Goal: Task Accomplishment & Management: Use online tool/utility

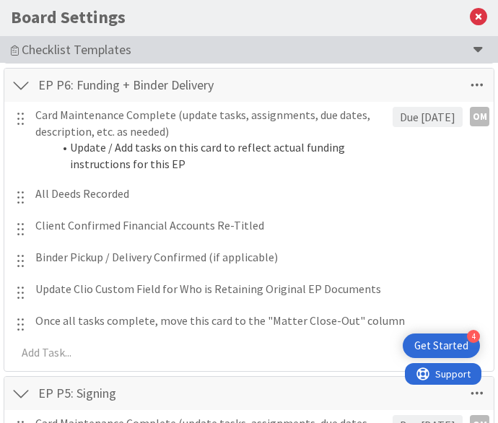
scroll to position [472, 0]
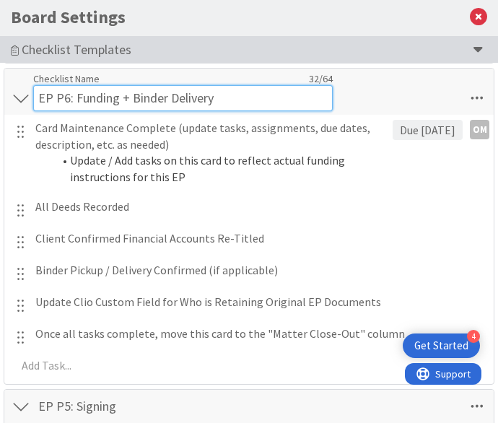
click at [225, 90] on input "EP P6: Funding + Binder Delivery" at bounding box center [183, 98] width 300 height 26
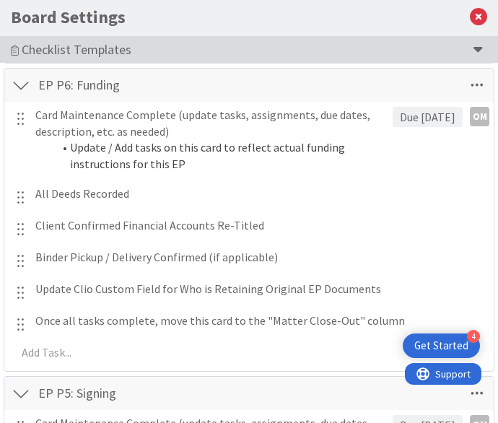
click at [388, 86] on div "EP P6: Funding Checklist Name 15 / 64 EP P6: Funding" at bounding box center [249, 85] width 490 height 33
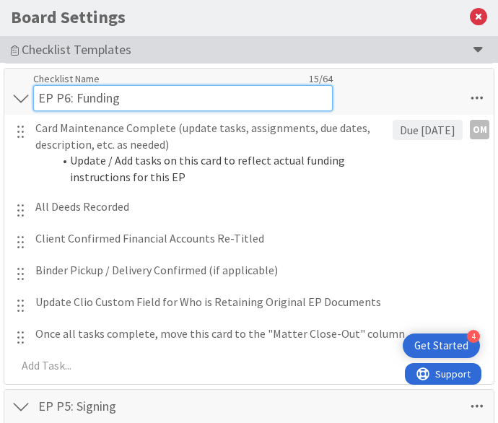
click at [95, 86] on input "EP P6: Funding" at bounding box center [183, 98] width 300 height 26
click at [136, 89] on input "EP P6: Funding" at bounding box center [183, 98] width 300 height 26
type input "EP P6: Deed Recording & File Prep for Closing"
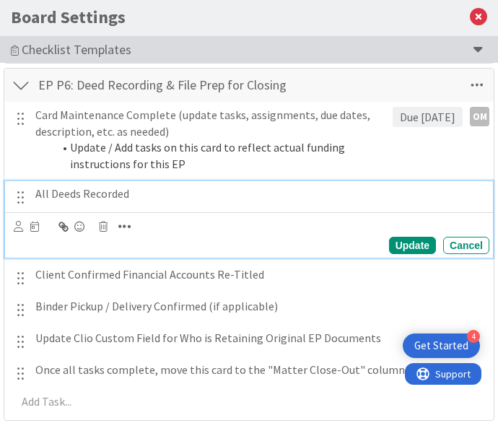
click at [433, 197] on p "All Deeds Recorded" at bounding box center [259, 194] width 448 height 17
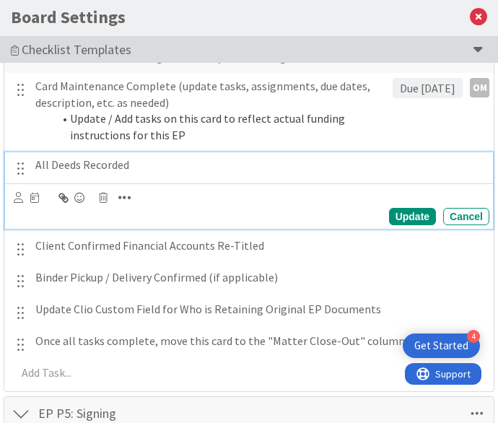
scroll to position [572, 0]
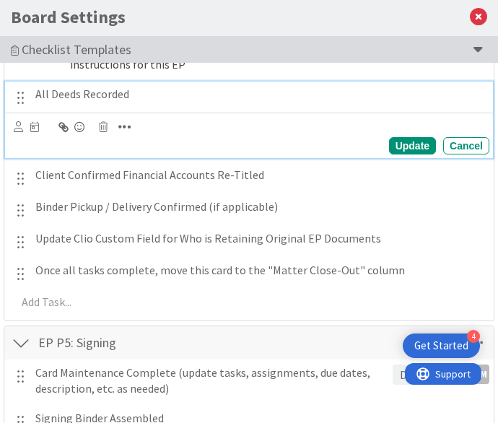
click at [23, 180] on div at bounding box center [20, 179] width 19 height 22
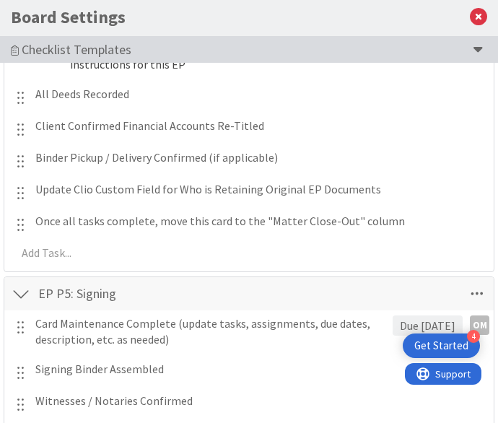
scroll to position [459, 0]
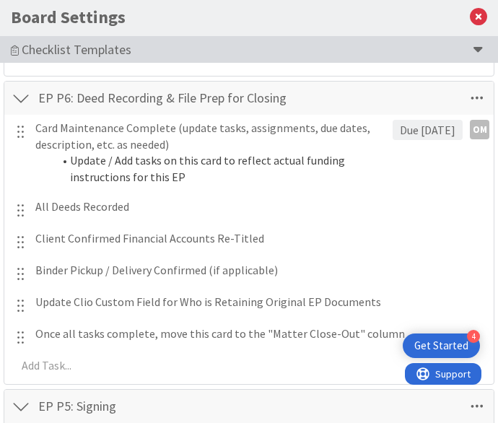
click at [18, 244] on div at bounding box center [20, 243] width 19 height 22
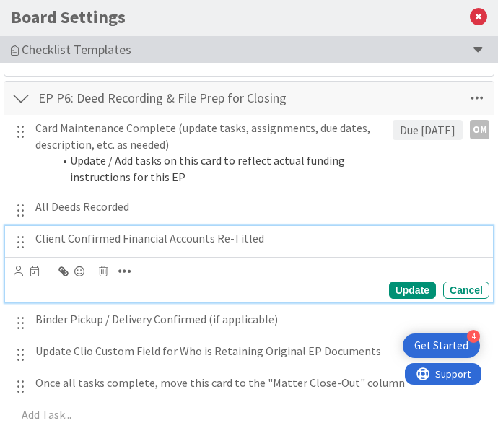
click at [32, 249] on div "Client Confirmed Financial Accounts Re-Titled" at bounding box center [260, 238] width 460 height 25
click at [105, 273] on icon at bounding box center [103, 271] width 9 height 10
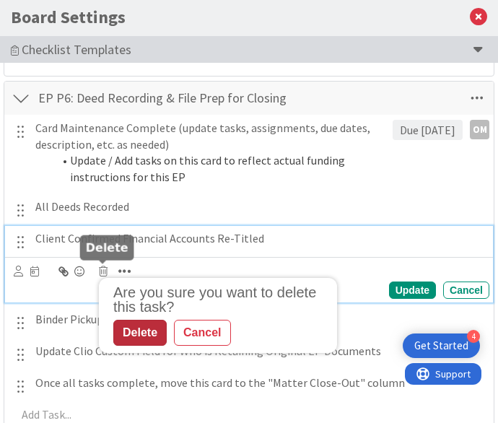
click at [151, 330] on div "Delete" at bounding box center [139, 333] width 53 height 26
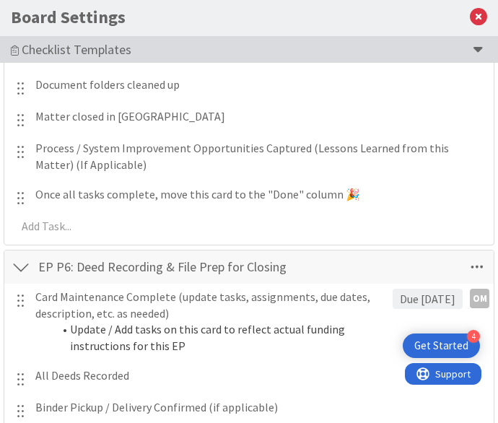
scroll to position [251, 0]
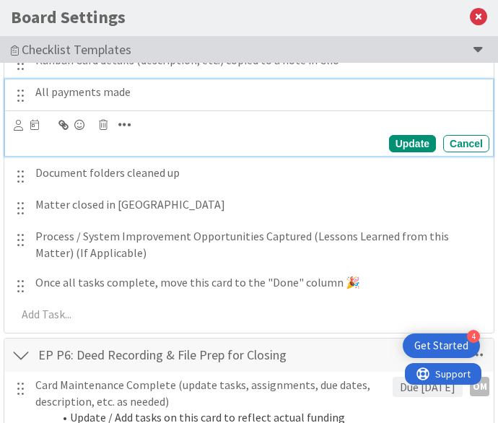
click at [152, 87] on p "All payments made" at bounding box center [259, 92] width 448 height 17
drag, startPoint x: 249, startPoint y: 92, endPoint x: 33, endPoint y: 93, distance: 215.9
click at [33, 93] on div "All payments made" at bounding box center [260, 91] width 460 height 25
drag, startPoint x: 48, startPoint y: 92, endPoint x: 27, endPoint y: 87, distance: 20.7
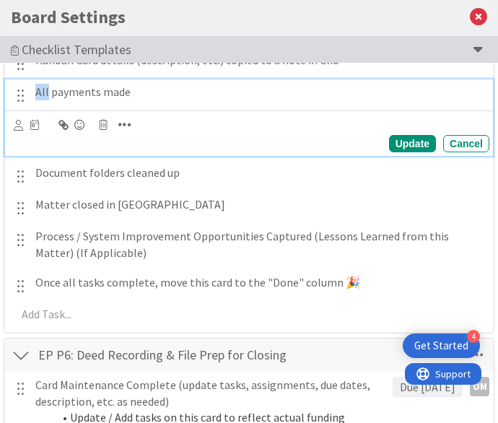
click at [27, 87] on div "All payments made" at bounding box center [250, 92] width 479 height 27
click at [217, 100] on div "All payments made" at bounding box center [260, 91] width 460 height 25
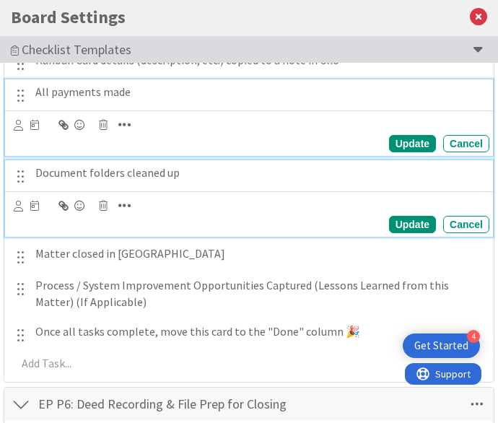
click at [287, 179] on p "Document folders cleaned up" at bounding box center [259, 173] width 448 height 17
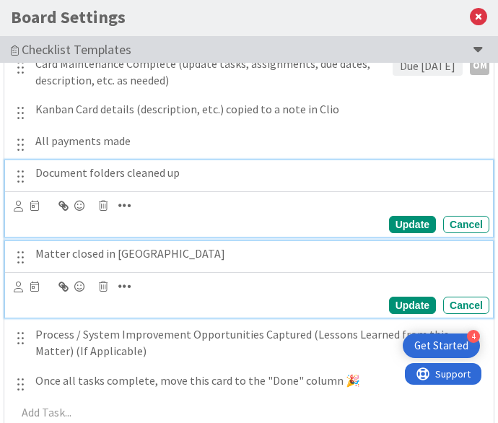
click at [140, 259] on p "Matter closed in [GEOGRAPHIC_DATA]" at bounding box center [259, 253] width 448 height 17
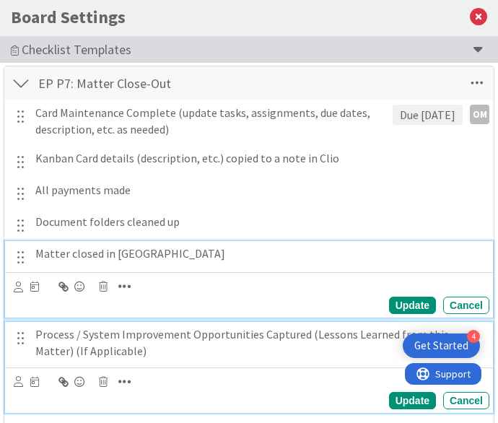
click at [156, 357] on p "Process / System Improvement Opportunities Captured (Lessons Learned from this …" at bounding box center [259, 342] width 448 height 32
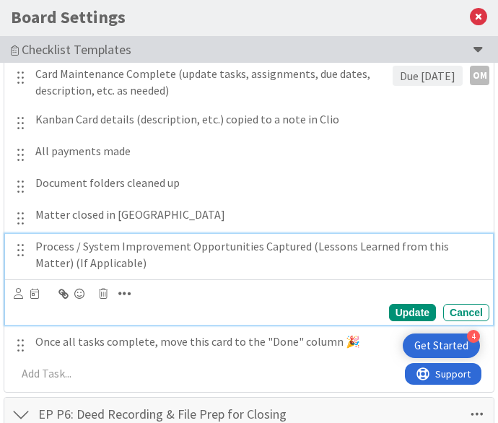
scroll to position [238, 0]
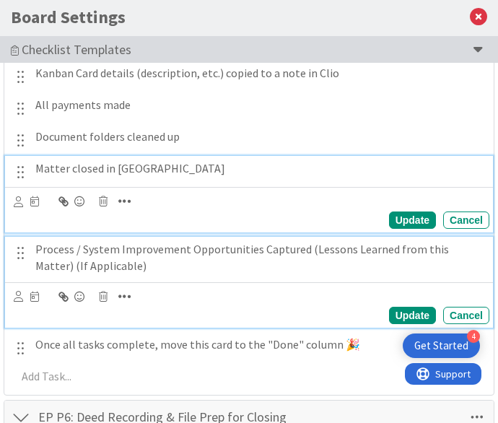
click at [175, 166] on p "Matter closed in [GEOGRAPHIC_DATA]" at bounding box center [259, 168] width 448 height 17
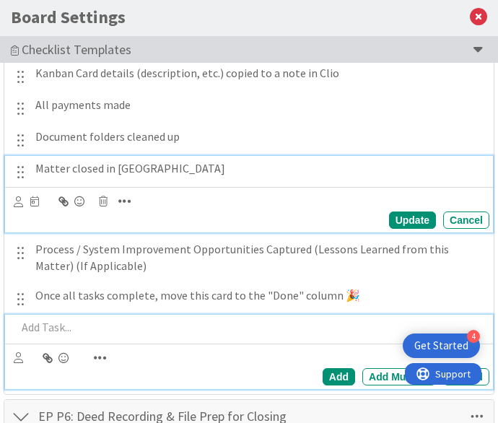
click at [87, 323] on p at bounding box center [250, 327] width 467 height 17
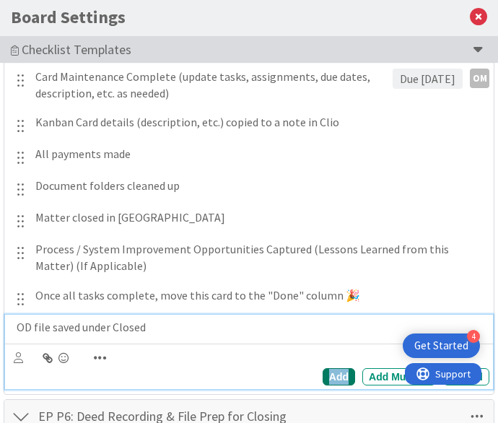
click at [327, 369] on div "Add" at bounding box center [339, 376] width 32 height 17
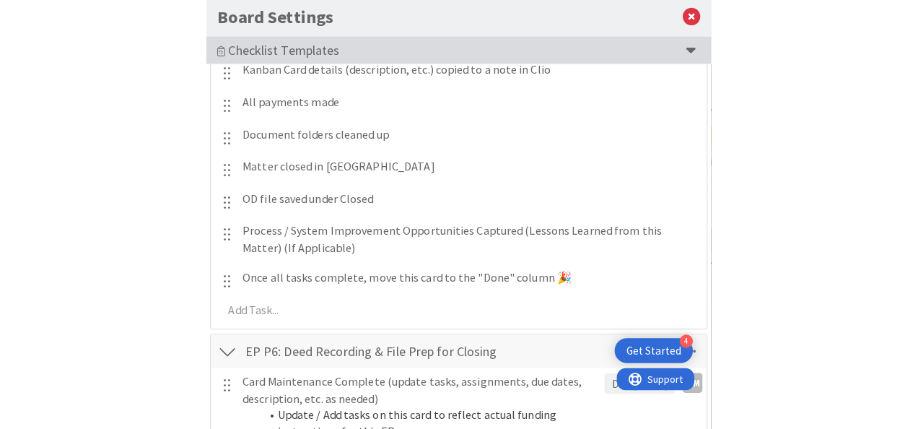
scroll to position [0, 0]
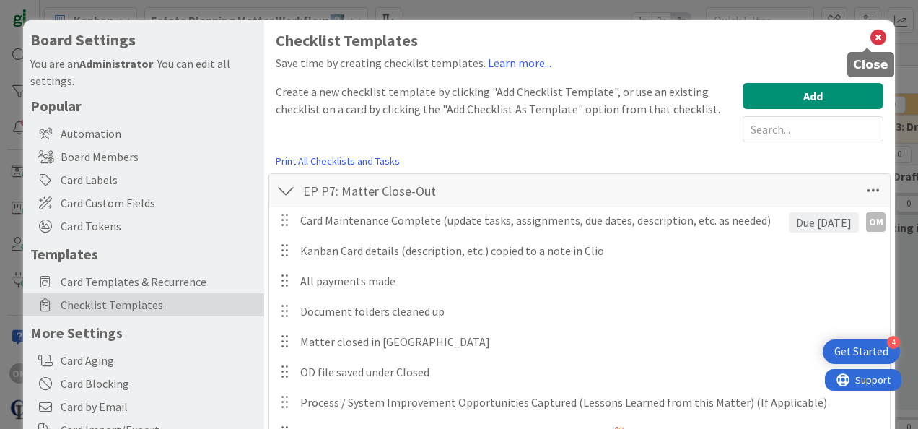
click at [497, 37] on icon at bounding box center [878, 37] width 19 height 20
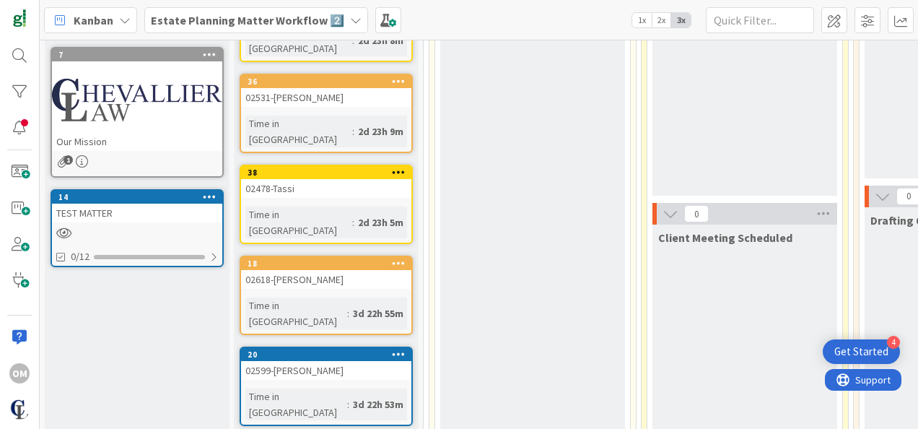
scroll to position [497, 0]
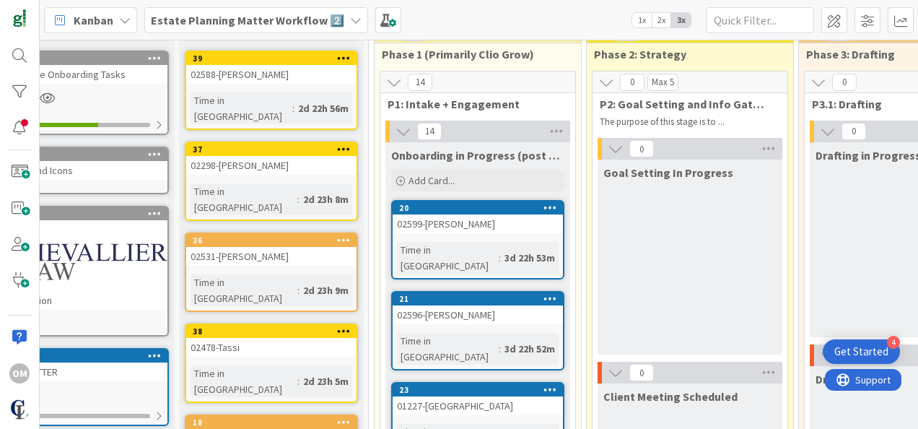
scroll to position [82, 55]
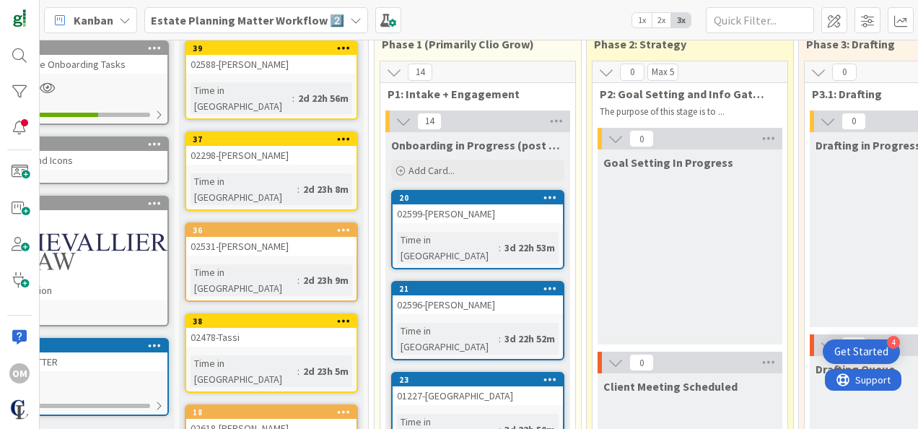
click at [449, 225] on link "20 02599-[PERSON_NAME] Time in Column : 3d 22h 53m" at bounding box center [477, 229] width 173 height 79
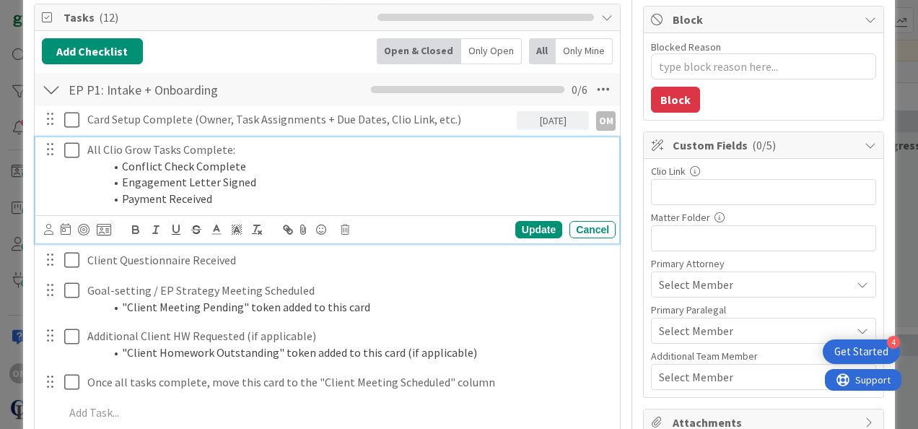
click at [71, 151] on icon at bounding box center [75, 150] width 22 height 17
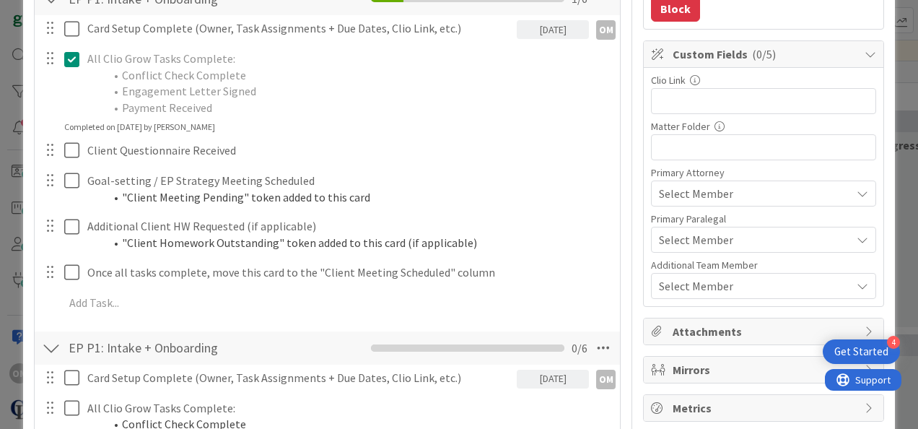
scroll to position [266, 0]
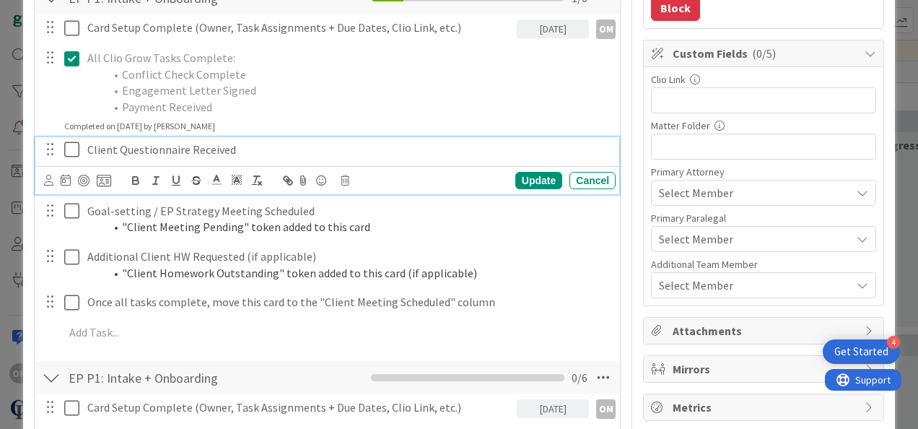
click at [77, 154] on icon at bounding box center [75, 149] width 22 height 17
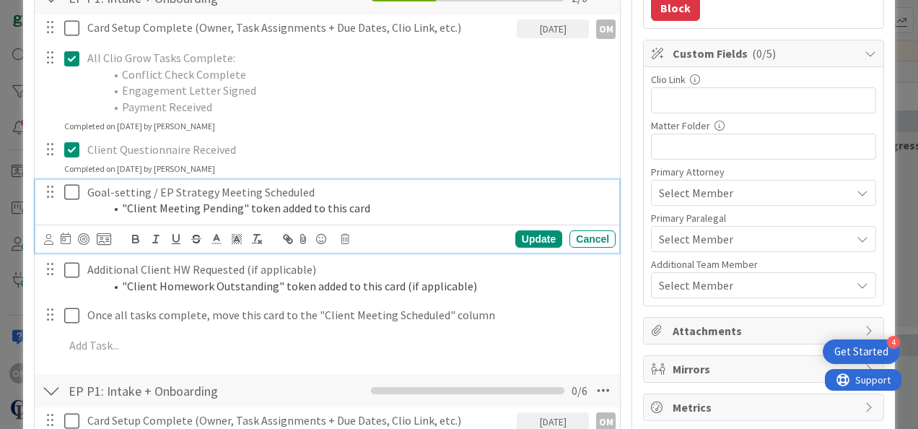
click at [73, 191] on icon at bounding box center [75, 191] width 22 height 17
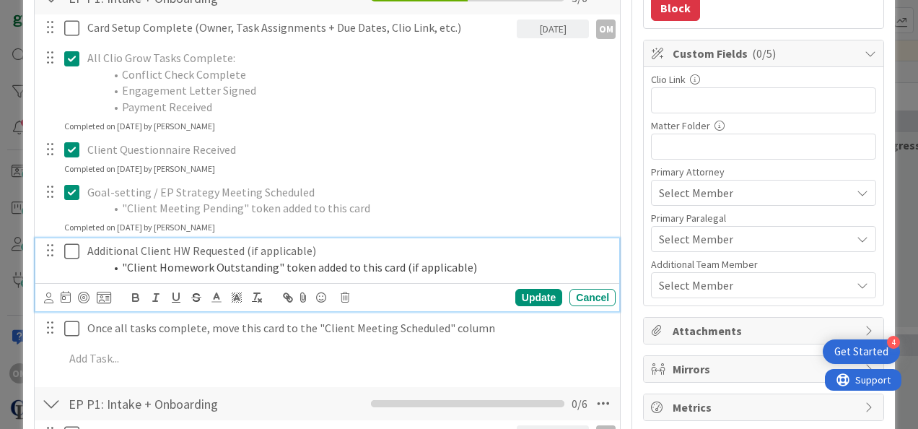
click at [68, 247] on icon at bounding box center [75, 251] width 22 height 17
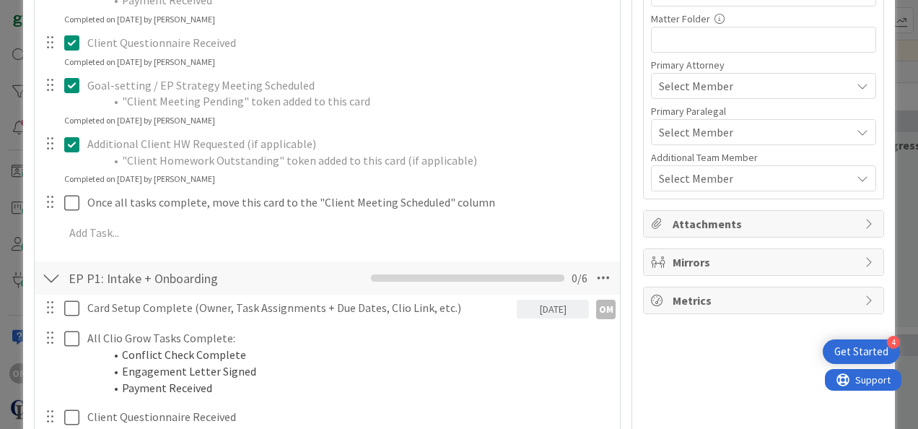
scroll to position [401, 0]
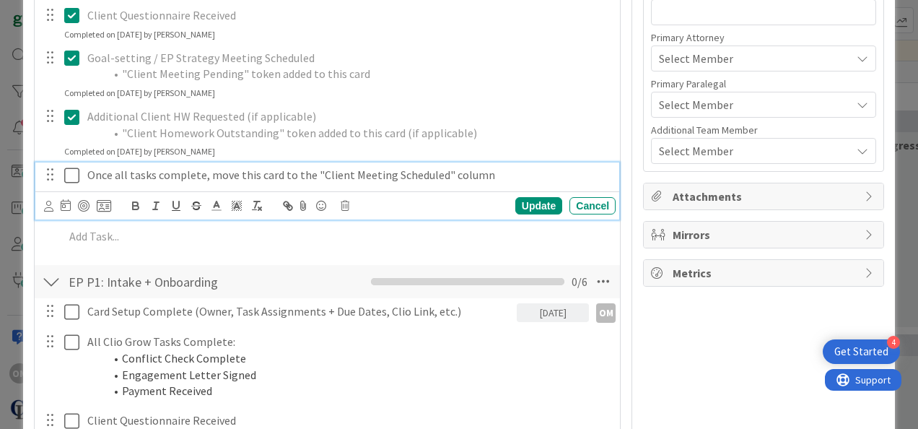
click at [76, 175] on icon at bounding box center [75, 175] width 22 height 17
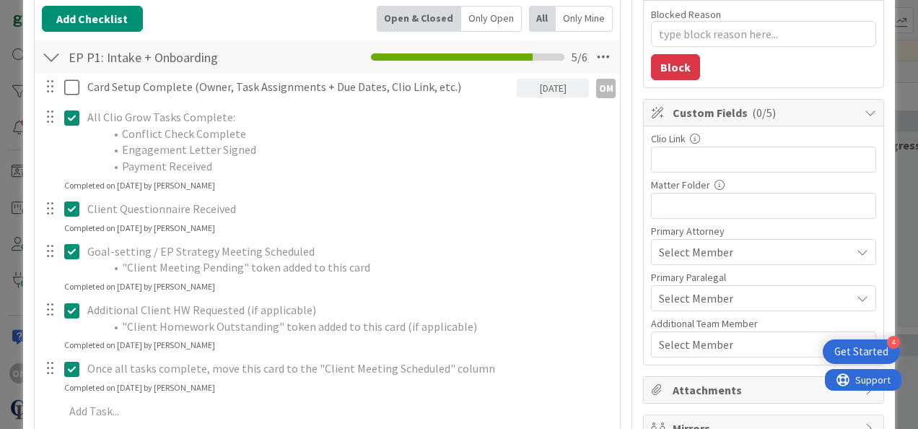
scroll to position [206, 0]
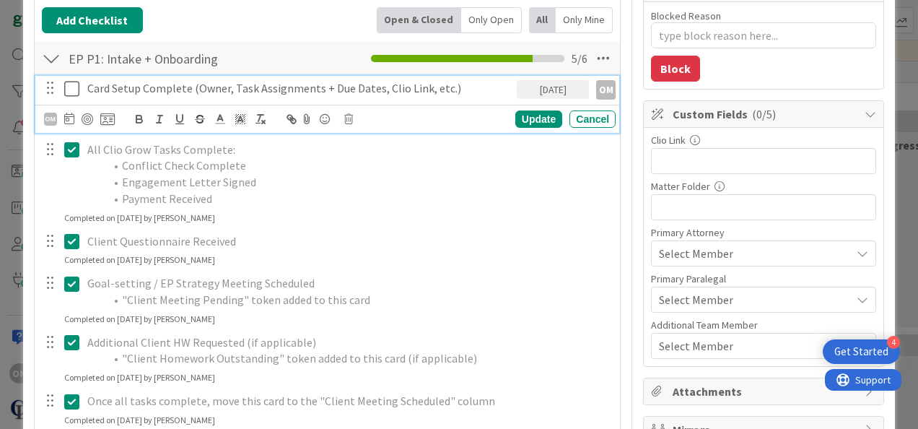
click at [74, 91] on icon at bounding box center [75, 88] width 22 height 17
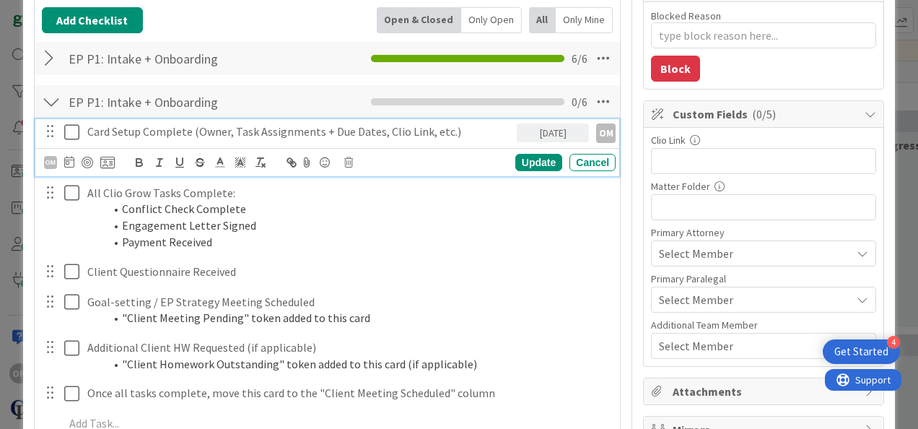
click at [72, 134] on icon at bounding box center [75, 131] width 22 height 17
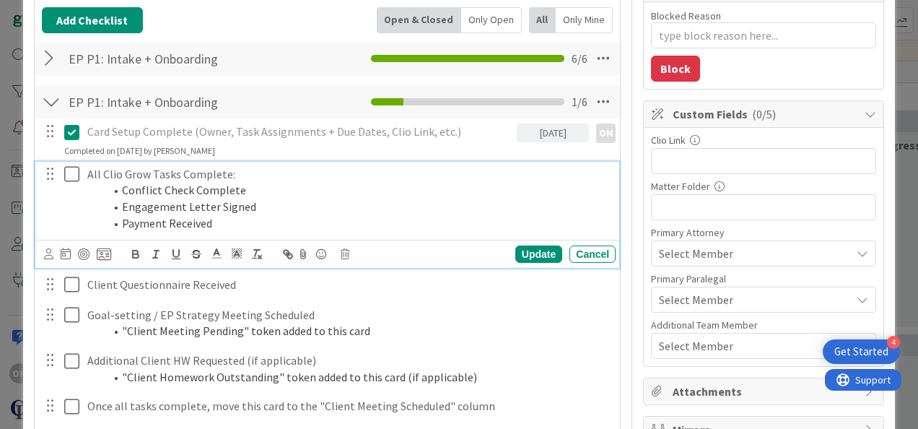
click at [72, 168] on icon at bounding box center [75, 173] width 22 height 17
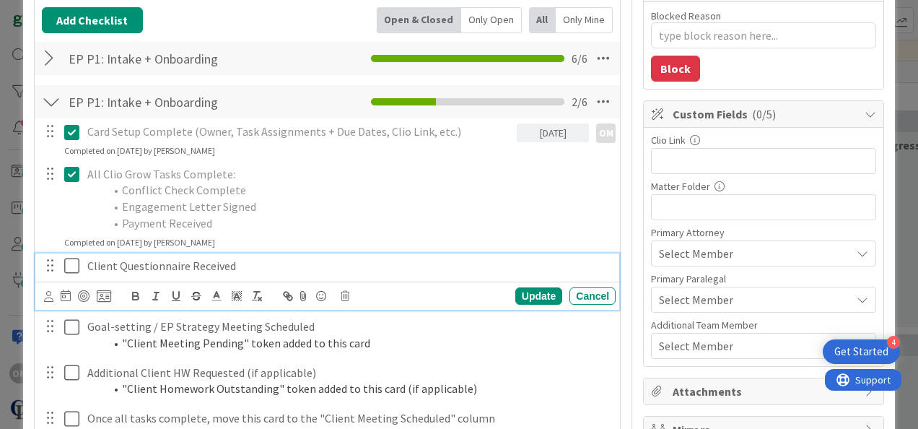
click at [69, 261] on icon at bounding box center [75, 265] width 22 height 17
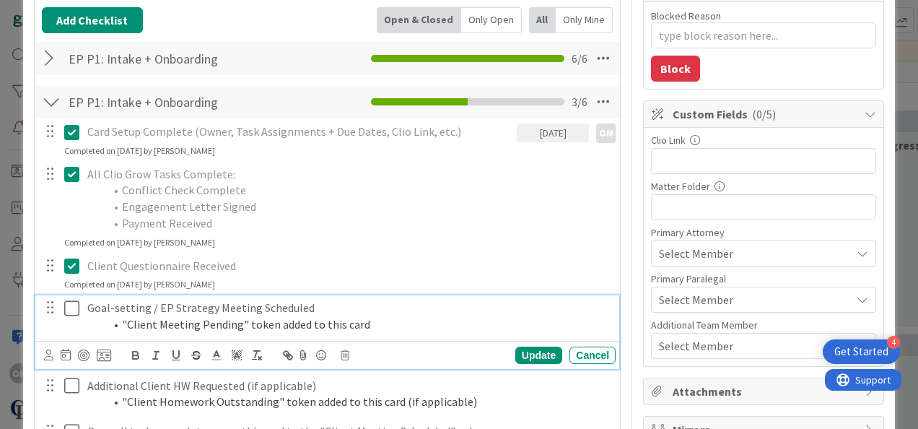
click at [71, 308] on icon at bounding box center [75, 308] width 22 height 17
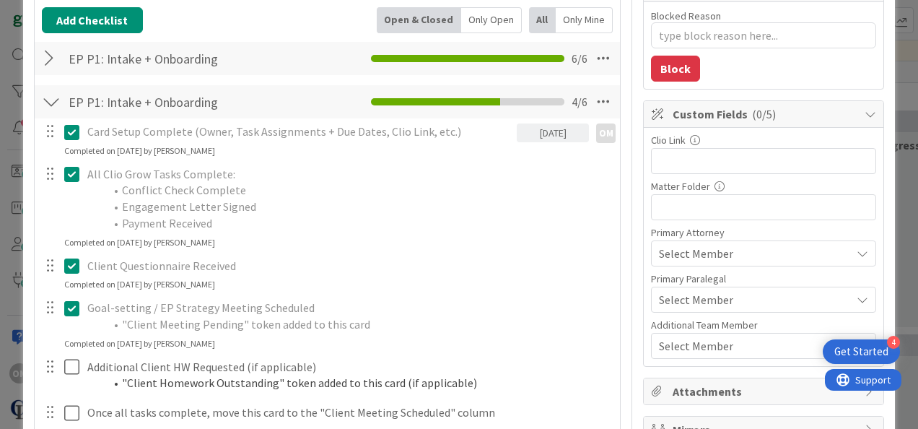
scroll to position [266, 0]
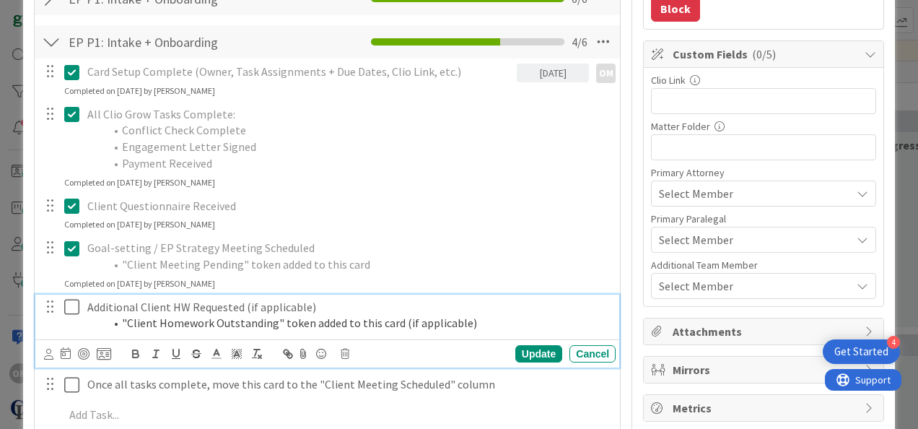
click at [71, 305] on icon at bounding box center [75, 306] width 22 height 17
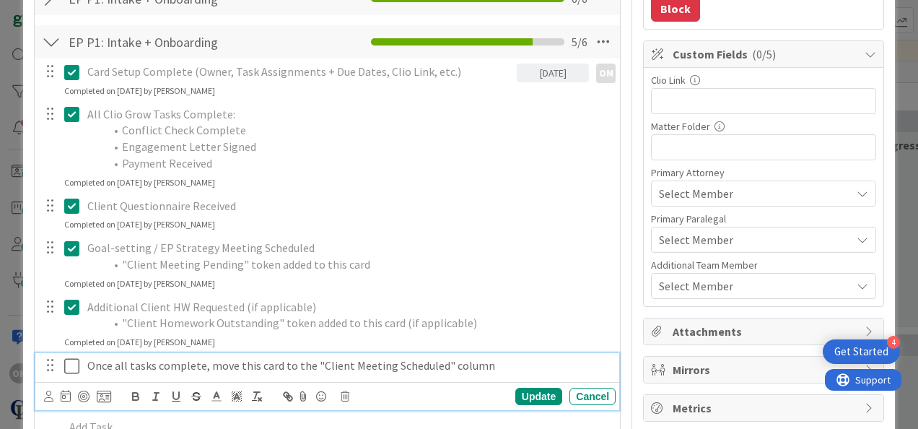
click at [69, 360] on icon at bounding box center [75, 365] width 22 height 17
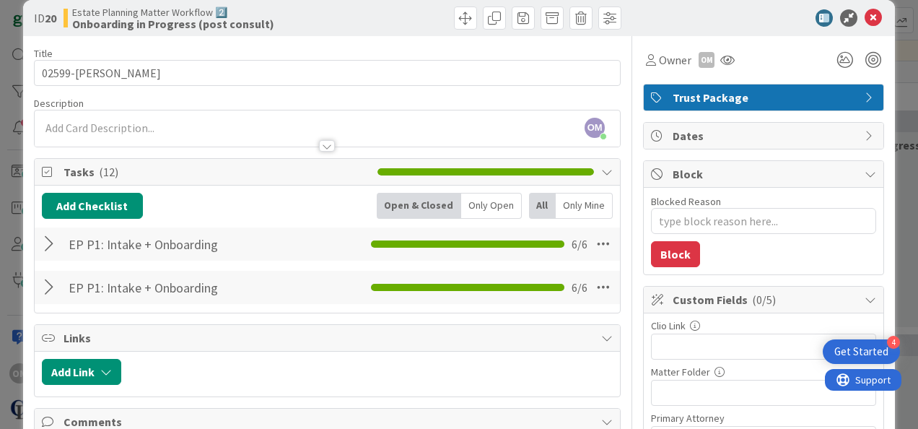
scroll to position [0, 0]
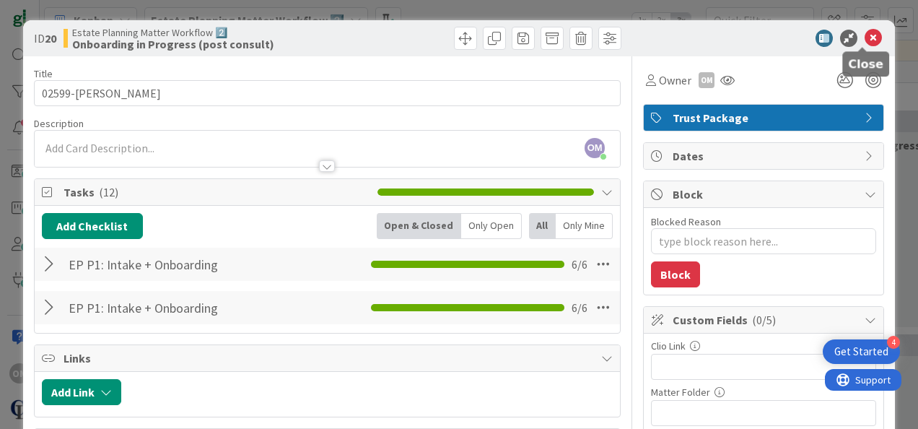
click at [497, 33] on icon at bounding box center [873, 38] width 17 height 17
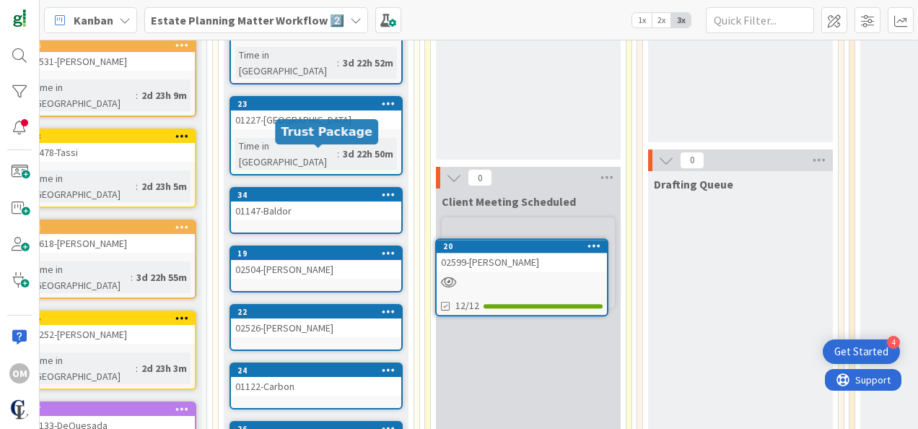
scroll to position [280, 217]
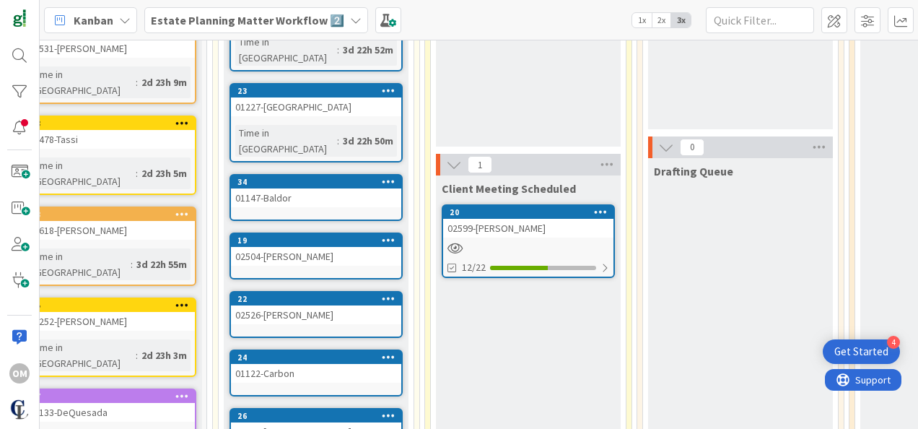
click at [497, 237] on link "20 02599-[PERSON_NAME] 12/22" at bounding box center [528, 241] width 173 height 74
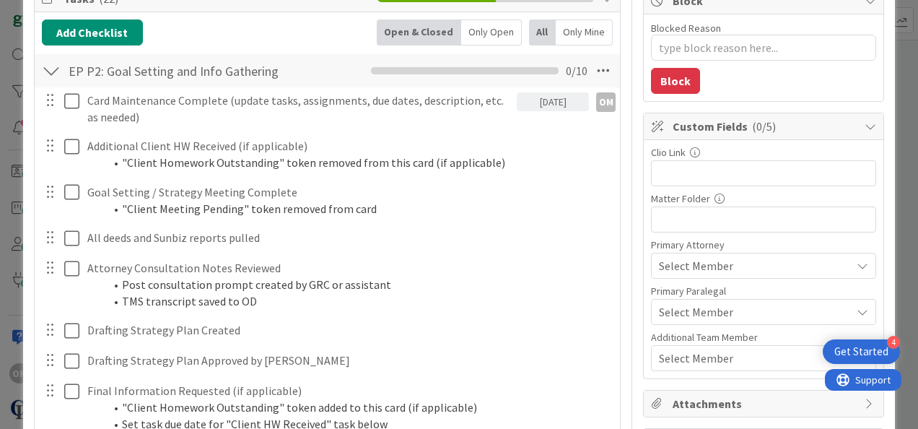
scroll to position [194, 0]
click at [497, 69] on icon at bounding box center [604, 70] width 26 height 26
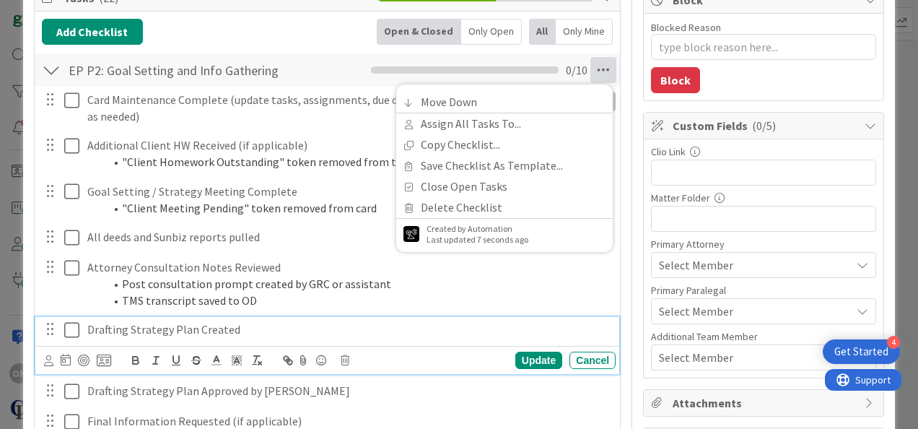
click at [455, 321] on p "Drafting Strategy Plan Created" at bounding box center [348, 329] width 523 height 17
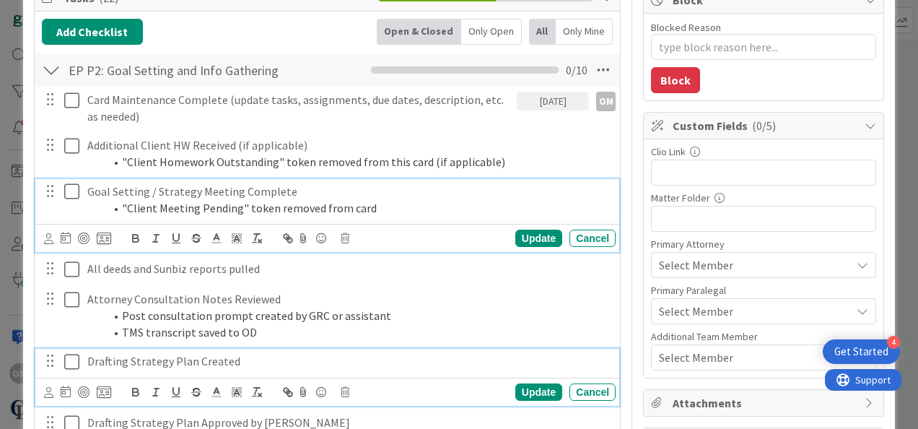
scroll to position [226, 0]
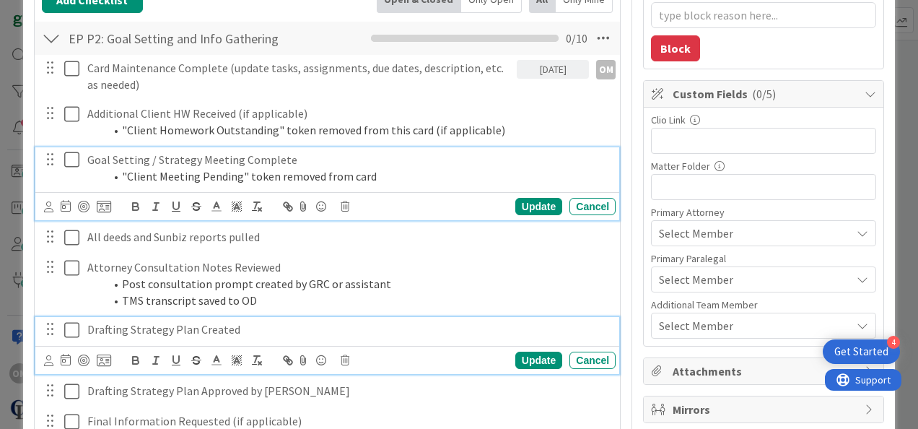
click at [497, 194] on div "Goal Setting / Strategy Meeting Complete "Client Meeting Pending" token removed…" at bounding box center [327, 183] width 584 height 73
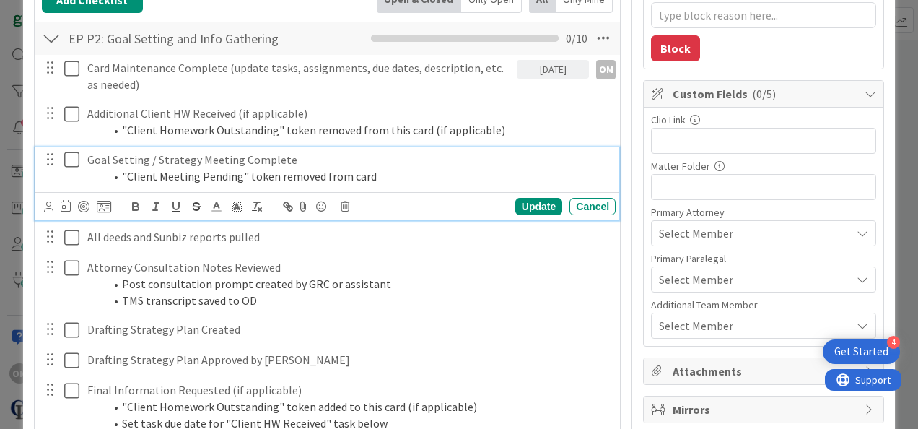
click at [332, 9] on div "Add Checklist Open & Closed Only Open All Only Mine" at bounding box center [327, 0] width 571 height 26
click at [69, 153] on icon at bounding box center [75, 159] width 22 height 17
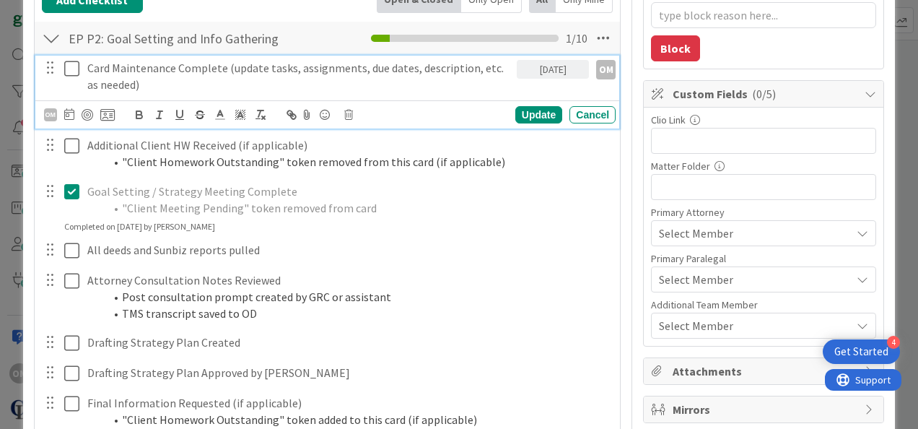
click at [79, 68] on icon at bounding box center [75, 68] width 22 height 17
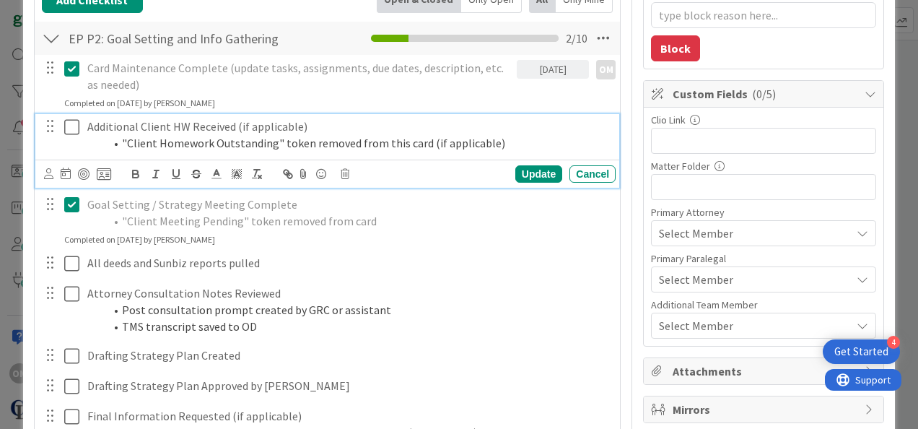
click at [72, 130] on icon at bounding box center [75, 126] width 22 height 17
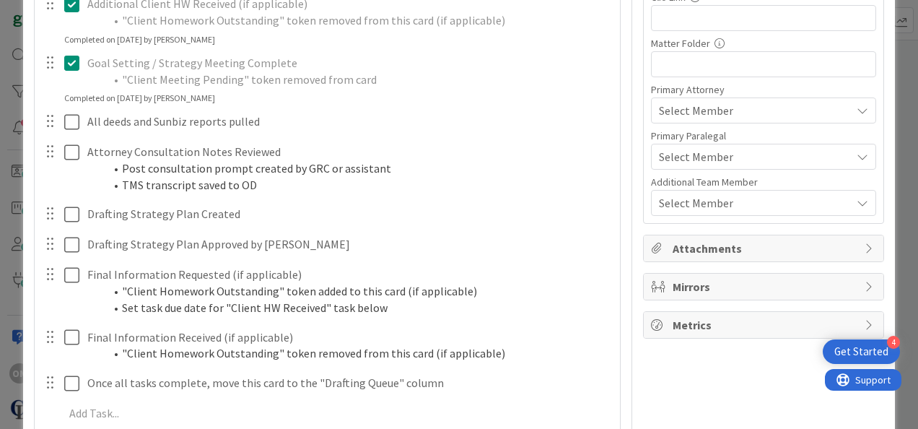
scroll to position [351, 0]
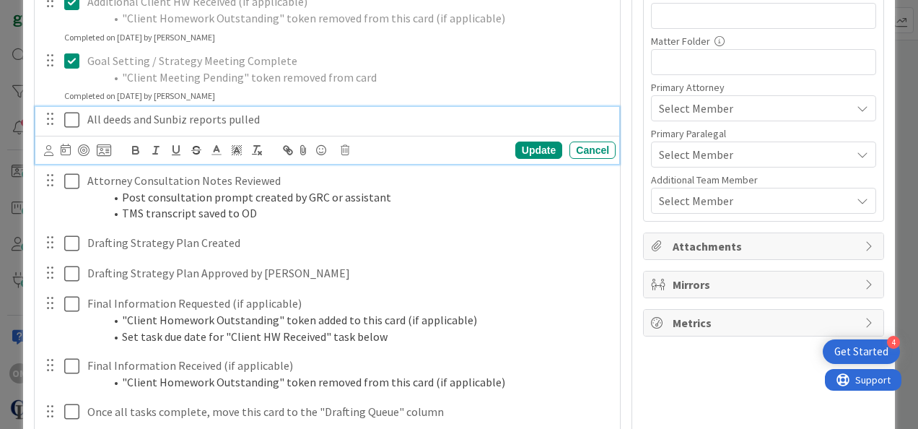
click at [71, 116] on icon at bounding box center [75, 119] width 22 height 17
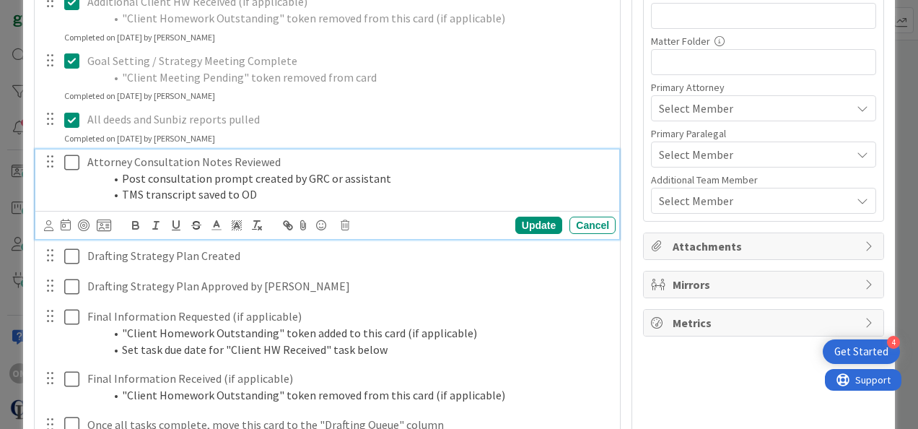
click at [77, 159] on icon at bounding box center [75, 162] width 22 height 17
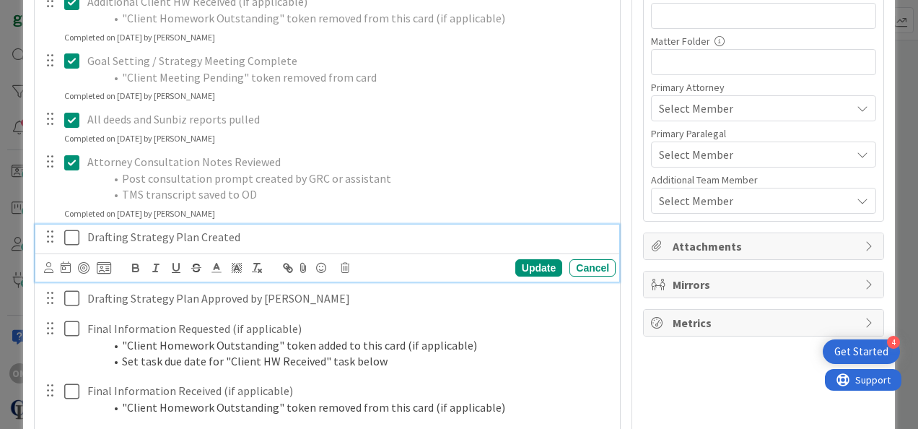
click at [74, 235] on icon at bounding box center [75, 237] width 22 height 17
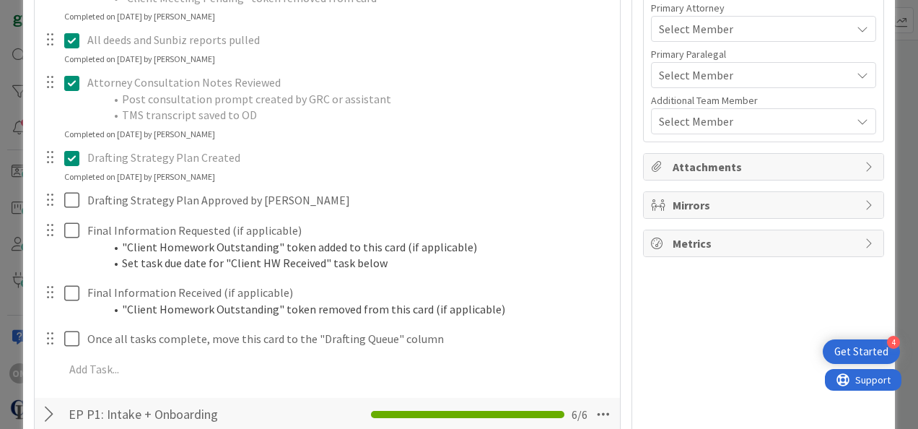
scroll to position [461, 0]
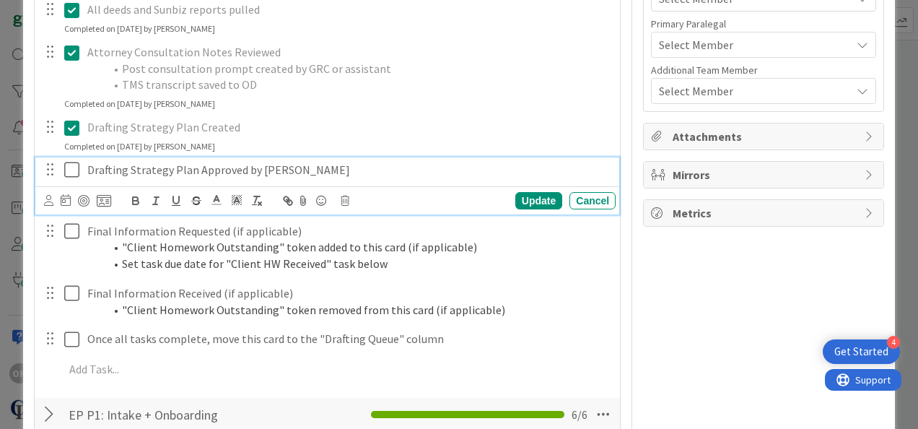
click at [74, 168] on icon at bounding box center [75, 169] width 22 height 17
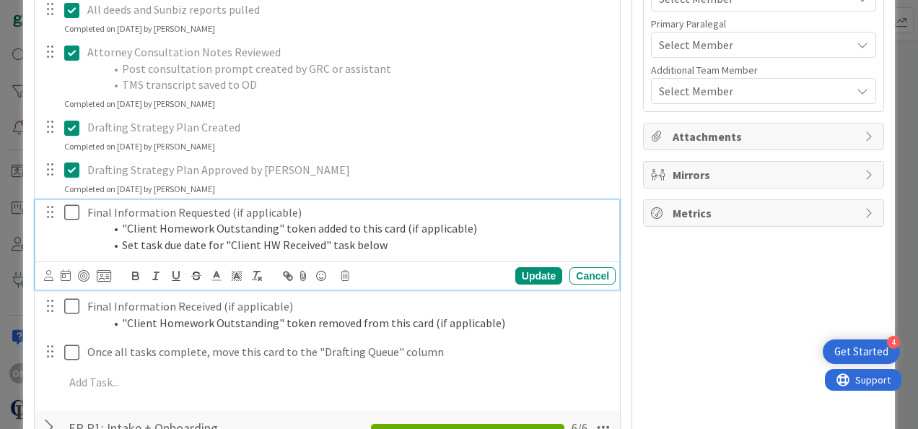
click at [72, 208] on icon at bounding box center [75, 212] width 22 height 17
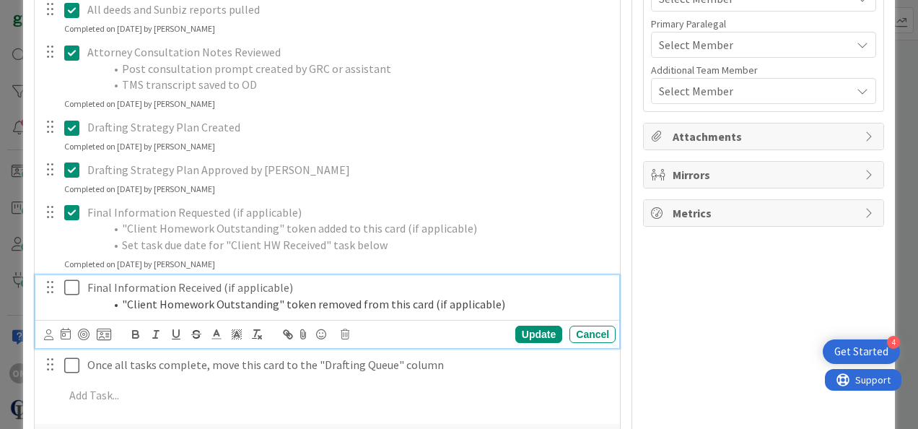
click at [75, 287] on icon at bounding box center [75, 287] width 22 height 17
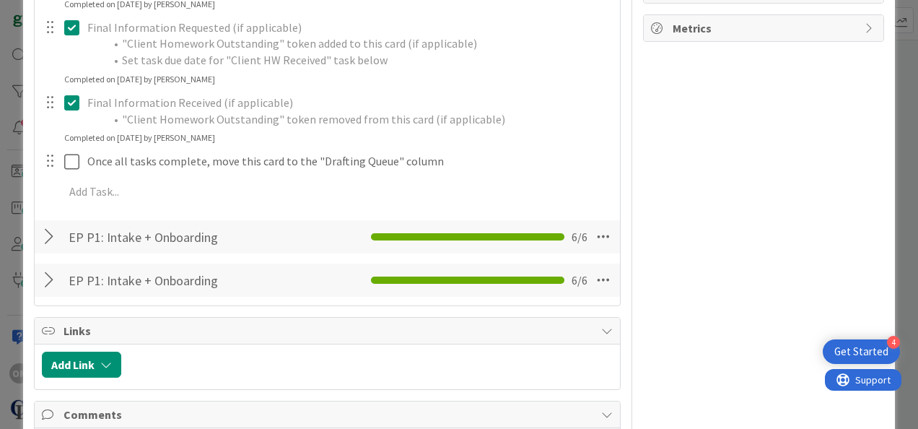
scroll to position [650, 0]
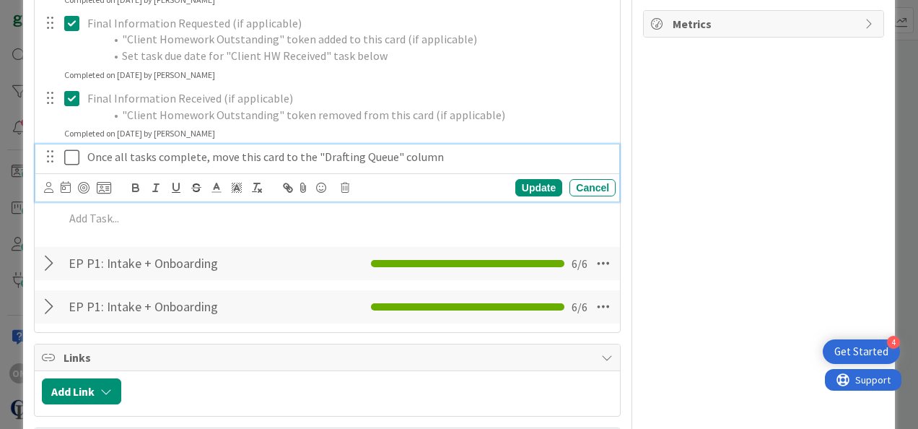
click at [74, 157] on icon at bounding box center [75, 157] width 22 height 17
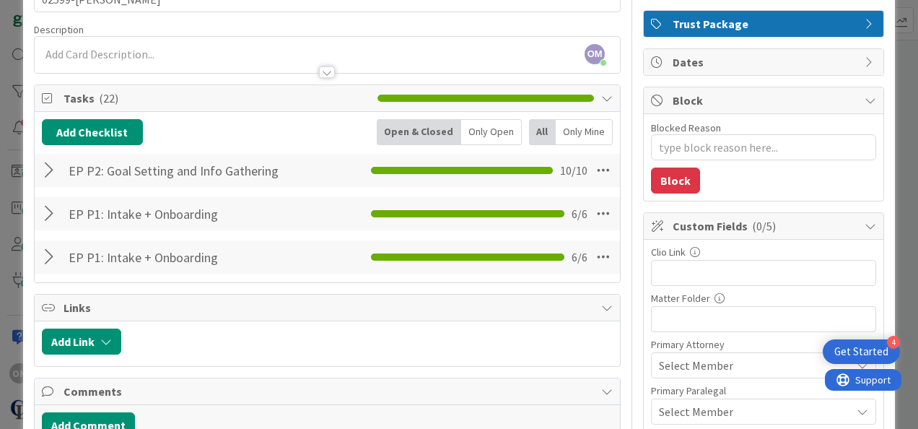
scroll to position [95, 0]
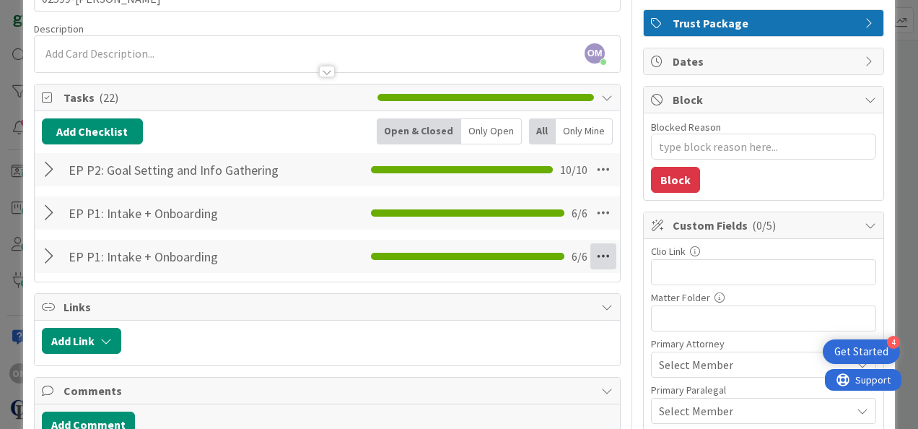
click at [497, 257] on icon at bounding box center [604, 256] width 26 height 26
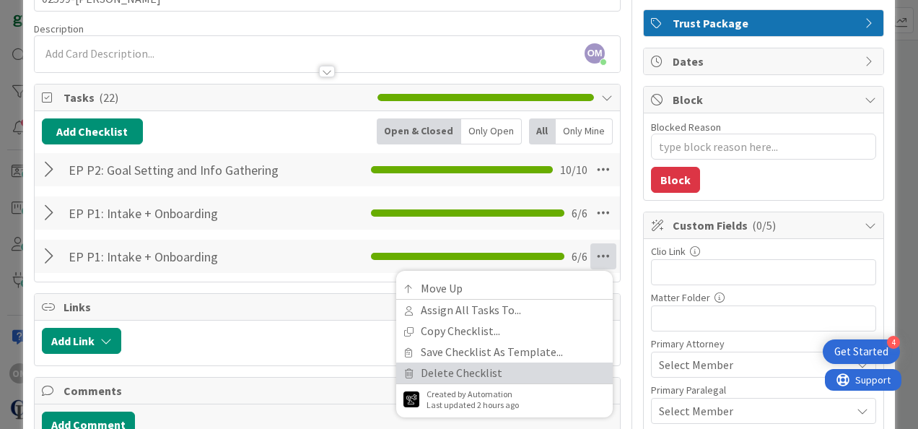
click at [406, 367] on link "Delete Checklist" at bounding box center [504, 372] width 217 height 21
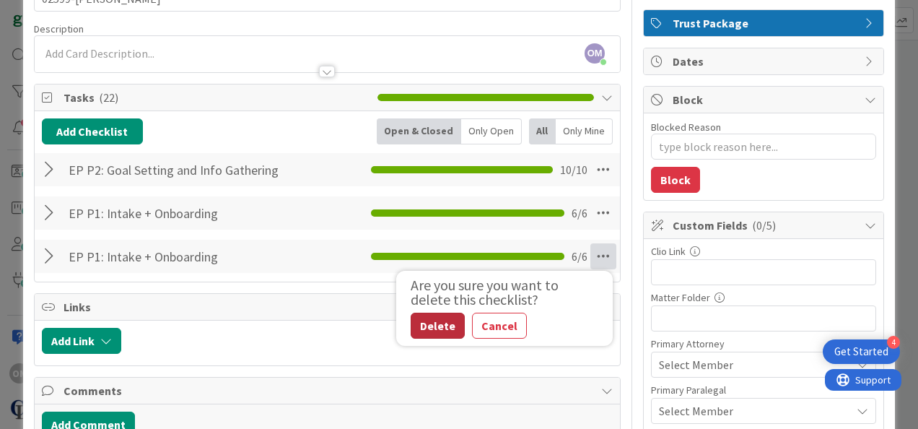
click at [437, 320] on button "Delete" at bounding box center [438, 326] width 54 height 26
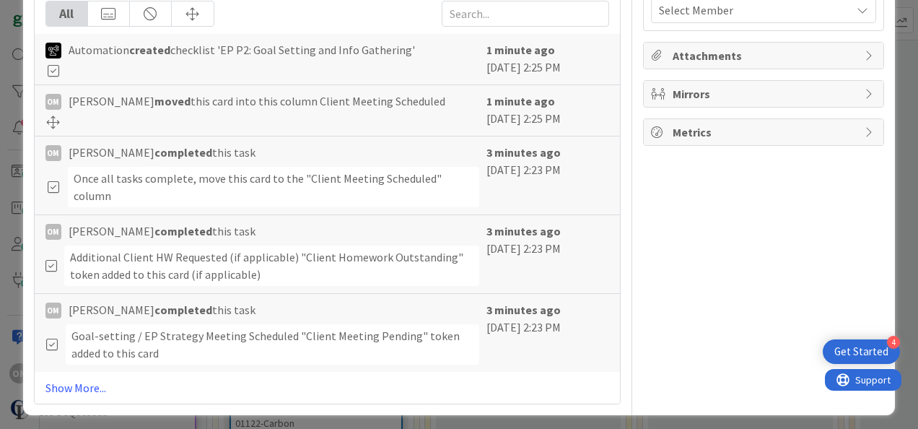
scroll to position [0, 0]
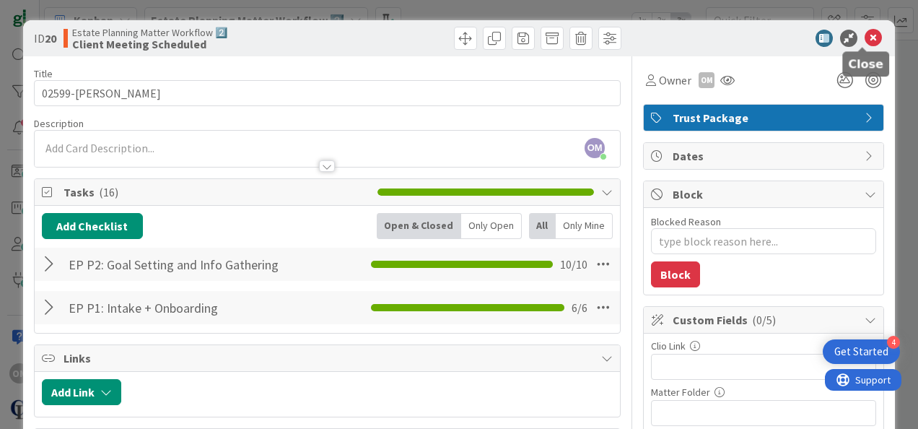
click at [497, 35] on icon at bounding box center [873, 38] width 17 height 17
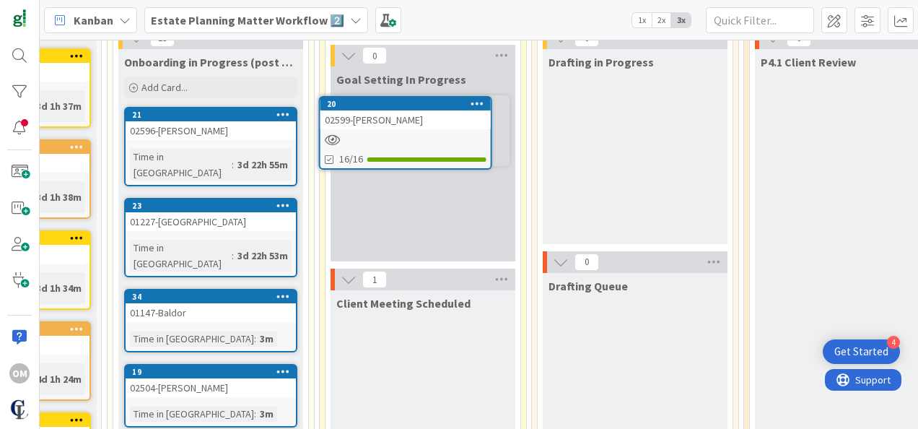
scroll to position [156, 322]
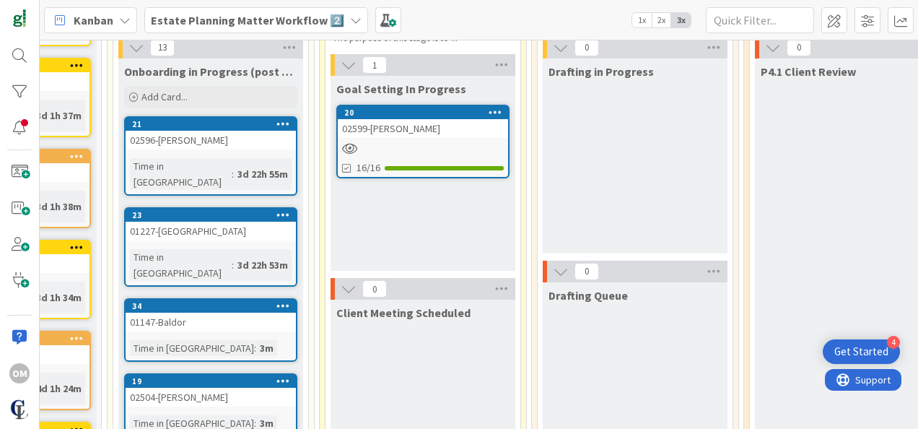
click at [398, 125] on div "02599-[PERSON_NAME]" at bounding box center [423, 128] width 170 height 19
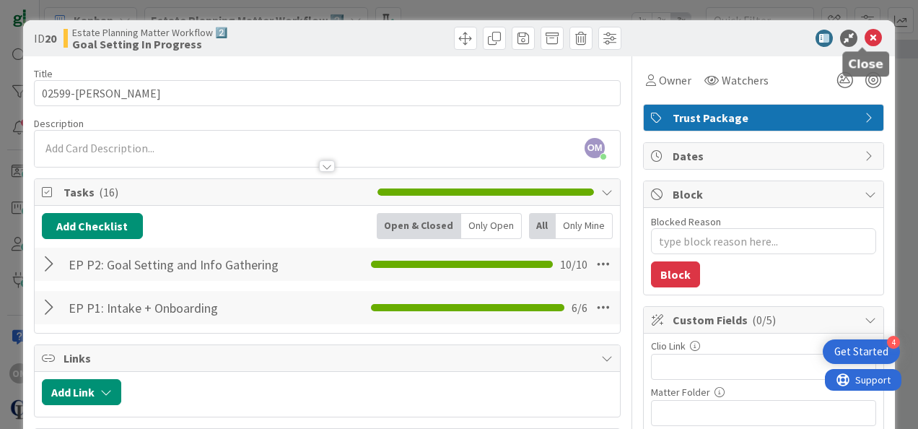
click at [497, 33] on icon at bounding box center [873, 38] width 17 height 17
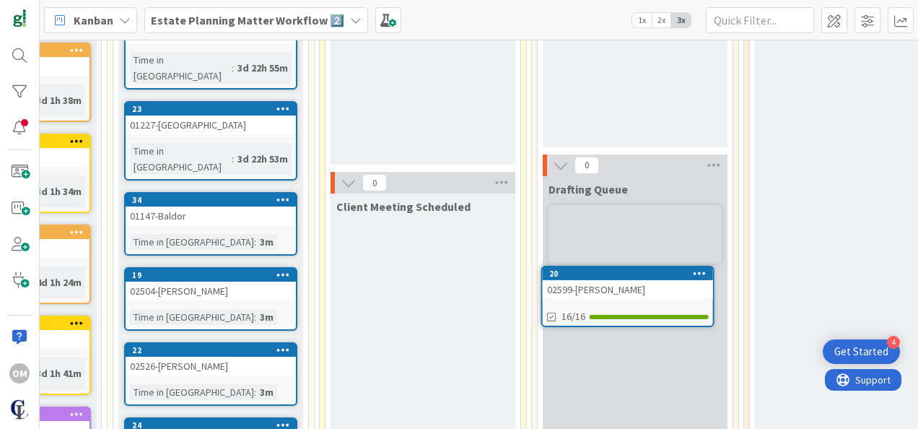
scroll to position [271, 322]
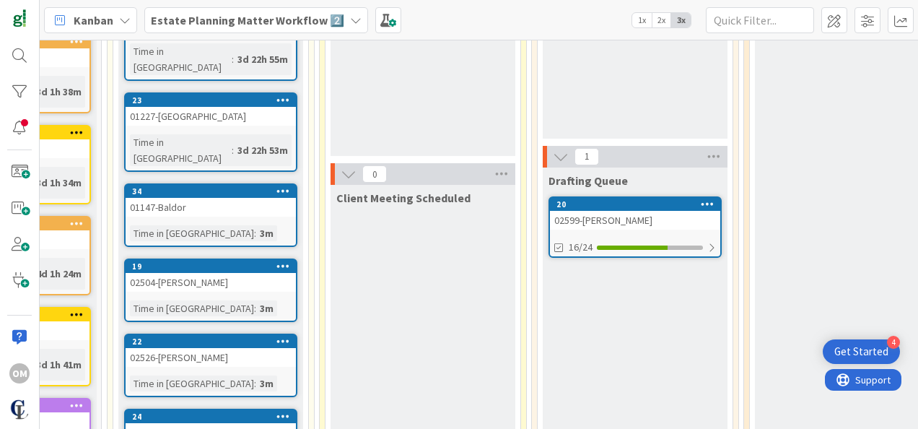
click at [497, 217] on div "02599-[PERSON_NAME]" at bounding box center [635, 220] width 170 height 19
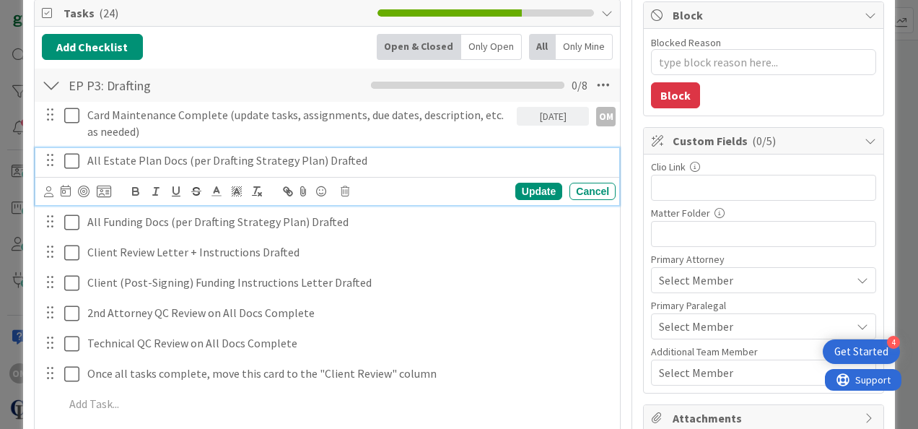
click at [69, 161] on icon at bounding box center [75, 160] width 22 height 17
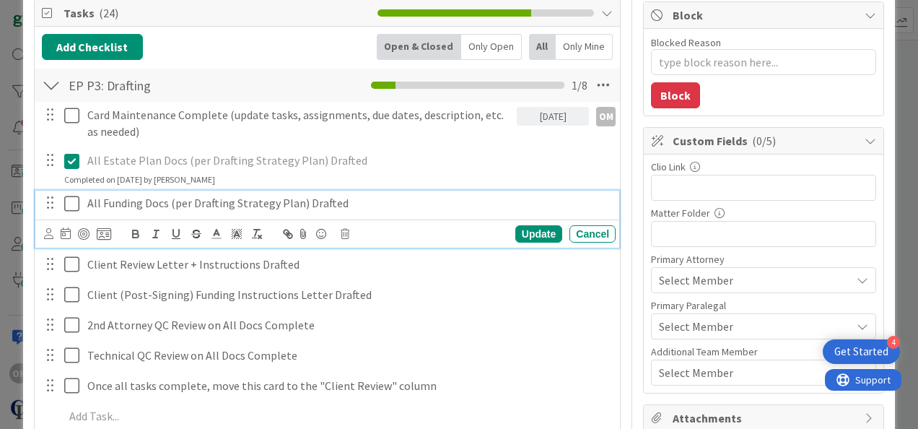
click at [71, 200] on icon at bounding box center [75, 203] width 22 height 17
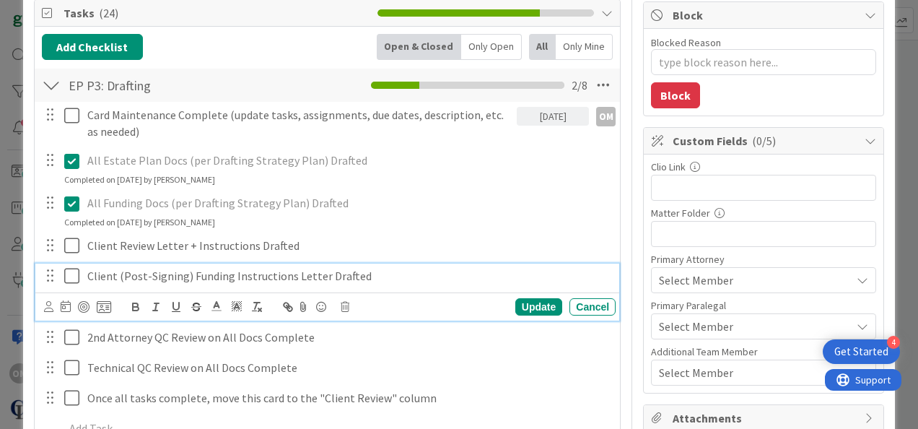
click at [75, 272] on icon at bounding box center [75, 275] width 22 height 17
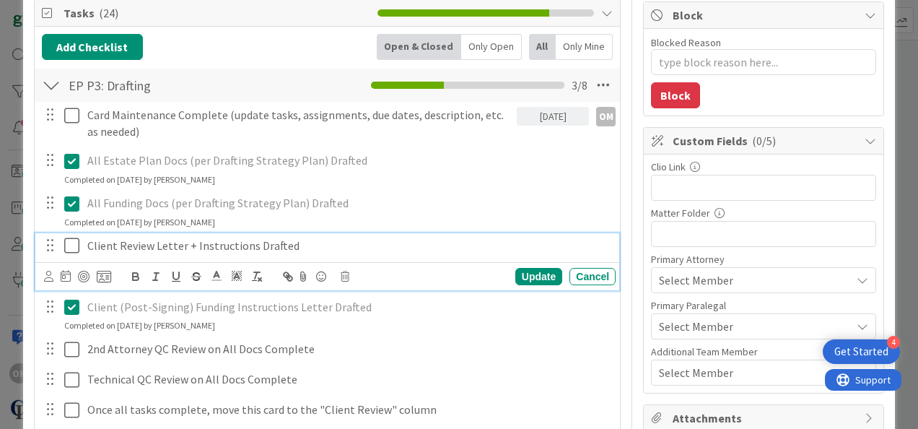
click at [76, 239] on icon at bounding box center [75, 245] width 22 height 17
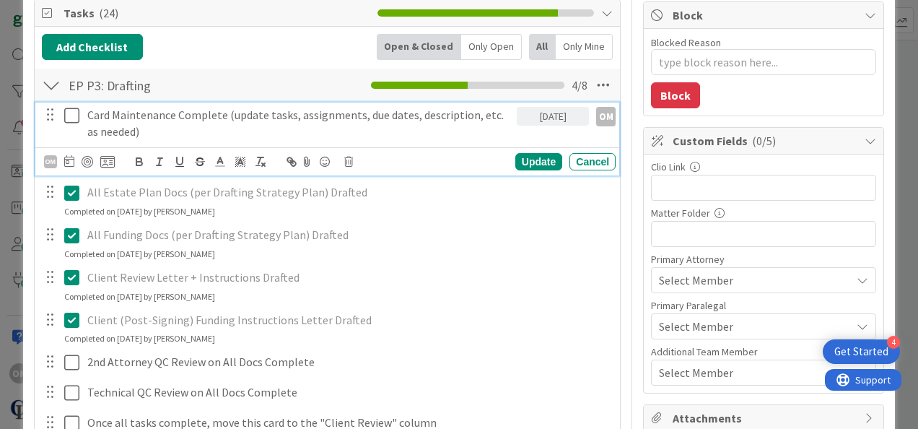
click at [78, 112] on icon at bounding box center [75, 115] width 22 height 17
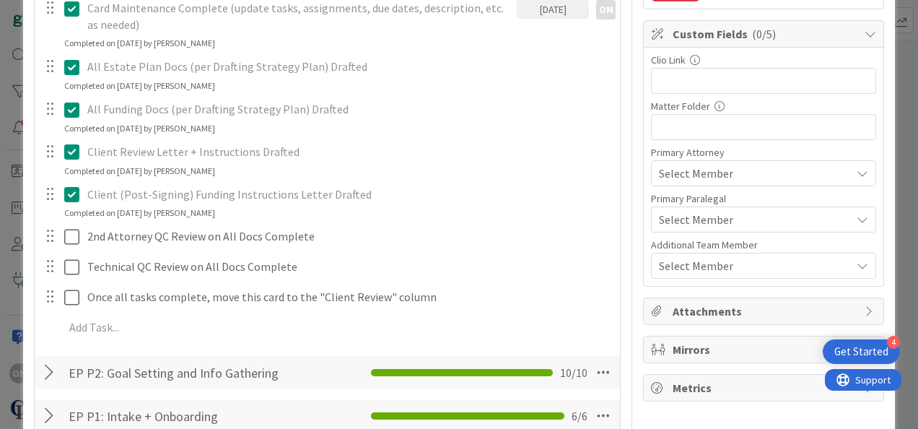
scroll to position [288, 0]
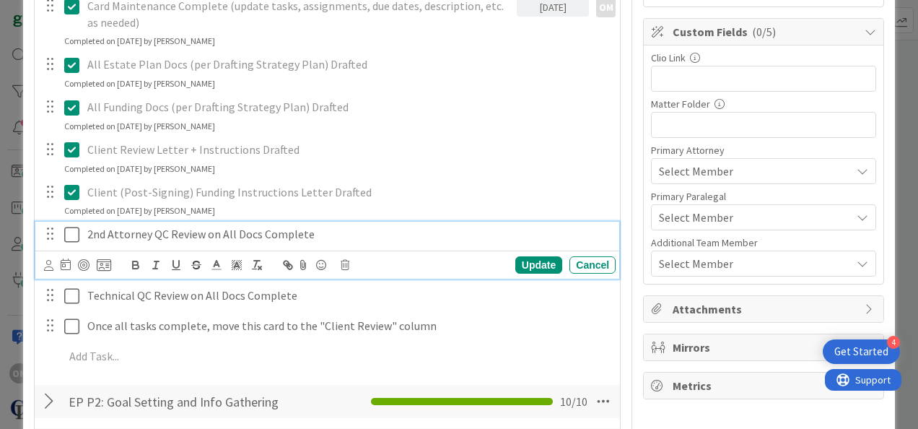
click at [78, 232] on icon at bounding box center [75, 234] width 22 height 17
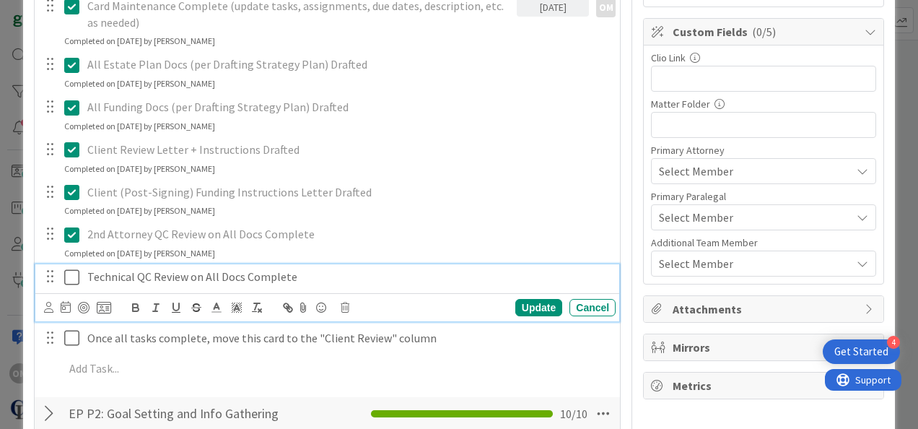
click at [68, 277] on icon at bounding box center [75, 277] width 22 height 17
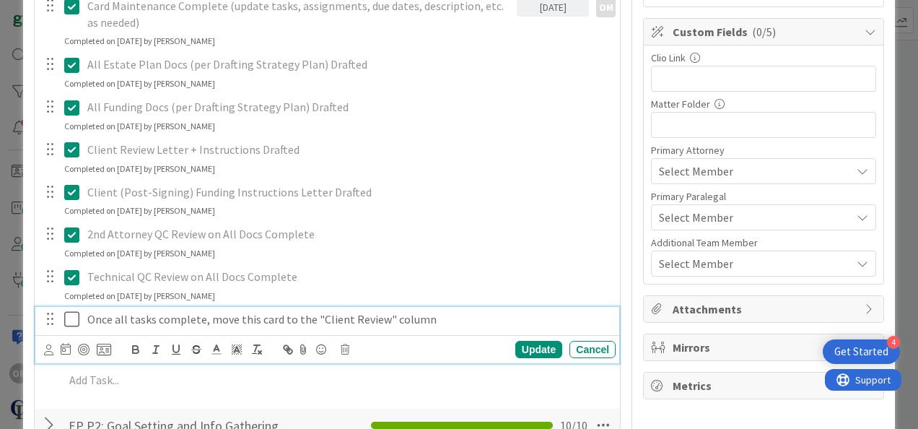
click at [71, 319] on icon at bounding box center [75, 318] width 22 height 17
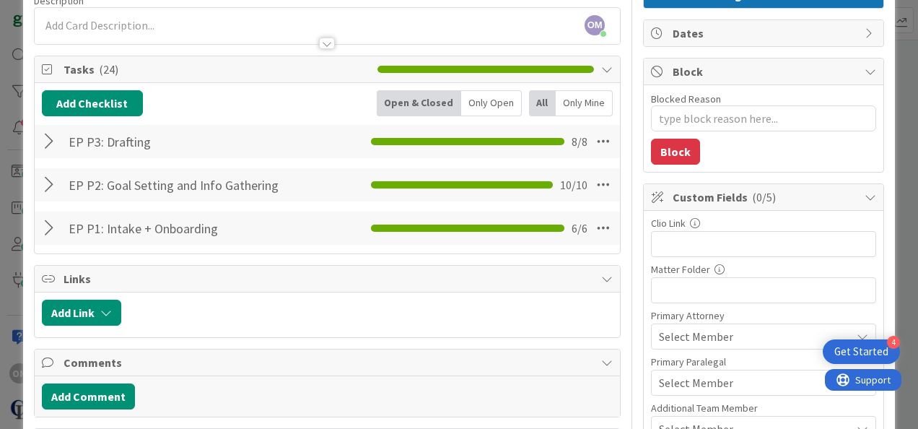
scroll to position [0, 0]
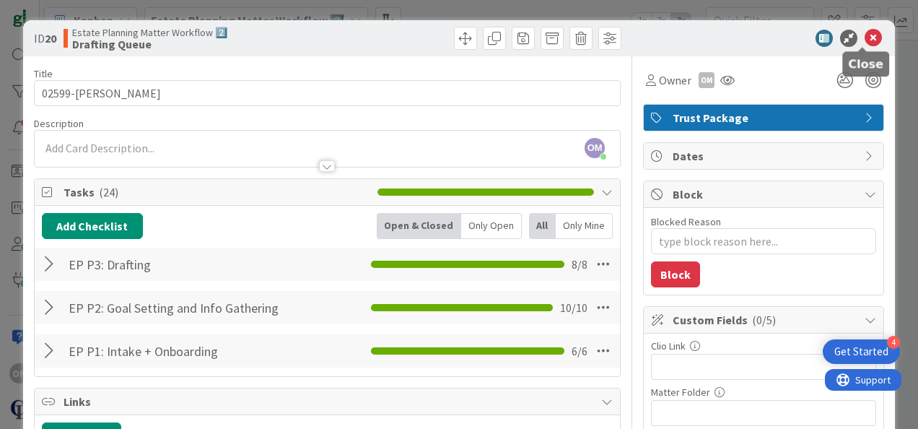
click at [497, 30] on icon at bounding box center [873, 38] width 17 height 17
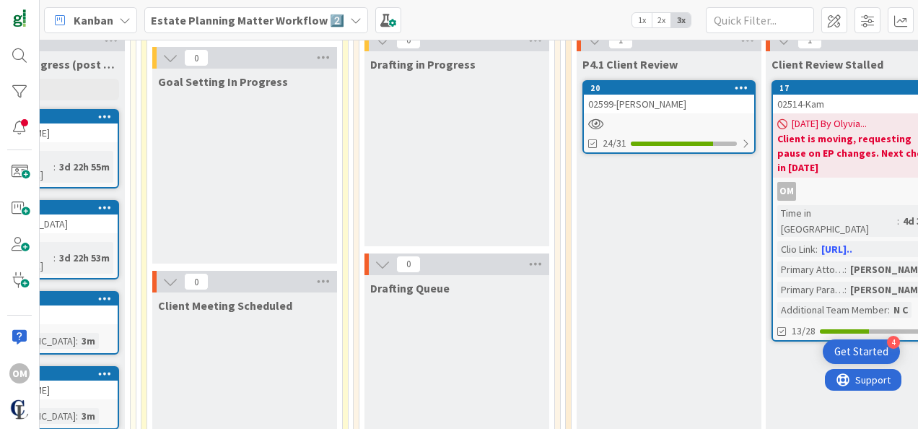
scroll to position [0, 500]
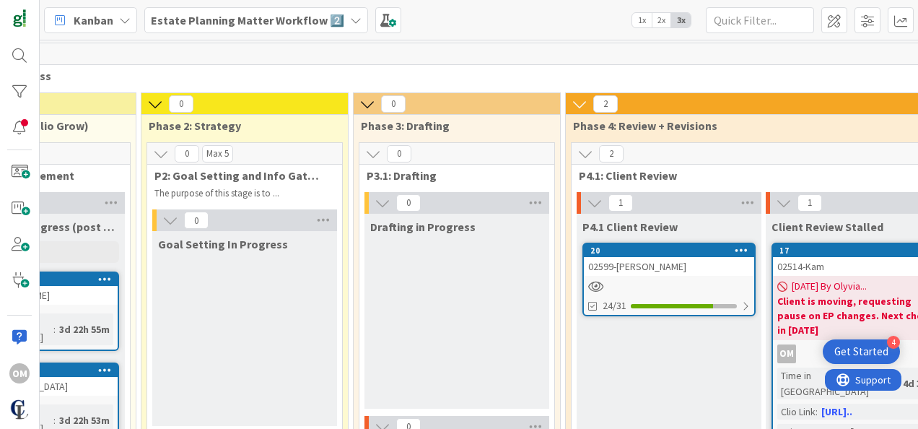
click at [497, 280] on div at bounding box center [669, 286] width 170 height 12
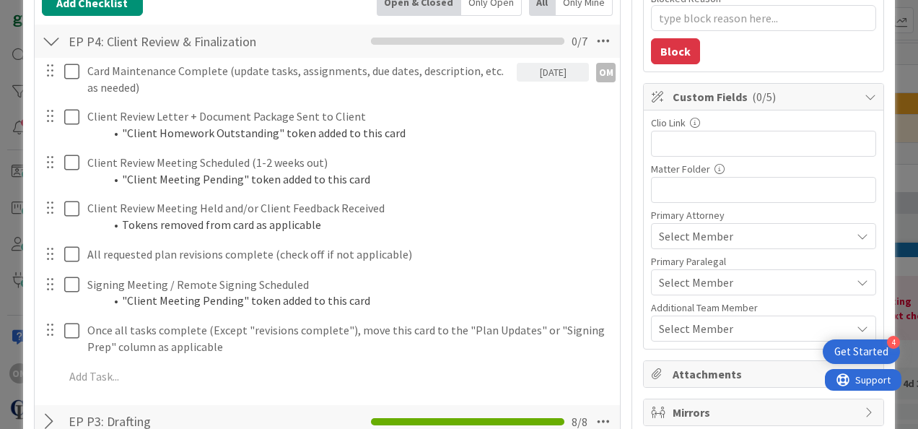
scroll to position [224, 0]
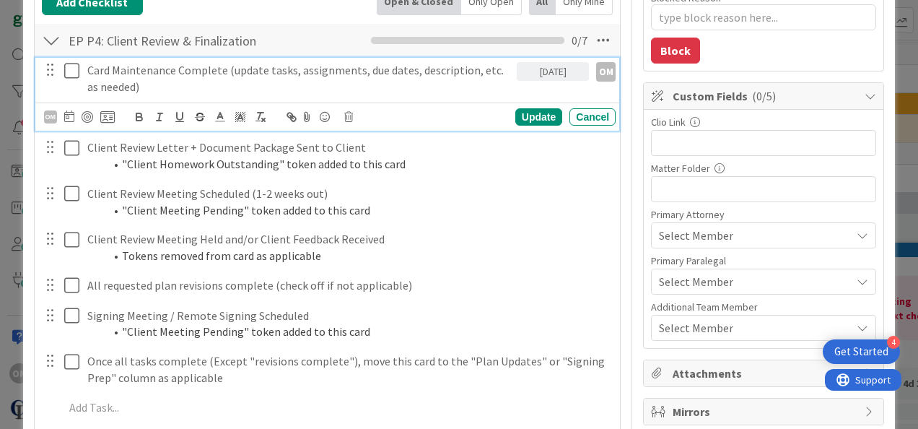
click at [67, 74] on icon at bounding box center [75, 70] width 22 height 17
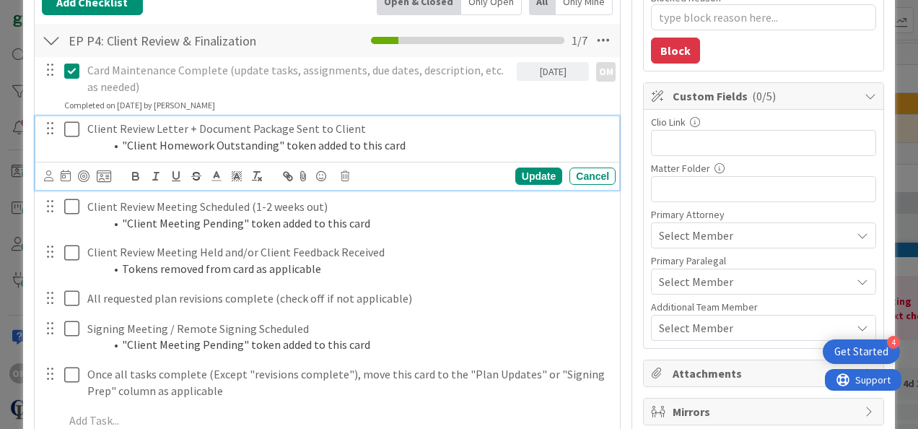
click at [74, 125] on icon at bounding box center [75, 129] width 22 height 17
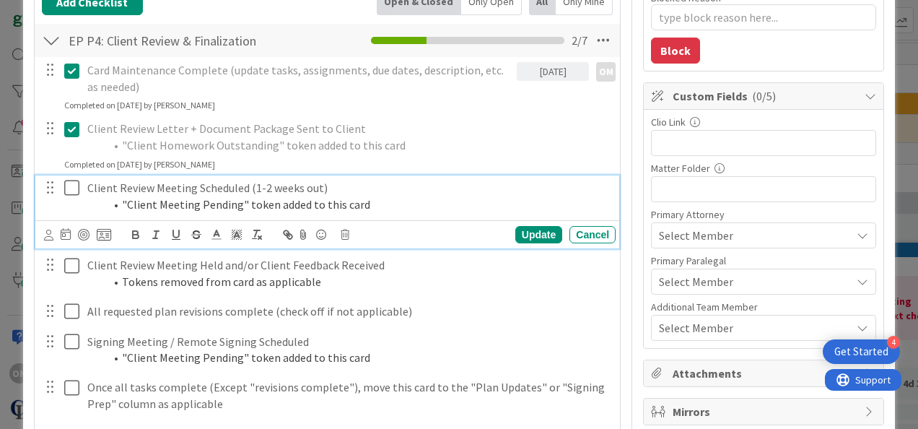
click at [69, 185] on icon at bounding box center [75, 187] width 22 height 17
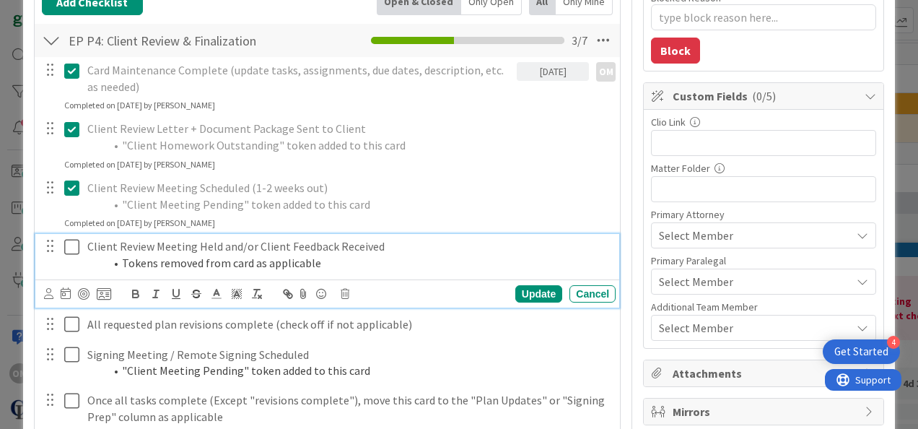
click at [69, 251] on icon at bounding box center [75, 246] width 22 height 17
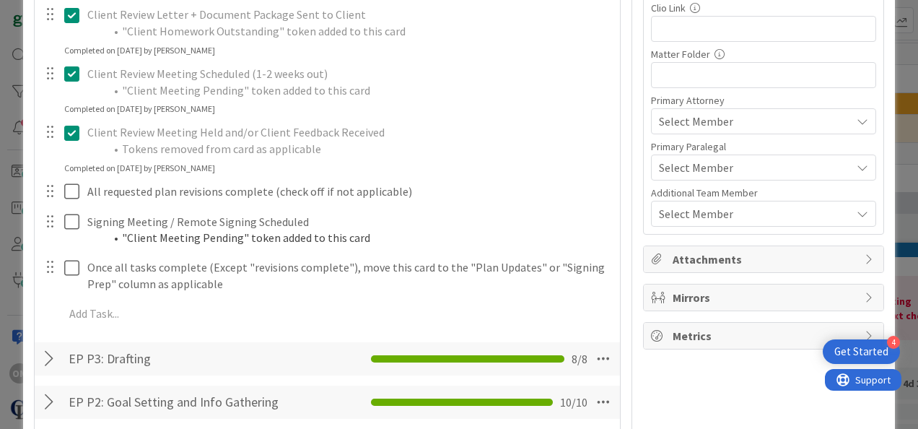
scroll to position [343, 0]
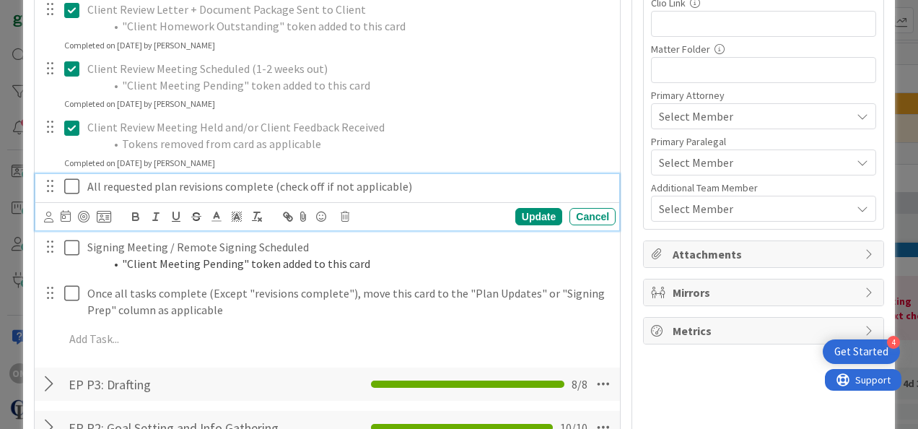
click at [71, 183] on icon at bounding box center [75, 186] width 22 height 17
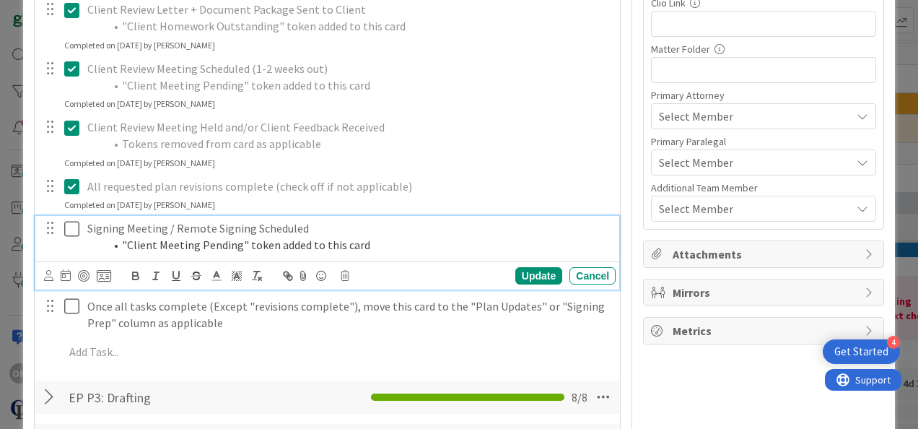
click at [69, 230] on icon at bounding box center [75, 228] width 22 height 17
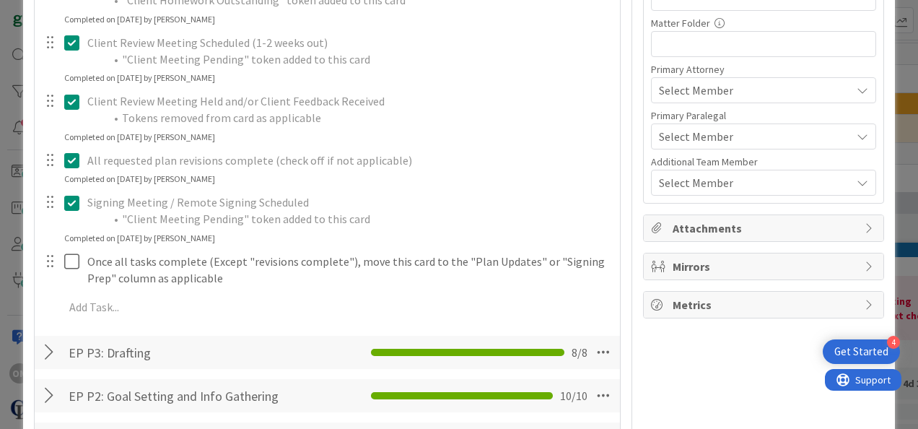
scroll to position [368, 0]
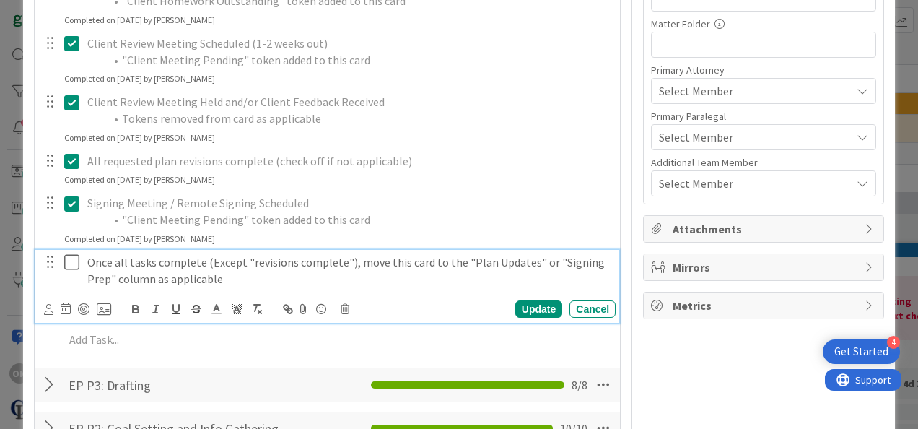
click at [69, 263] on icon at bounding box center [75, 261] width 22 height 17
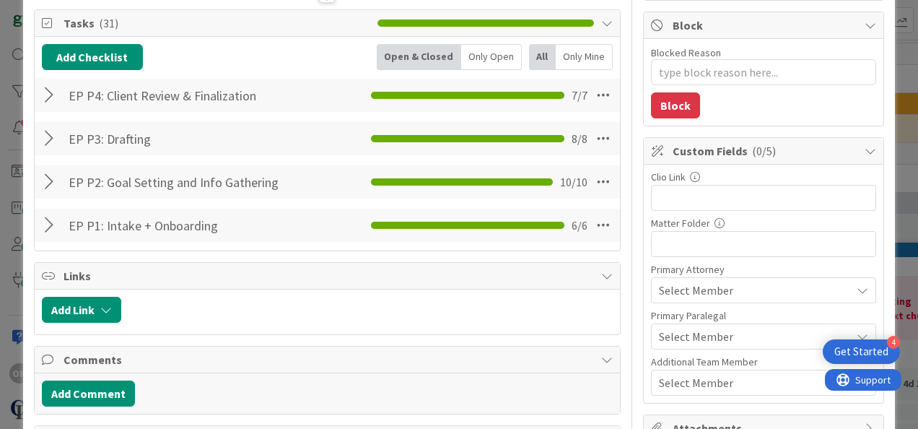
scroll to position [0, 0]
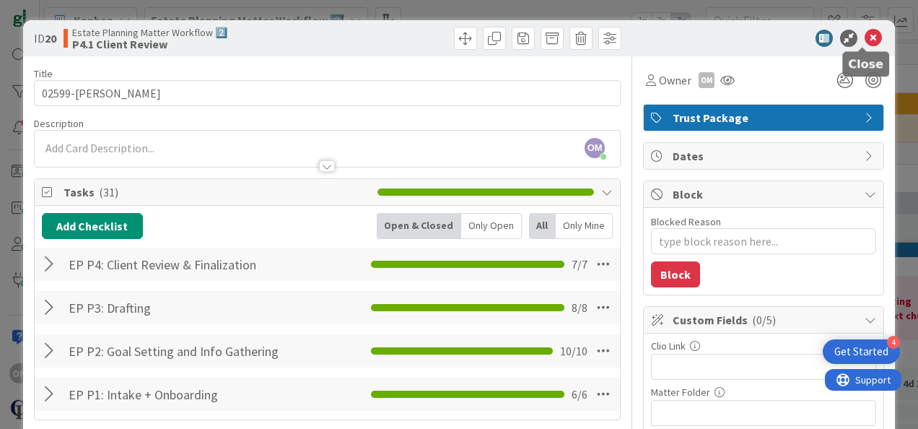
click at [497, 39] on icon at bounding box center [873, 38] width 17 height 17
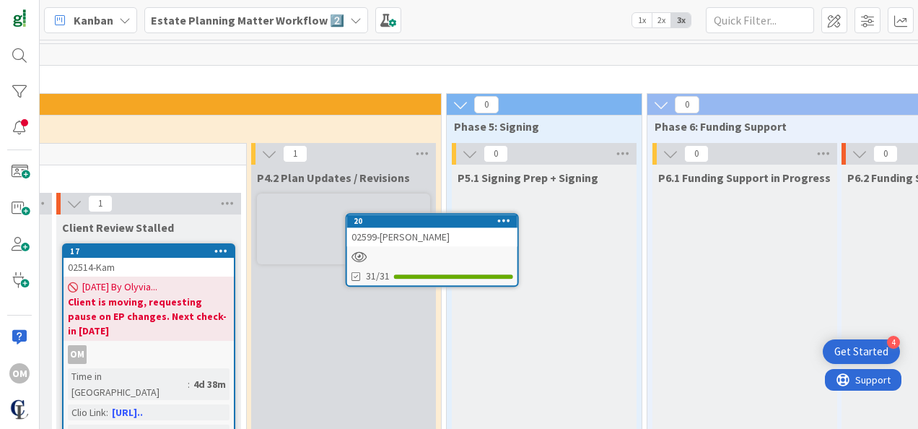
scroll to position [0, 1210]
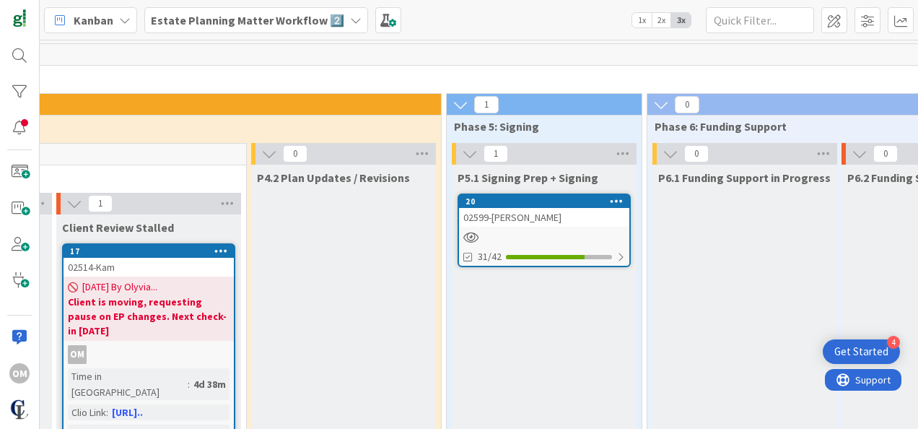
click at [497, 222] on div "02599-[PERSON_NAME]" at bounding box center [544, 217] width 170 height 19
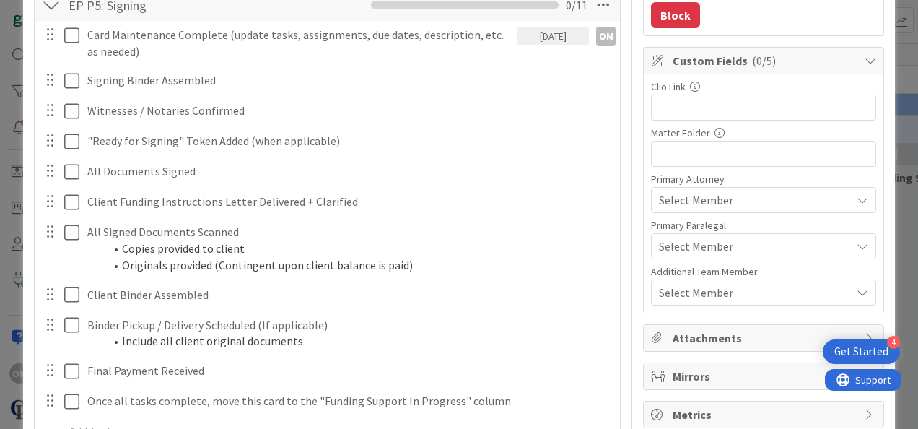
scroll to position [225, 0]
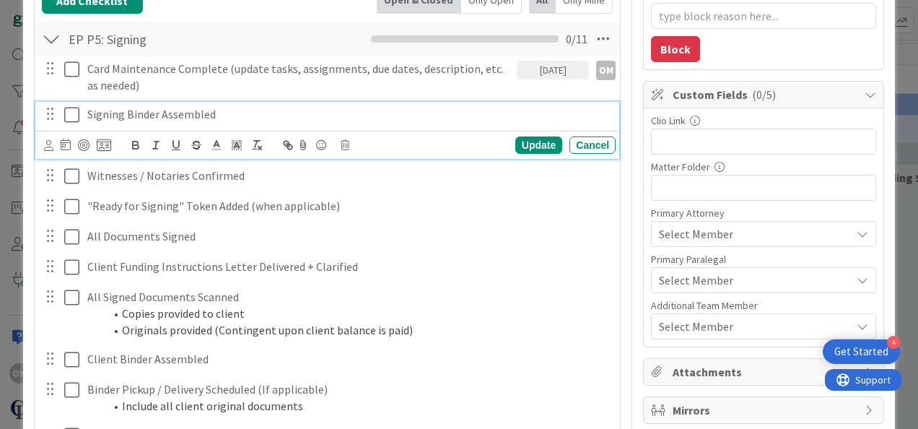
click at [66, 113] on icon at bounding box center [75, 114] width 22 height 17
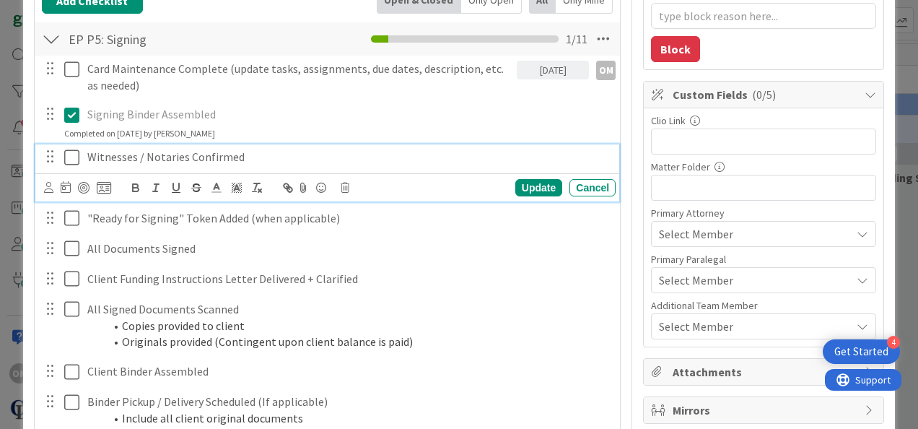
click at [72, 154] on icon at bounding box center [75, 157] width 22 height 17
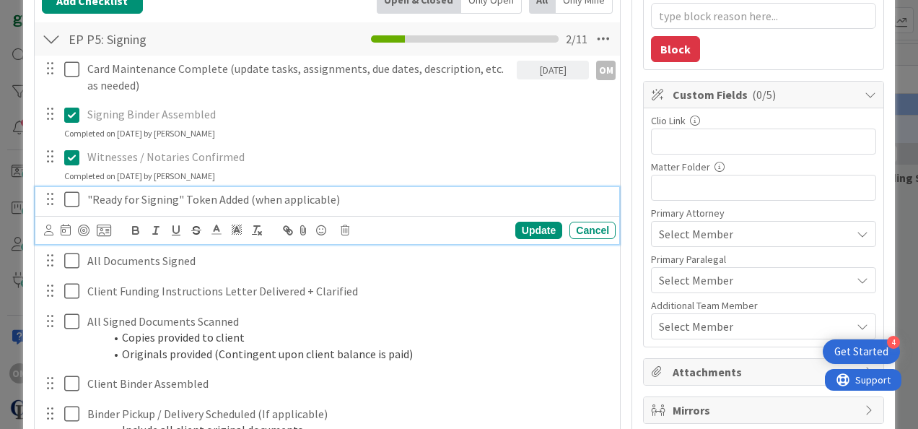
click at [75, 199] on icon at bounding box center [75, 199] width 22 height 17
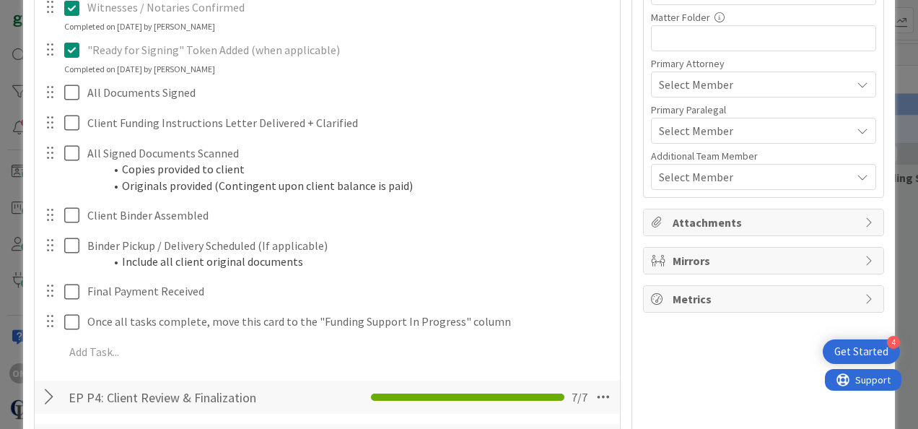
scroll to position [381, 0]
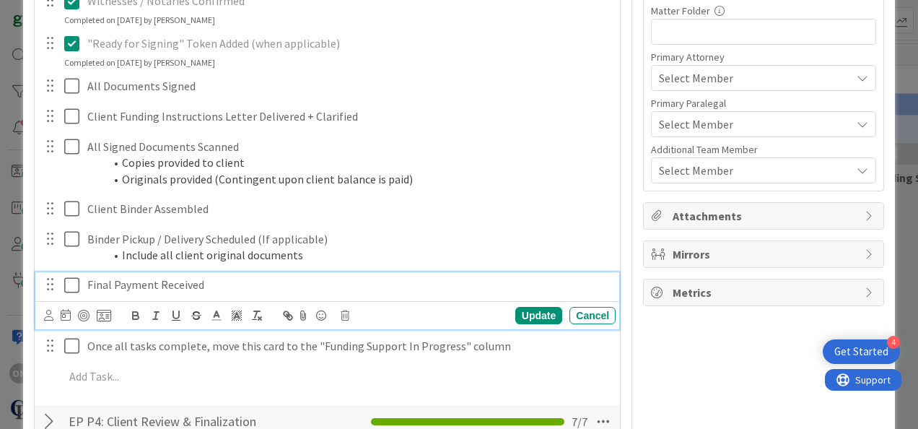
click at [212, 277] on p "Final Payment Received" at bounding box center [348, 285] width 523 height 17
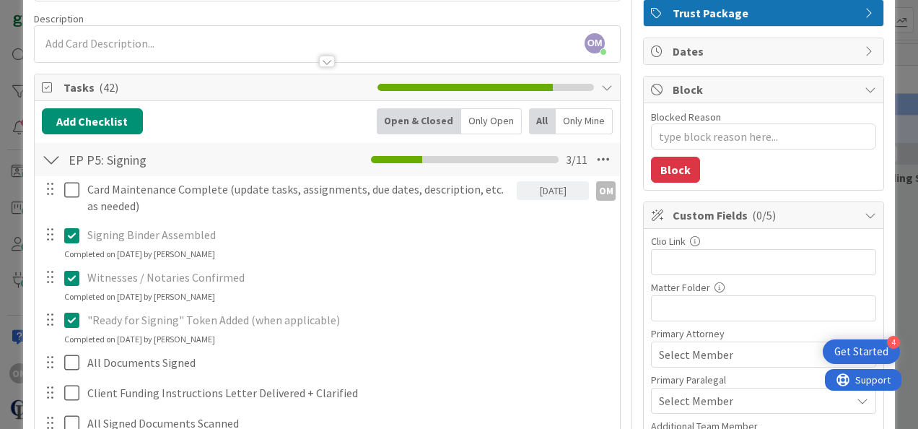
scroll to position [104, 0]
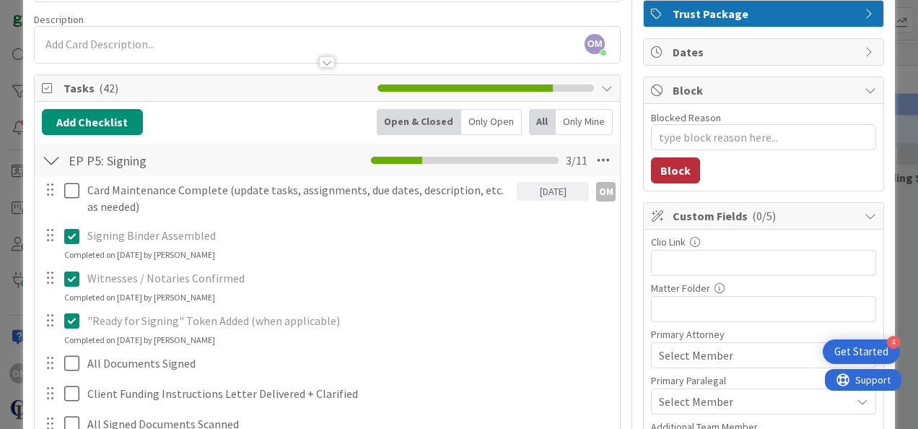
click at [497, 168] on button "Block" at bounding box center [675, 170] width 49 height 26
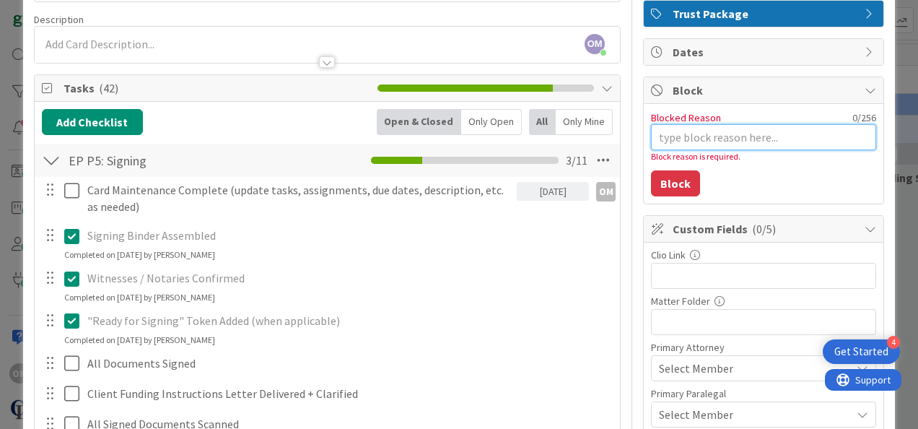
click at [497, 143] on textarea "Blocked Reason" at bounding box center [763, 137] width 225 height 26
type textarea "x"
type textarea "Cl"
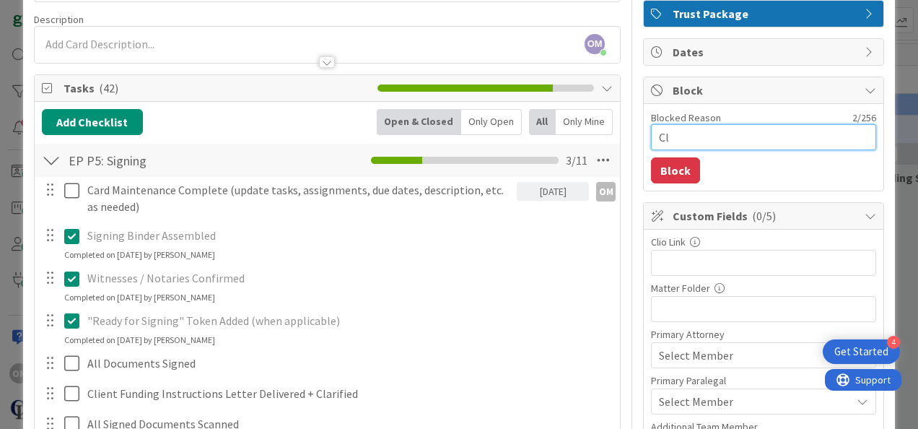
type textarea "x"
type textarea "Cli"
type textarea "x"
type textarea "Clie"
type textarea "x"
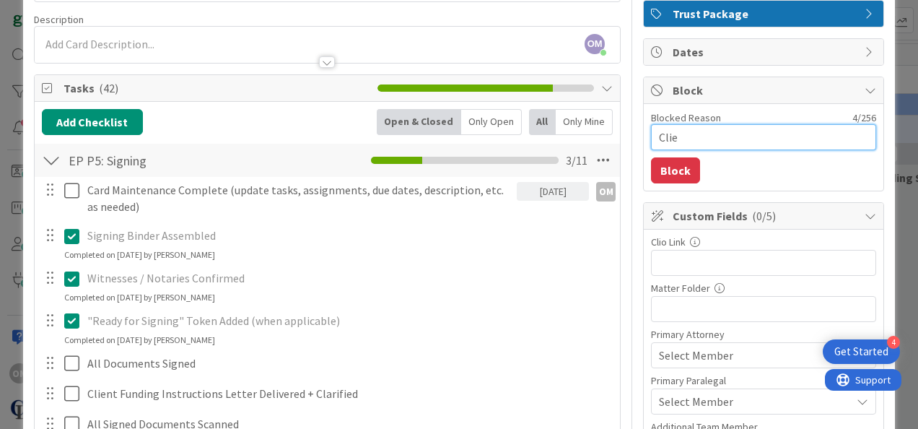
type textarea "Clien"
type textarea "x"
type textarea "Client"
type textarea "x"
type textarea "Clien"
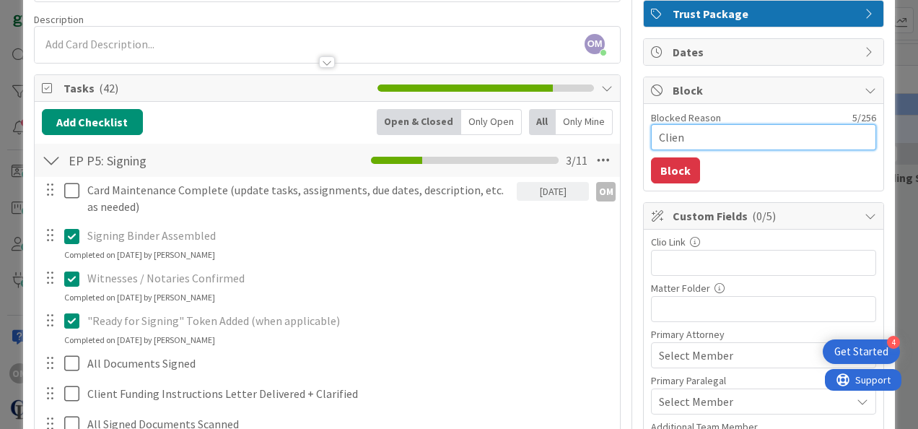
type textarea "x"
type textarea "Clie"
type textarea "x"
type textarea "Cli"
type textarea "x"
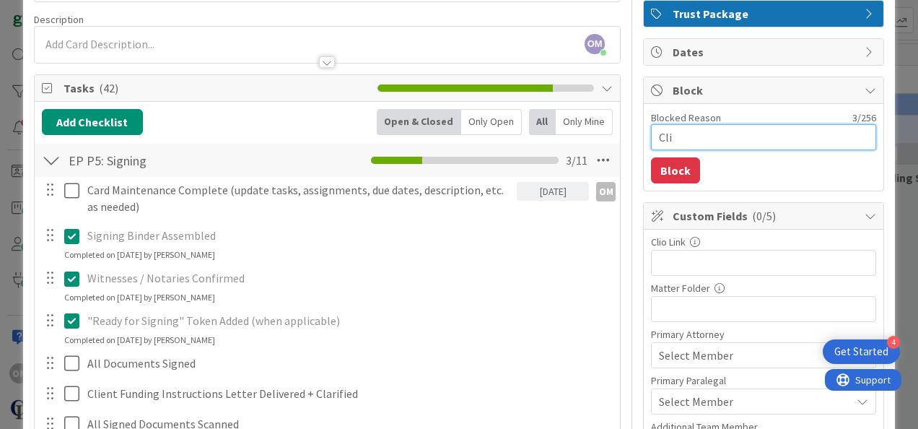
type textarea "Cl"
type textarea "x"
type textarea "C"
type textarea "x"
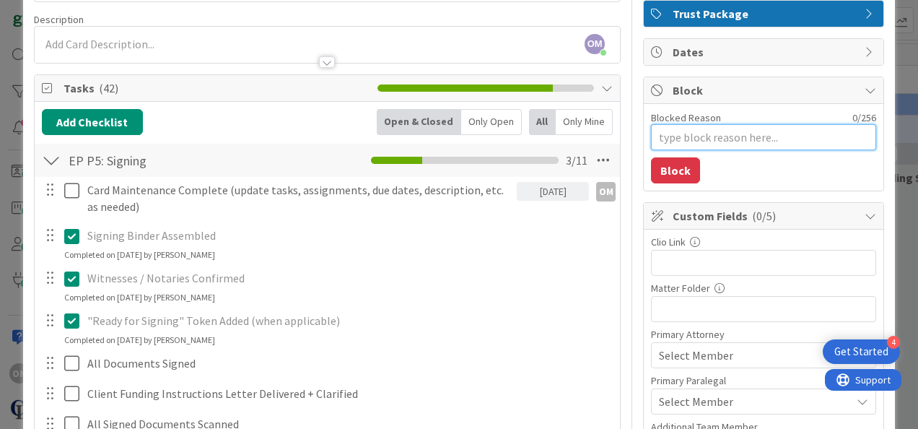
type textarea "S"
type textarea "x"
type textarea "So"
type textarea "x"
type textarea "Sof"
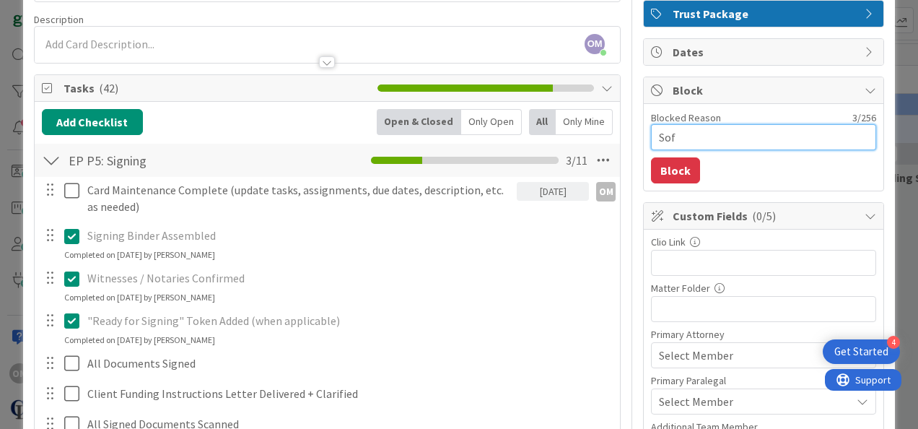
type textarea "x"
type textarea "Sofia"
type textarea "x"
type textarea "Sofia"
type textarea "x"
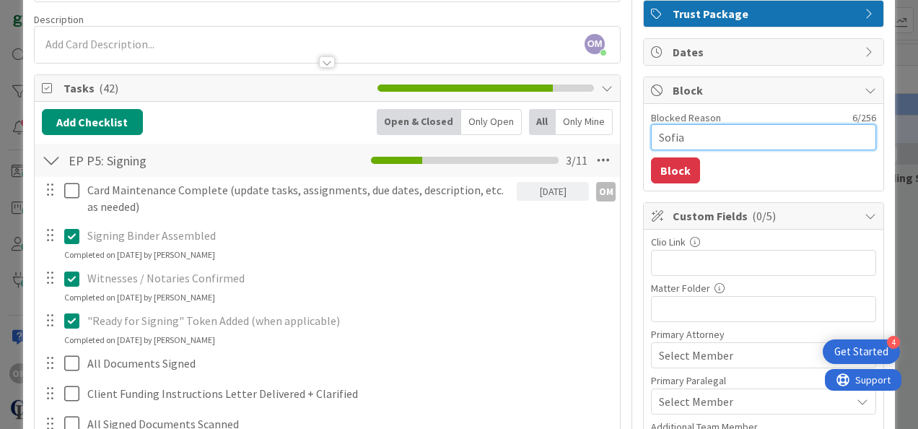
type textarea "Sofia"
type textarea "x"
type textarea "Sofi"
type textarea "x"
type textarea "Sof"
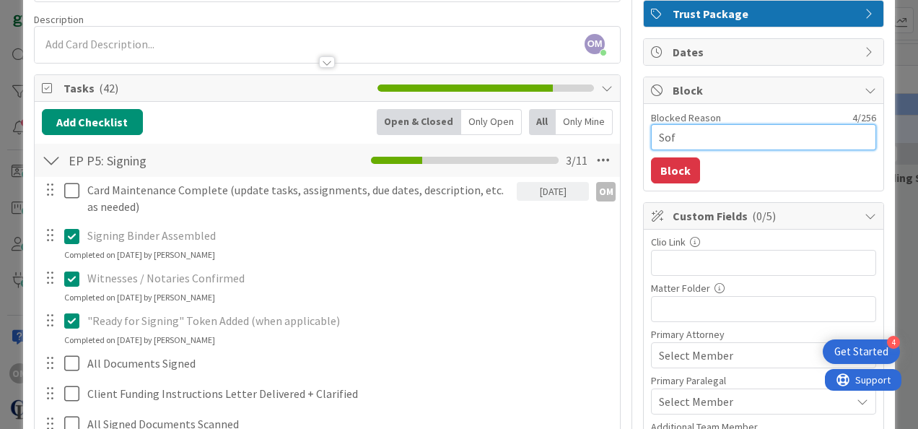
type textarea "x"
type textarea "So"
type textarea "x"
type textarea "S"
type textarea "x"
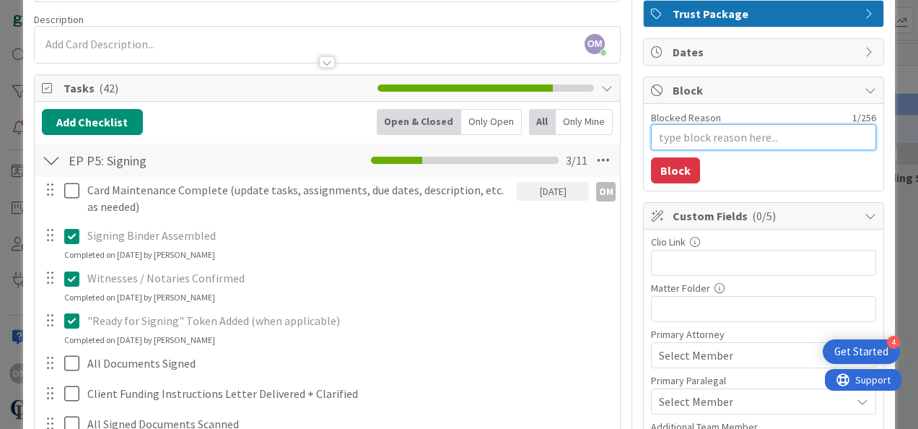
type textarea "x"
type textarea "Cl"
type textarea "x"
type textarea "Clei"
type textarea "x"
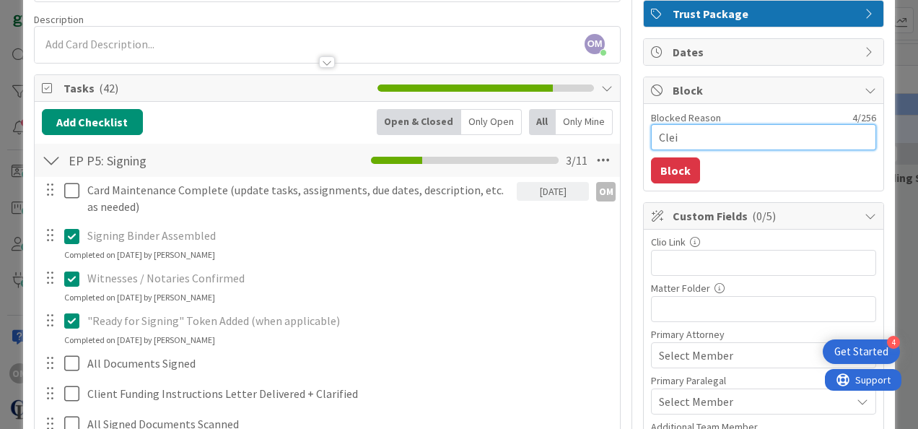
type textarea "Cle"
type textarea "x"
type textarea "Cl"
type textarea "x"
type textarea "C"
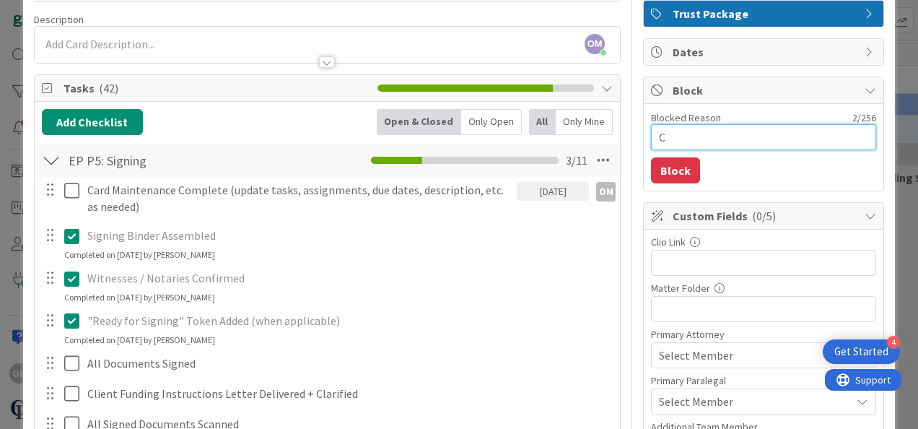
type textarea "x"
type textarea "SO"
type textarea "x"
type textarea "S"
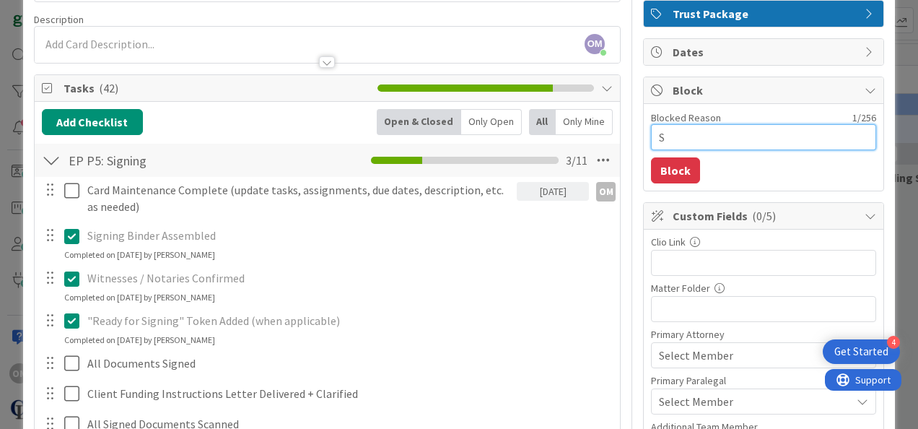
type textarea "x"
type textarea "So"
type textarea "x"
type textarea "Soi"
type textarea "x"
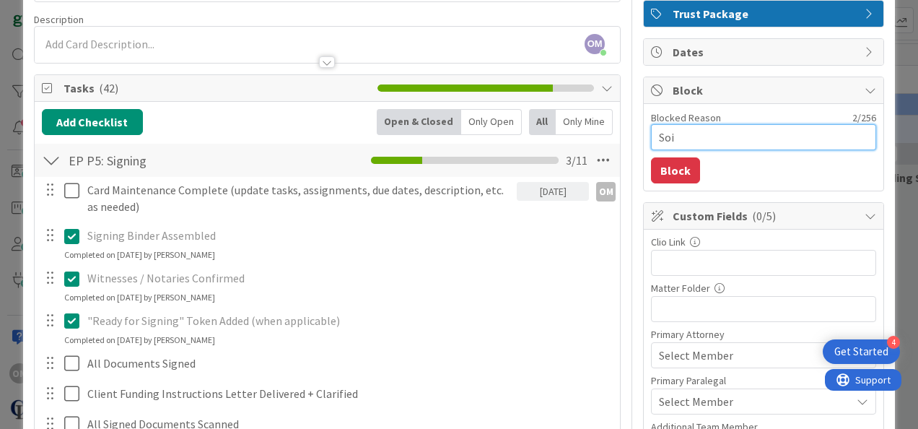
type textarea "Soif"
type textarea "x"
type textarea "Soi"
type textarea "x"
type textarea "So"
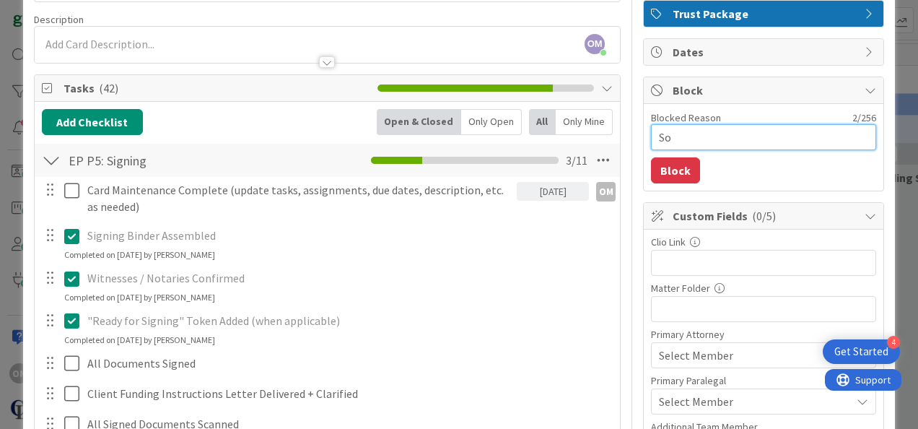
type textarea "x"
type textarea "Sof"
type textarea "x"
type textarea "Sofie"
type textarea "x"
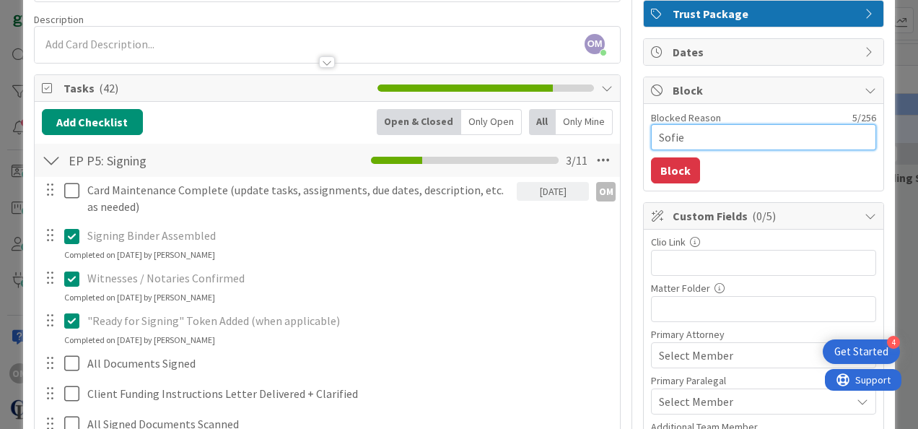
type textarea "Sofi"
type textarea "x"
type textarea "Sofia"
type textarea "x"
type textarea "Sofia ("
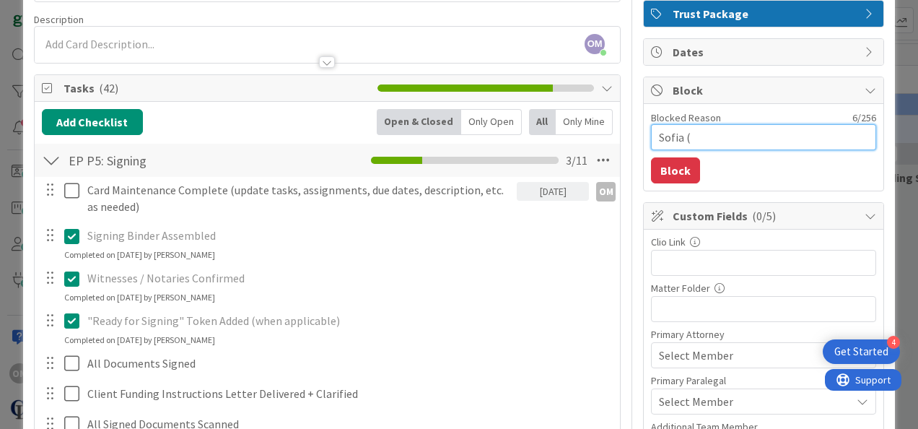
type textarea "x"
type textarea "Sofia (c"
type textarea "x"
type textarea "Sofia (cli"
type textarea "x"
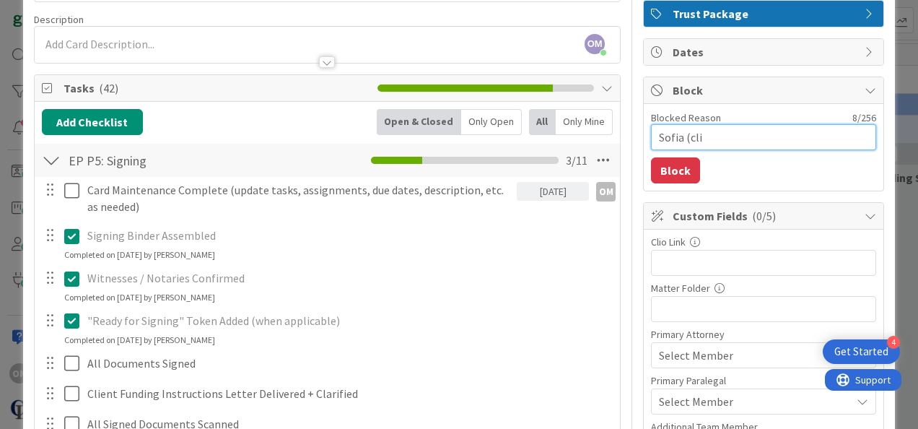
type textarea "Sofia (clie"
type textarea "x"
type textarea "Sofia (clien"
type textarea "x"
type textarea "Sofia (client"
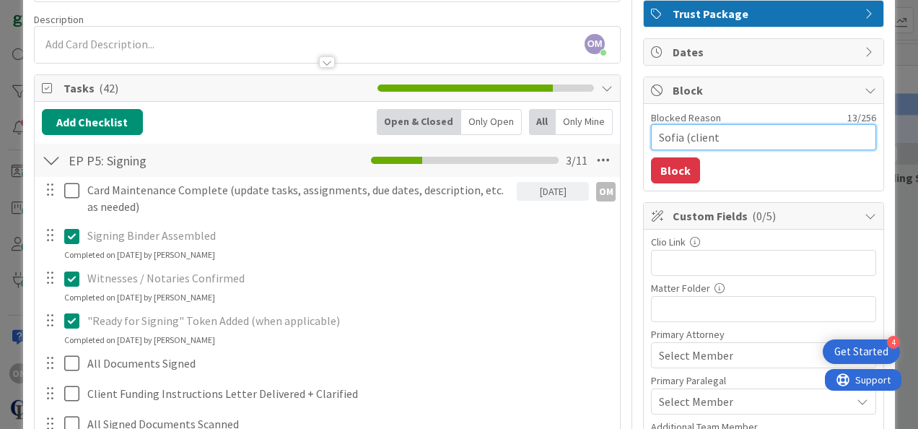
type textarea "x"
type textarea "Sofia (client'"
type textarea "x"
type textarea "Sofia (client's"
type textarea "x"
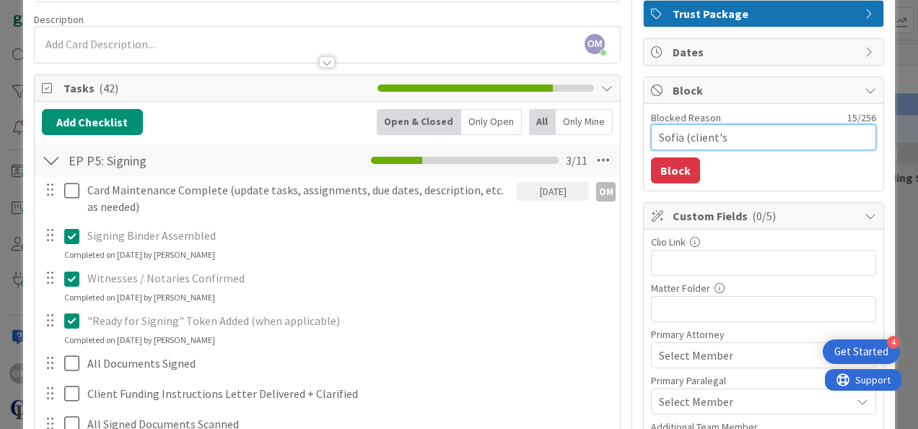
type textarea "Sofia (client's"
type textarea "x"
type textarea "Sofia (client's d"
type textarea "x"
type textarea "Sofia (client's da"
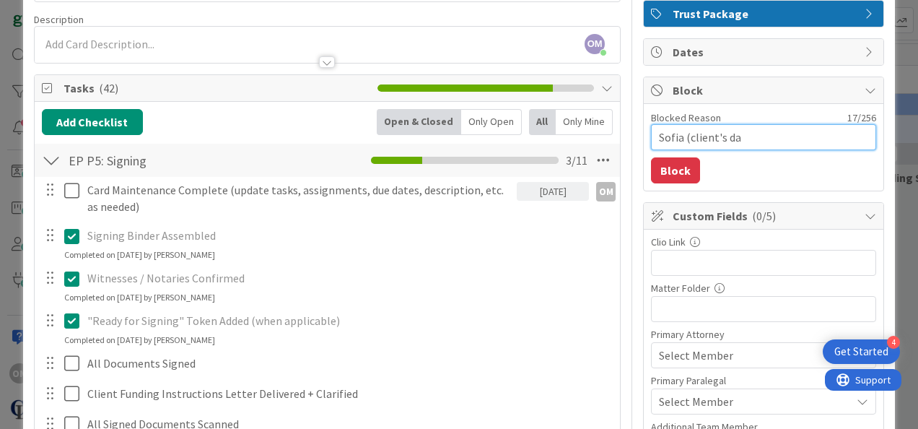
type textarea "x"
type textarea "Sofia (client's dau"
type textarea "x"
type textarea "Sofia (client's daug"
type textarea "x"
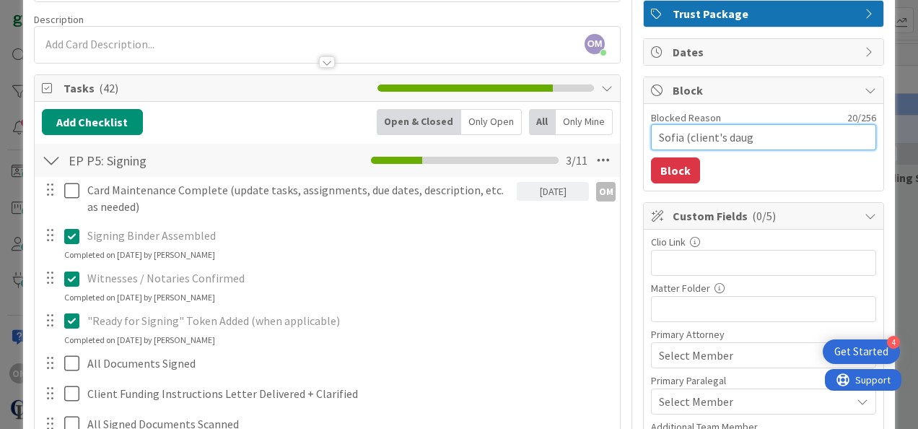
type textarea "Sofia (client's daugh"
type textarea "x"
type textarea "Sofia (client's daught"
type textarea "x"
type textarea "Sofia (client's daughte"
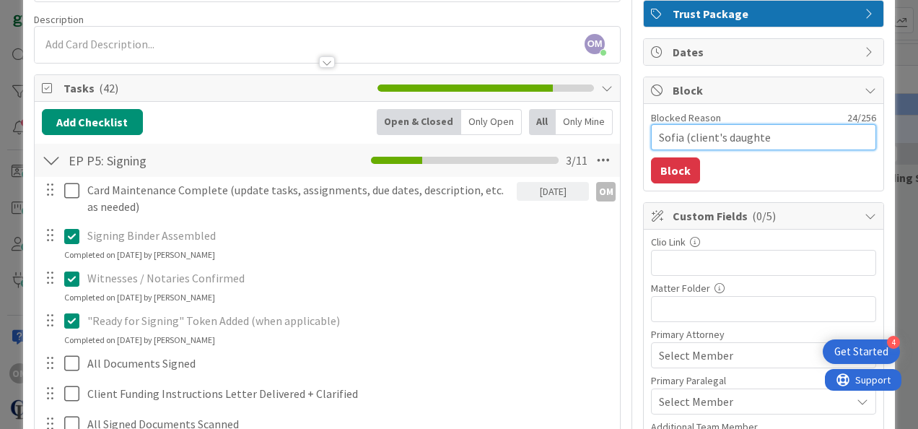
type textarea "x"
type textarea "[PERSON_NAME] (client's daughter"
type textarea "x"
type textarea "[PERSON_NAME] (client's daughter)"
type textarea "x"
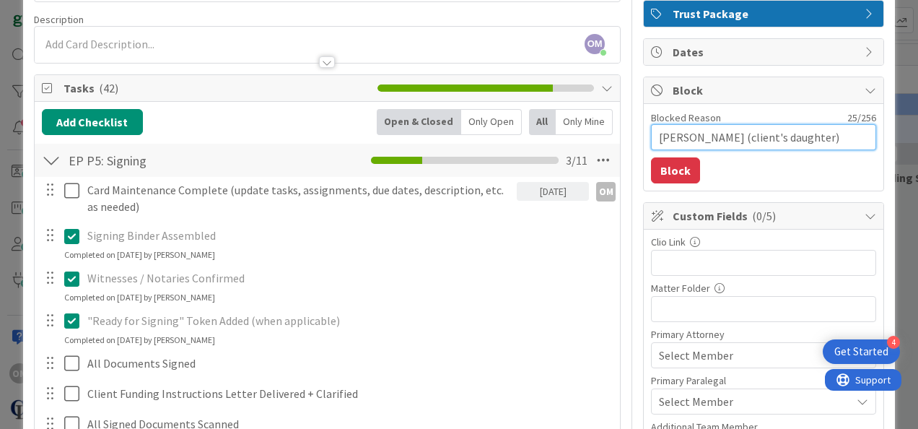
type textarea "[PERSON_NAME] (client's daughter)S"
type textarea "x"
type textarea "[PERSON_NAME] (client's daughter)St"
type textarea "x"
type textarea "[PERSON_NAME] (client's daughter)S"
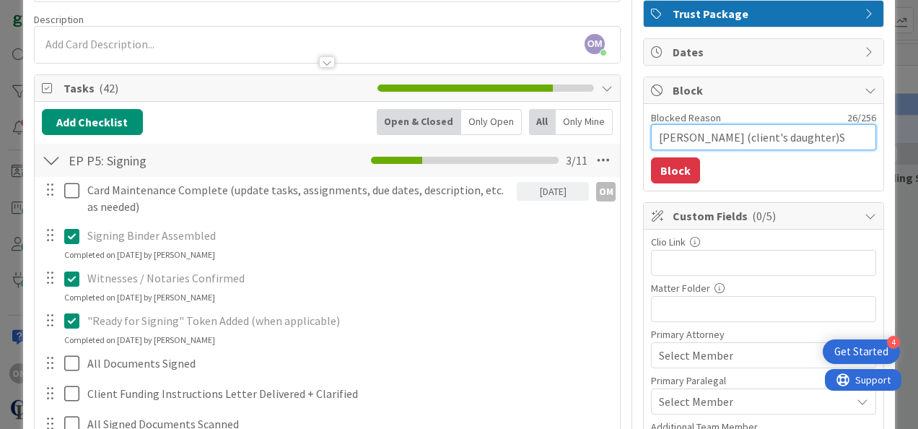
type textarea "x"
type textarea "[PERSON_NAME] (client's daughter)"
type textarea "x"
type textarea "[PERSON_NAME] (client's daughter) s"
type textarea "x"
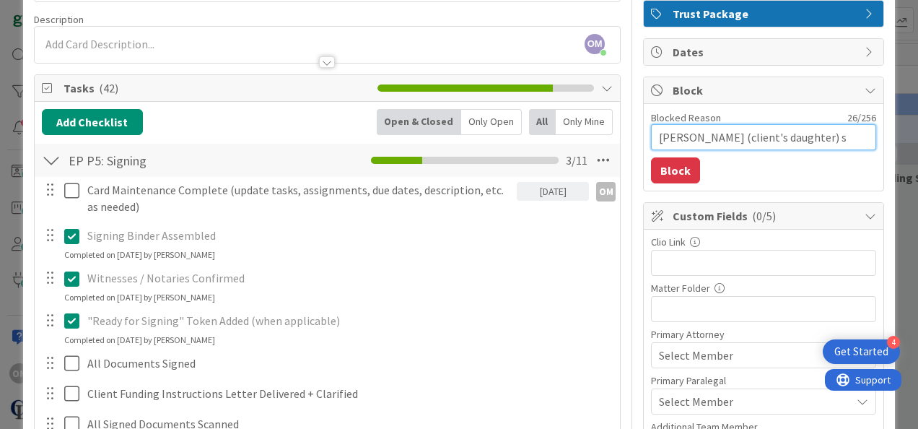
type textarea "[PERSON_NAME] (client's daughter) st"
type textarea "x"
type textarea "[PERSON_NAME] (client's daughter) sti"
type textarea "x"
type textarea "[PERSON_NAME] (client's daughter) stil"
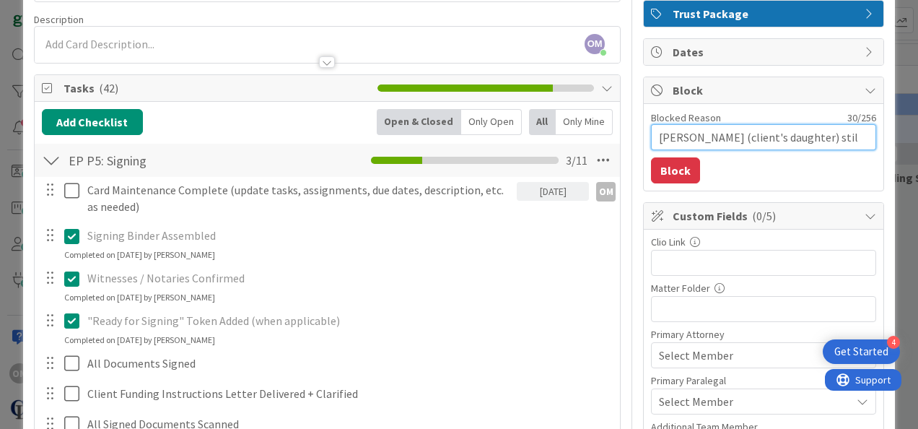
type textarea "x"
type textarea "[PERSON_NAME] (client's daughter) still"
type textarea "x"
type textarea "[PERSON_NAME] (client's daughter) still n"
type textarea "x"
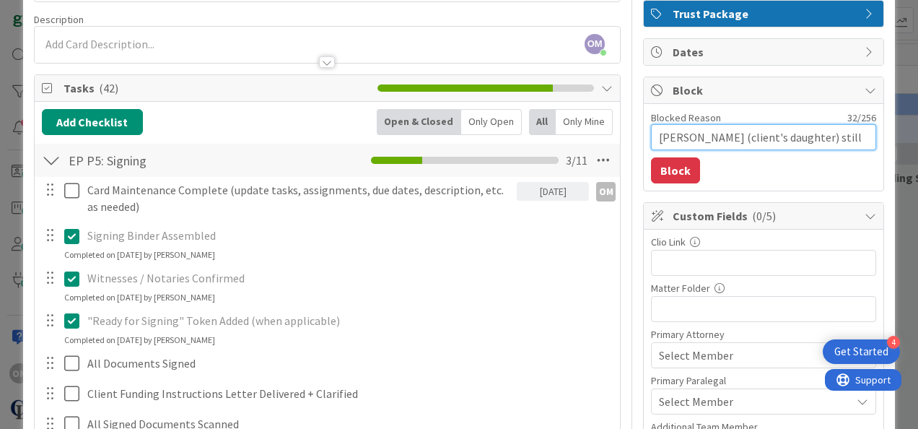
type textarea "[PERSON_NAME] (client's daughter) still ne"
type textarea "x"
type textarea "[PERSON_NAME] (client's daughter) still nee"
type textarea "x"
type textarea "[PERSON_NAME] (client's daughter) still need"
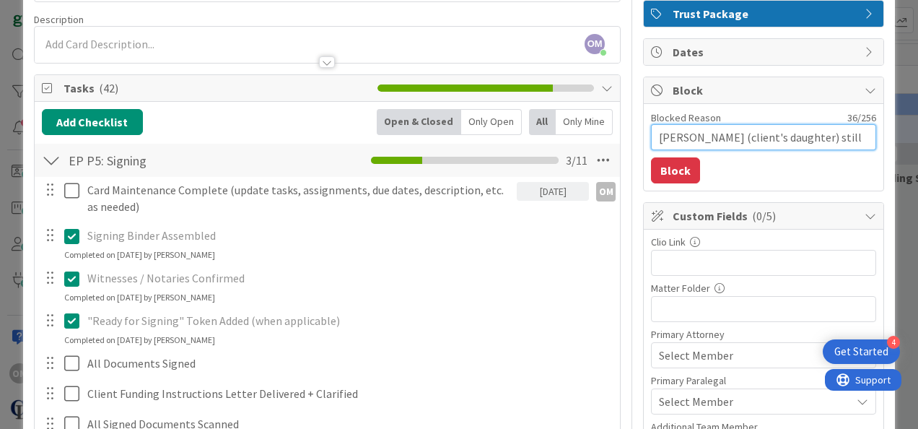
type textarea "x"
type textarea "[PERSON_NAME] (client's daughter) still needs"
type textarea "x"
type textarea "[PERSON_NAME] (client's daughter) still needs t"
type textarea "x"
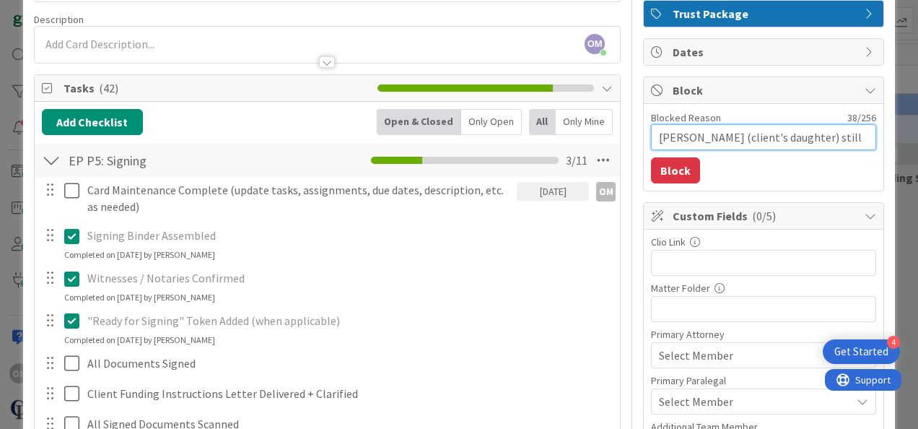
type textarea "[PERSON_NAME] (client's daughter) still needs to"
type textarea "x"
type textarea "[PERSON_NAME] (client's daughter) still needs to"
type textarea "x"
type textarea "[PERSON_NAME] (client's daughter) still needs to s"
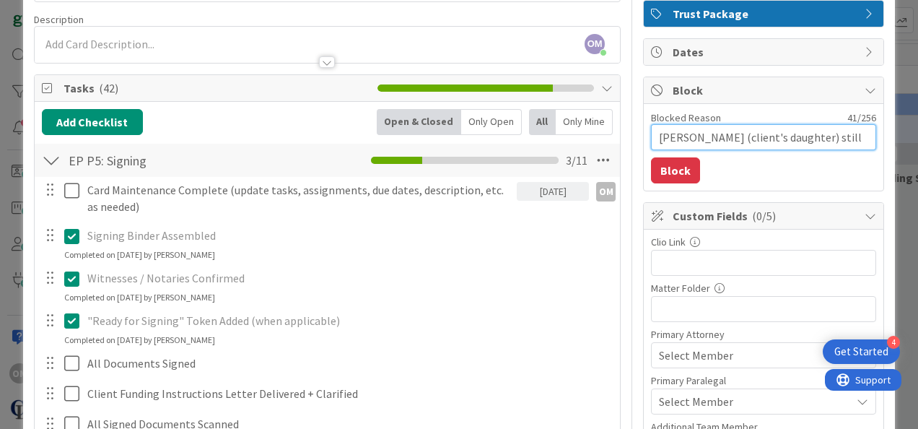
type textarea "x"
type textarea "[PERSON_NAME] (client's daughter) still needs to si"
type textarea "x"
type textarea "[PERSON_NAME] (client's daughter) still needs to sig"
type textarea "x"
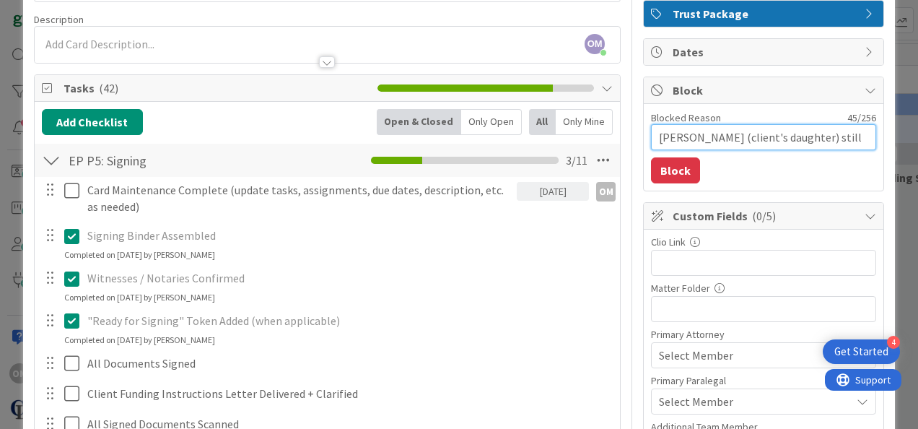
type textarea "[PERSON_NAME] (client's daughter) still needs to sign"
type textarea "x"
type textarea "[PERSON_NAME] (client's daughter) still needs to sign do"
type textarea "x"
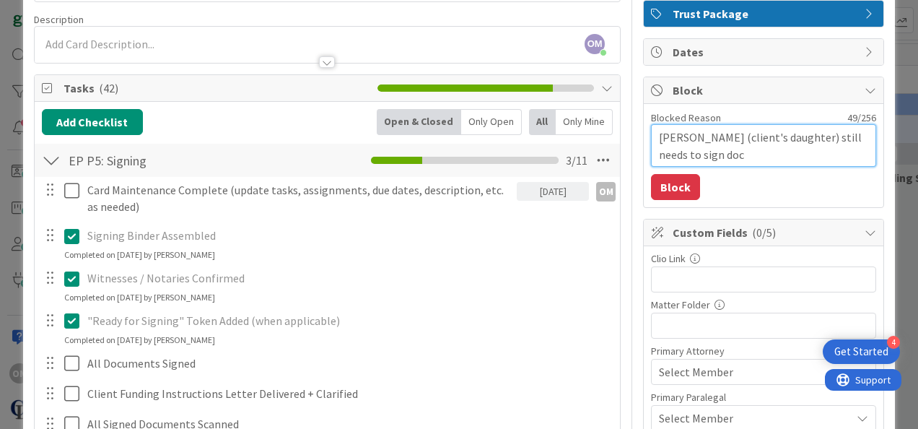
type textarea "[PERSON_NAME] (client's daughter) still needs to sign docs"
type textarea "x"
type textarea "[PERSON_NAME] (client's daughter) still needs to sign docs."
type textarea "x"
type textarea "[PERSON_NAME] (client's daughter) still needs to sign docs. S"
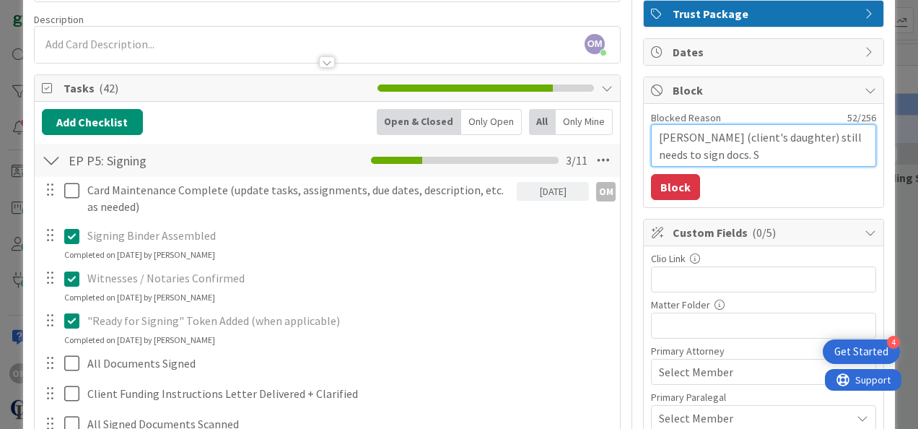
type textarea "x"
type textarea "[PERSON_NAME] (client's daughter) still needs to sign docs. Sh"
type textarea "x"
type textarea "[PERSON_NAME] (client's daughter) still needs to sign docs. She"
type textarea "x"
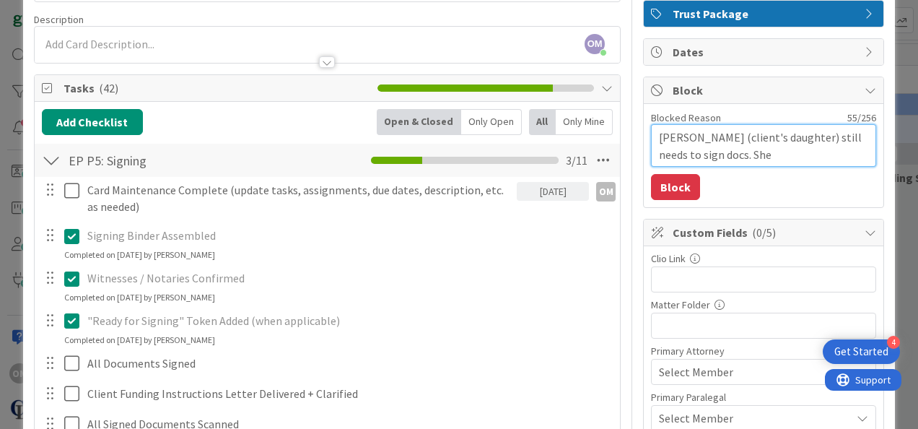
type textarea "[PERSON_NAME] (client's daughter) still needs to sign docs. Sh"
type textarea "x"
type textarea "[PERSON_NAME] (client's daughter) still needs to sign docs. S"
type textarea "x"
type textarea "[PERSON_NAME] (client's daughter) still needs to sign docs. Sch"
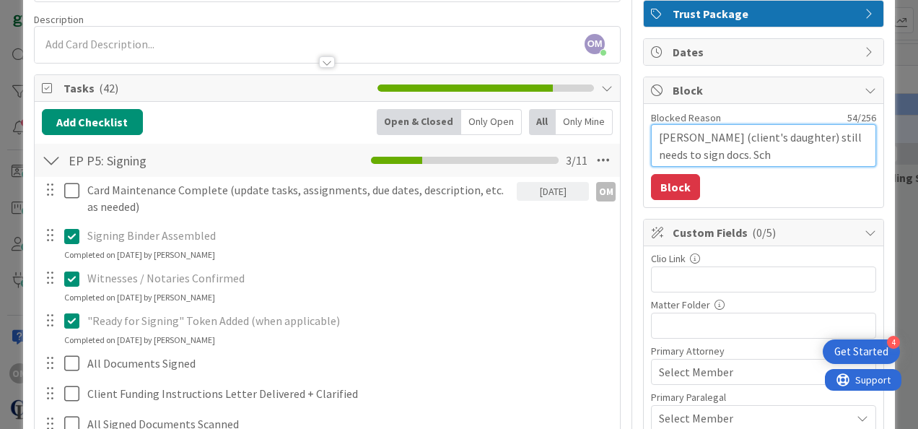
type textarea "x"
type textarea "[PERSON_NAME] (client's daughter) still needs to sign docs. Sche"
type textarea "x"
type textarea "[PERSON_NAME] (client's daughter) still needs to sign docs. Sched"
type textarea "x"
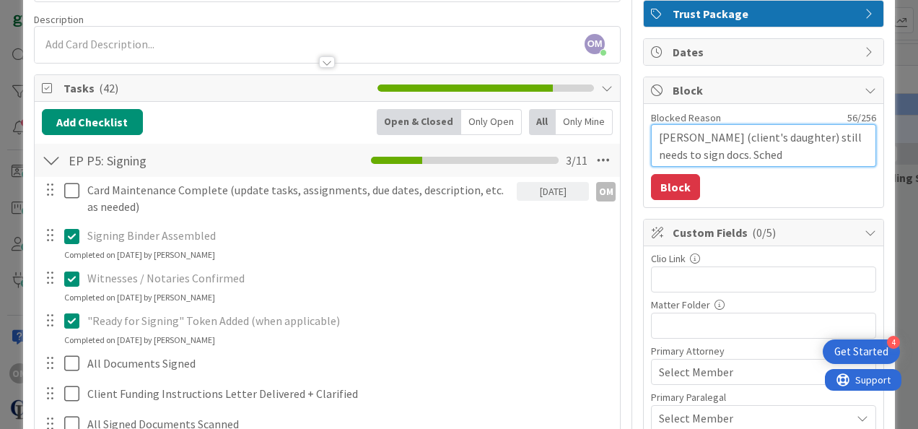
type textarea "[PERSON_NAME] (client's daughter) still needs to sign docs. Schedu"
type textarea "x"
type textarea "[PERSON_NAME] (client's daughter) still needs to sign docs. Schedule"
type textarea "x"
type textarea "[PERSON_NAME] (client's daughter) still needs to sign docs. Scheduled"
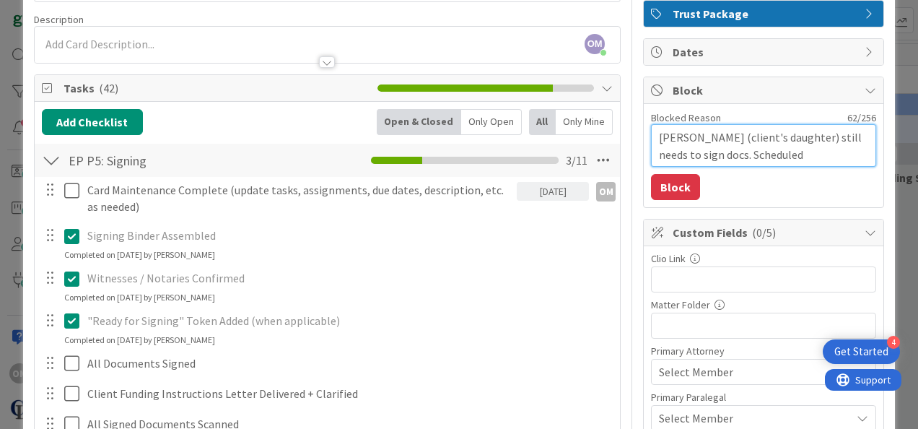
type textarea "x"
type textarea "[PERSON_NAME] (client's daughter) still needs to sign docs. Scheduled f"
type textarea "x"
type textarea "[PERSON_NAME] (client's daughter) still needs to sign docs. Scheduled fr"
type textarea "x"
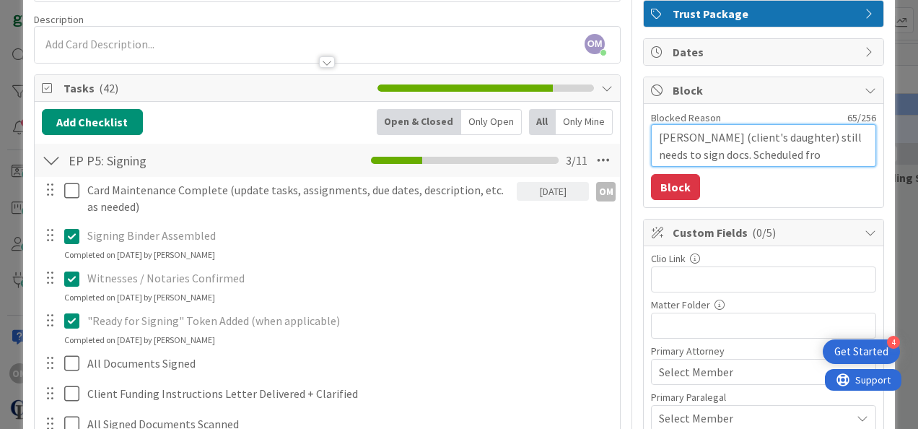
type textarea "[PERSON_NAME] (client's daughter) still needs to sign docs. Scheduled fro"
type textarea "x"
type textarea "[PERSON_NAME] (client's daughter) still needs to sign docs. Scheduled fro"
type textarea "x"
type textarea "[PERSON_NAME] (client's daughter) still needs to sign docs. Scheduled fr"
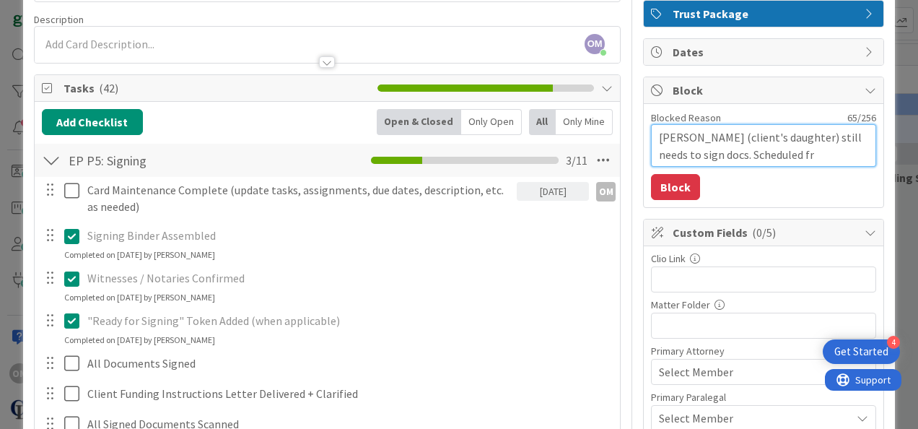
type textarea "x"
type textarea "[PERSON_NAME] (client's daughter) still needs to sign docs. Scheduled f"
type textarea "x"
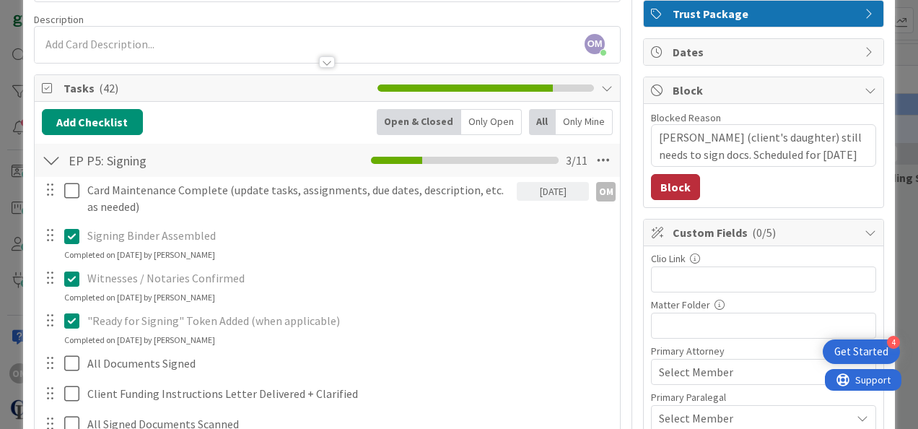
click at [497, 193] on button "Block" at bounding box center [675, 187] width 49 height 26
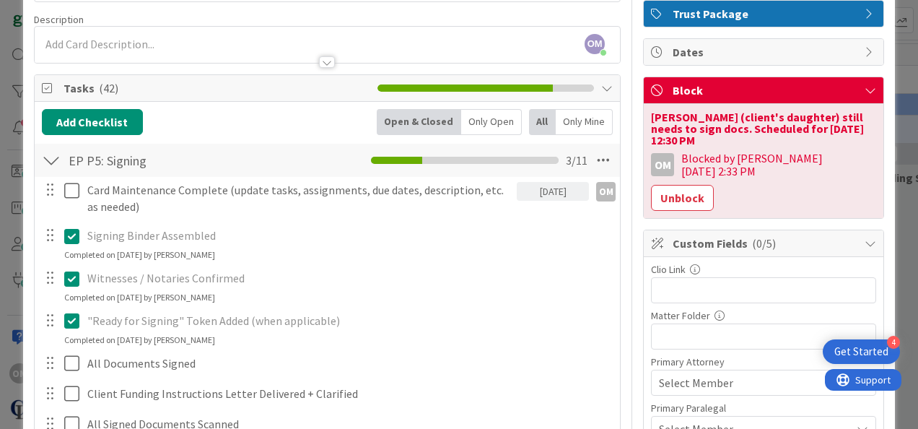
scroll to position [0, 0]
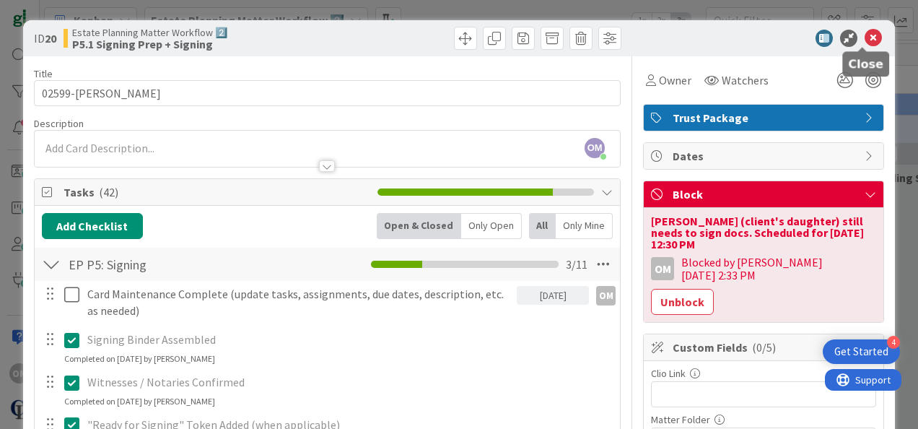
click at [497, 45] on icon at bounding box center [873, 38] width 17 height 17
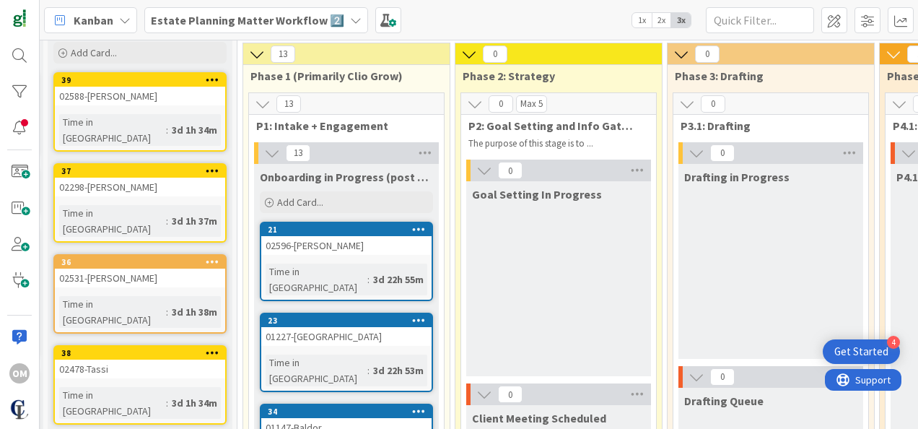
scroll to position [50, 186]
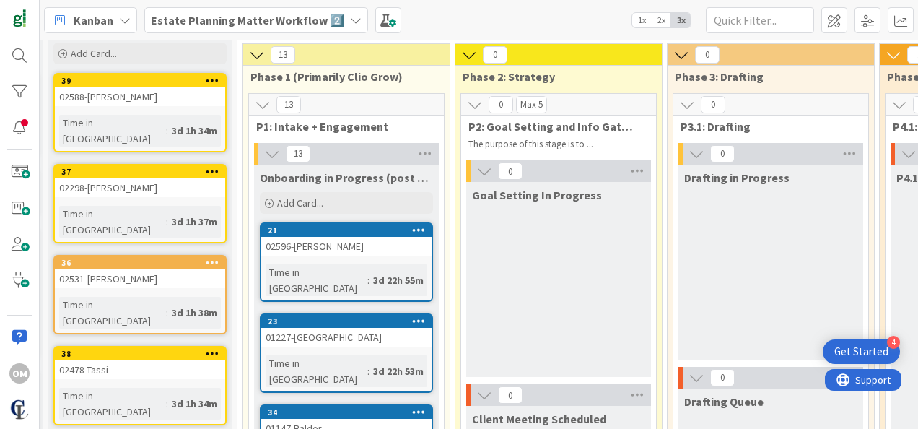
click at [371, 245] on div "02596-[PERSON_NAME]" at bounding box center [346, 246] width 170 height 19
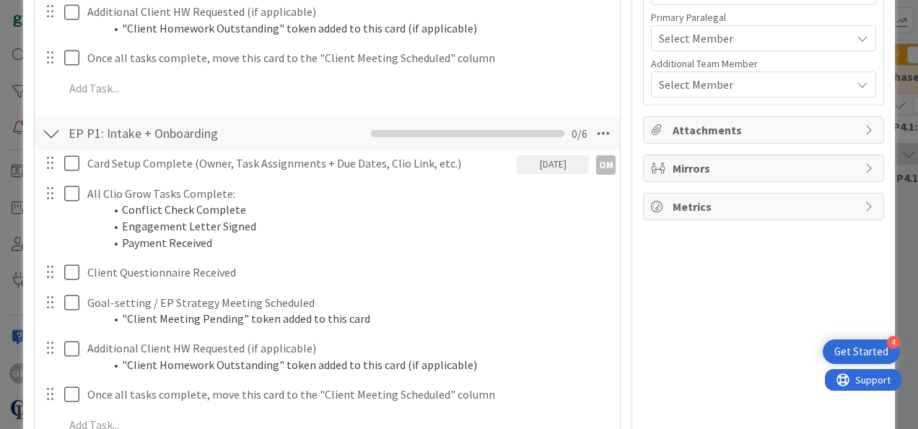
scroll to position [469, 0]
click at [497, 139] on icon at bounding box center [604, 132] width 26 height 26
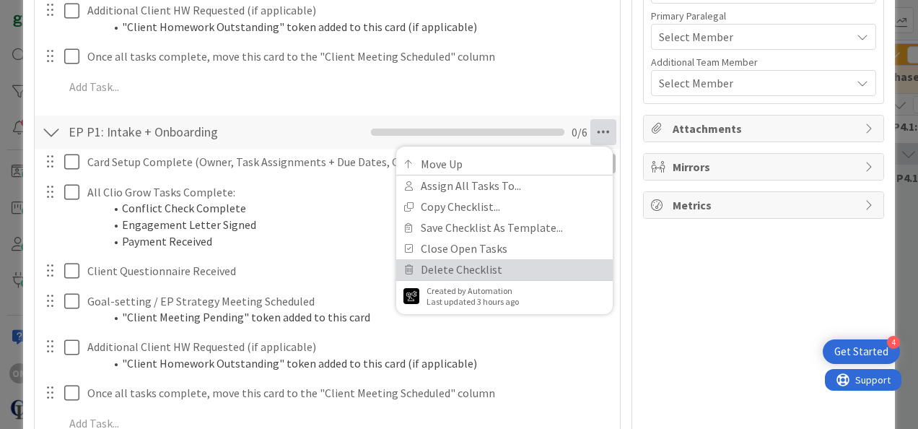
click at [407, 272] on link "Delete Checklist" at bounding box center [504, 269] width 217 height 21
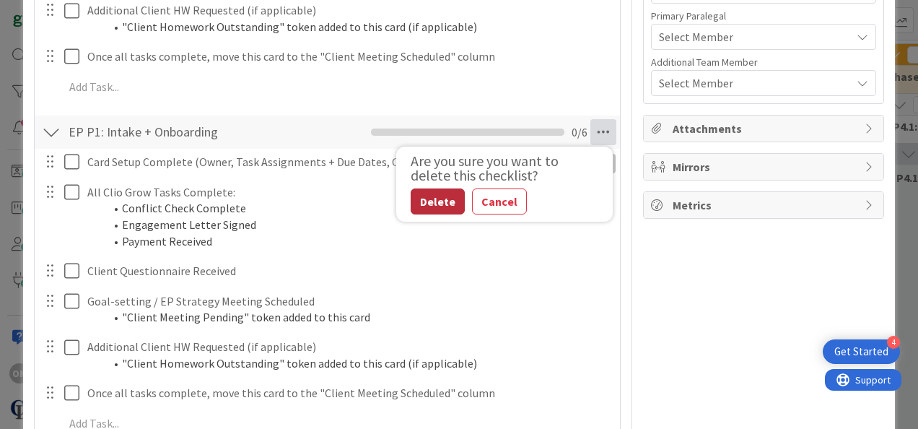
click at [432, 206] on button "Delete" at bounding box center [438, 201] width 54 height 26
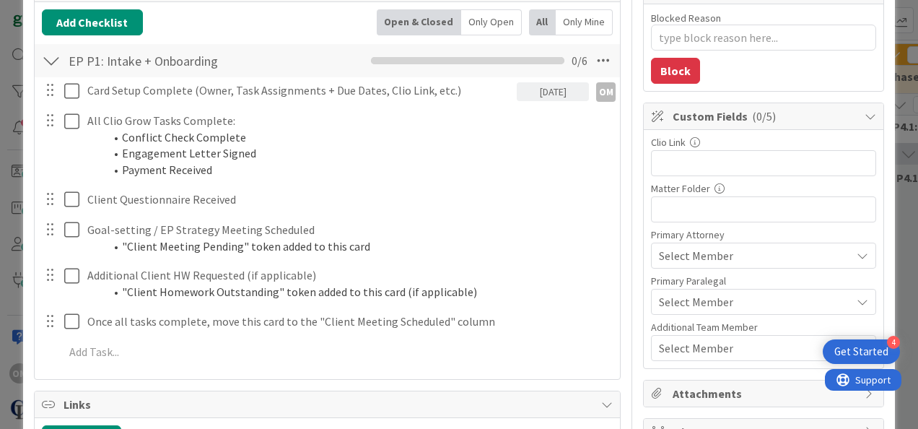
scroll to position [207, 0]
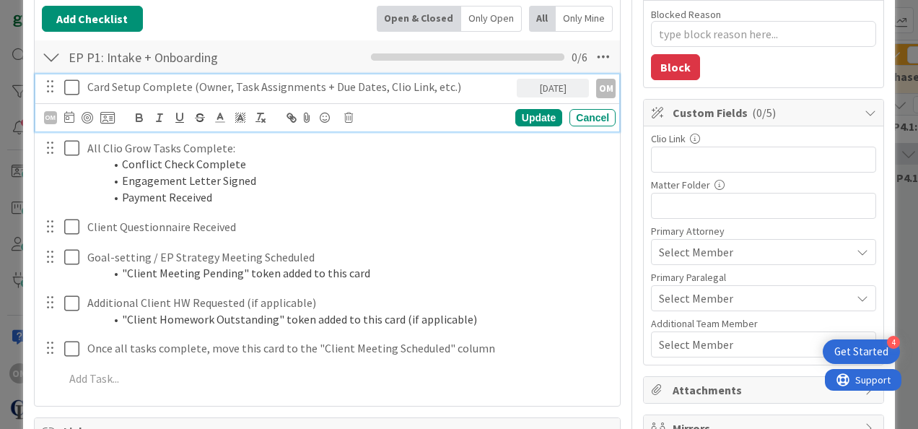
click at [75, 87] on icon at bounding box center [75, 87] width 22 height 17
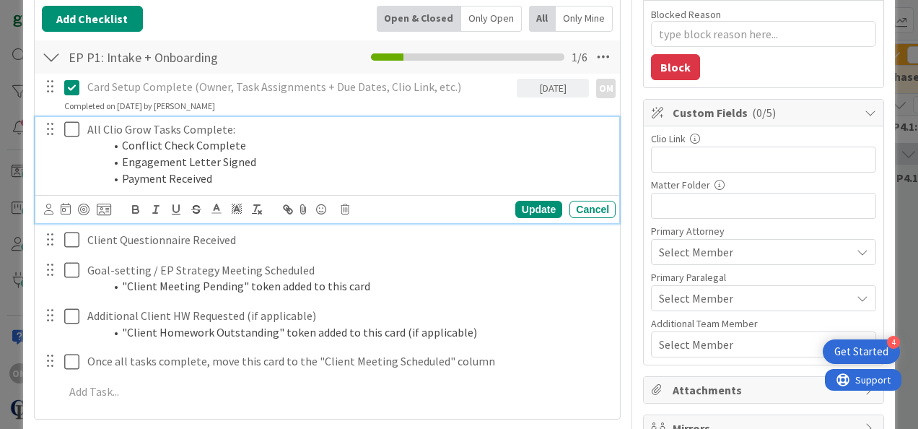
click at [77, 126] on icon at bounding box center [75, 129] width 22 height 17
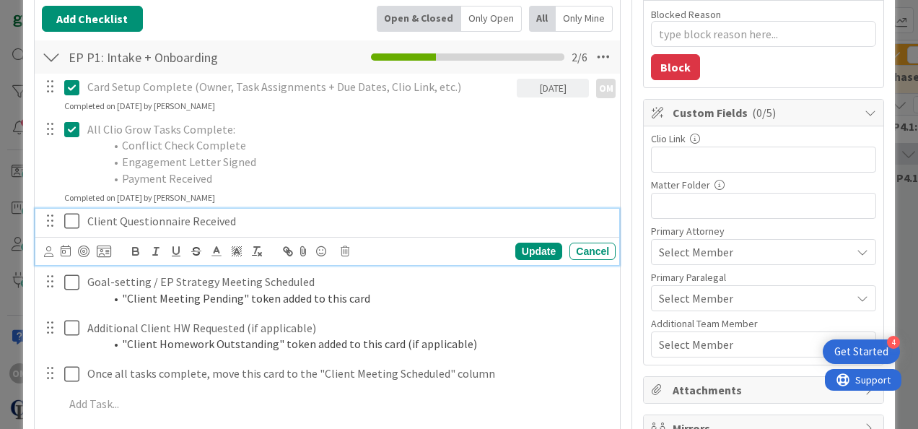
click at [68, 221] on icon at bounding box center [75, 220] width 22 height 17
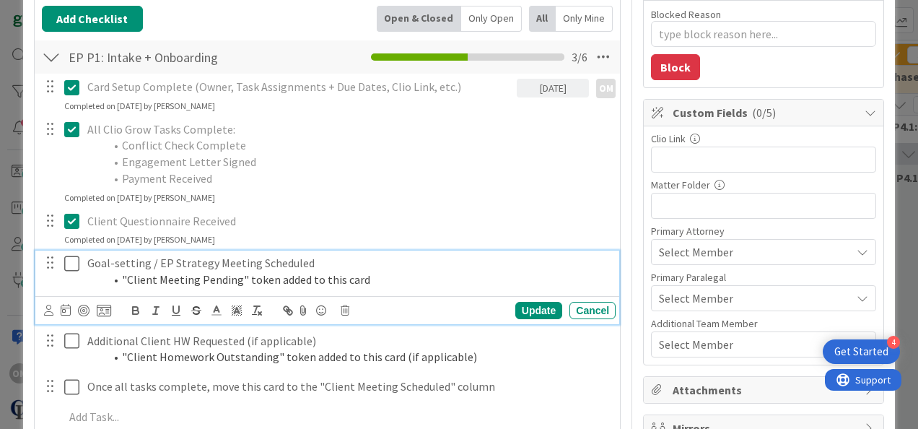
click at [73, 264] on icon at bounding box center [75, 263] width 22 height 17
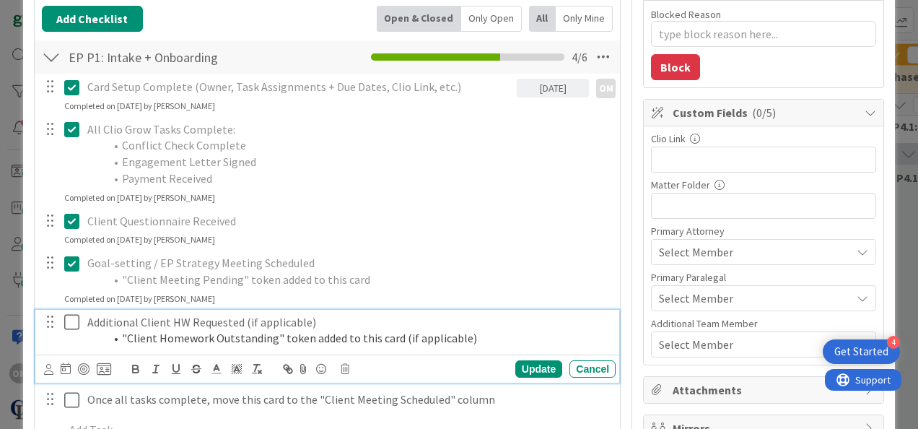
click at [74, 323] on icon at bounding box center [75, 321] width 22 height 17
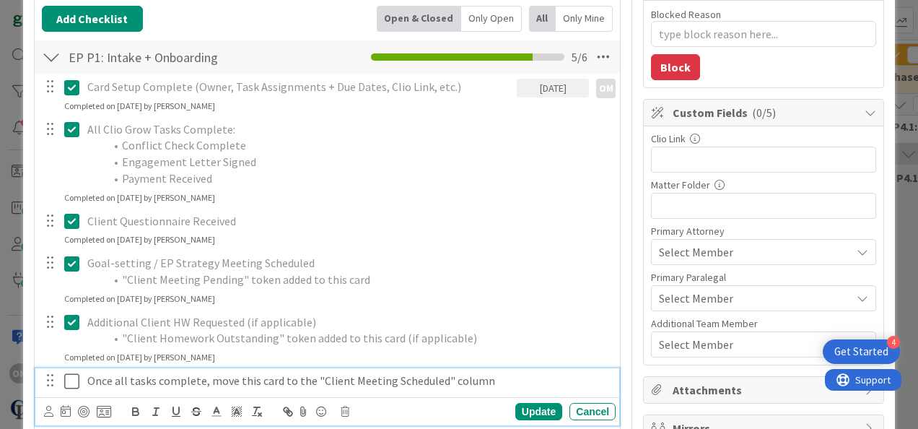
click at [64, 380] on icon at bounding box center [75, 381] width 22 height 17
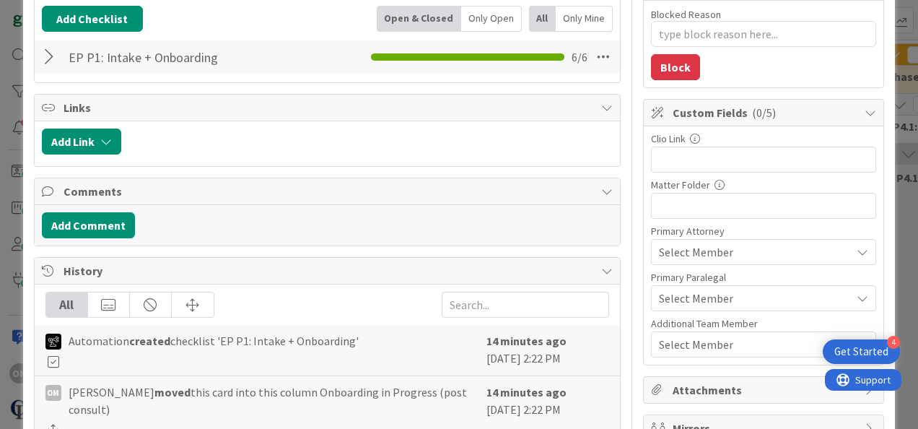
scroll to position [0, 0]
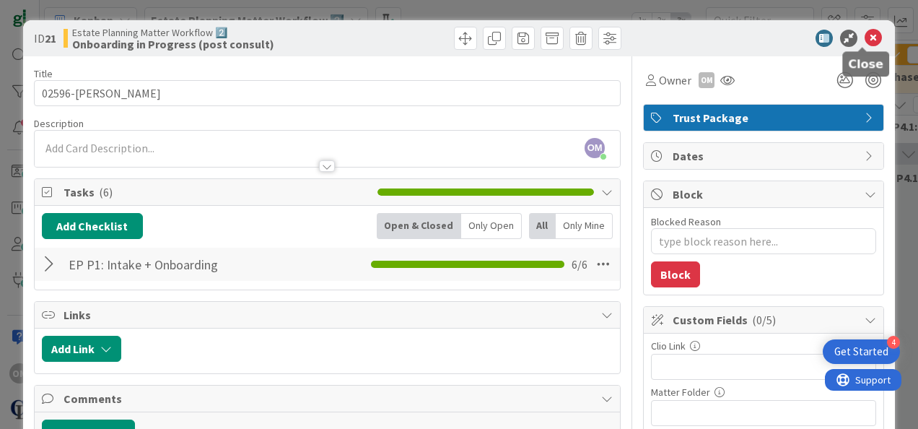
click at [497, 41] on icon at bounding box center [873, 38] width 17 height 17
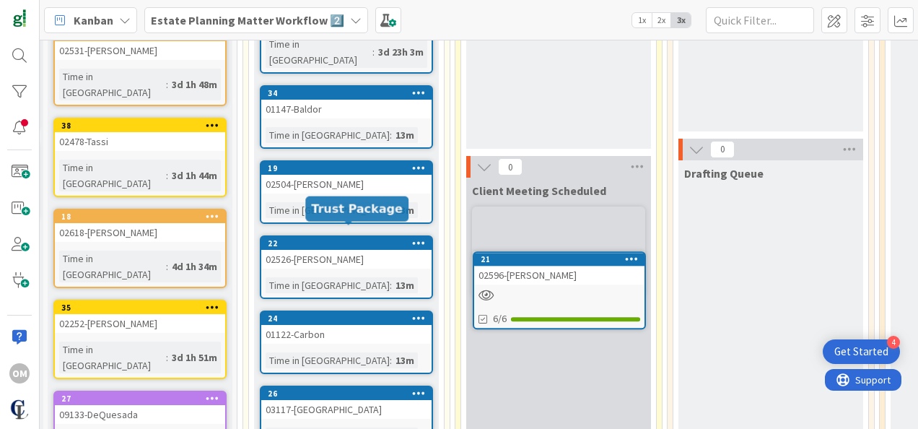
scroll to position [280, 186]
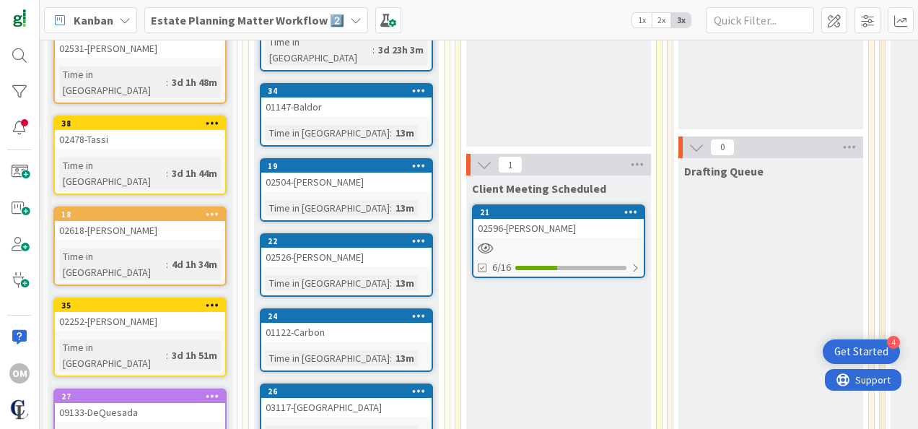
click at [497, 225] on div "02596-[PERSON_NAME]" at bounding box center [559, 228] width 170 height 19
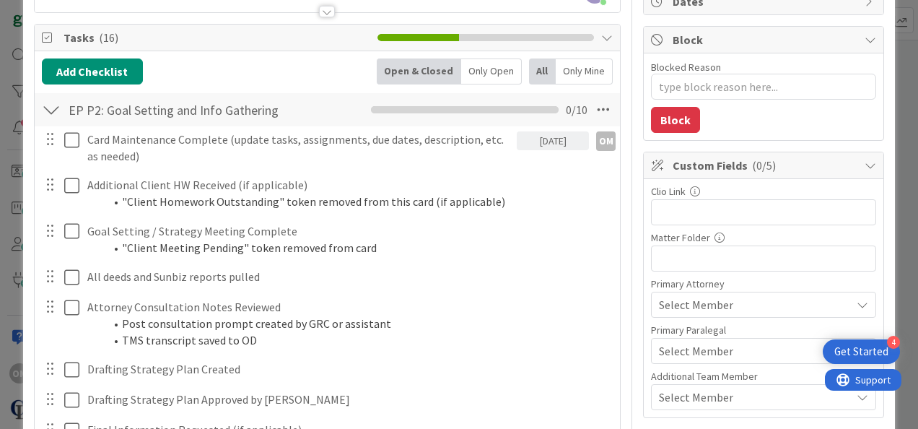
scroll to position [156, 0]
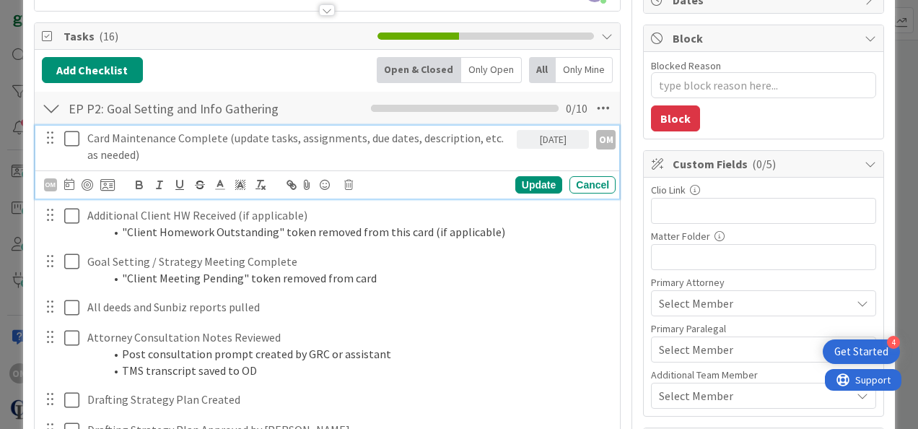
click at [77, 136] on icon at bounding box center [75, 138] width 22 height 17
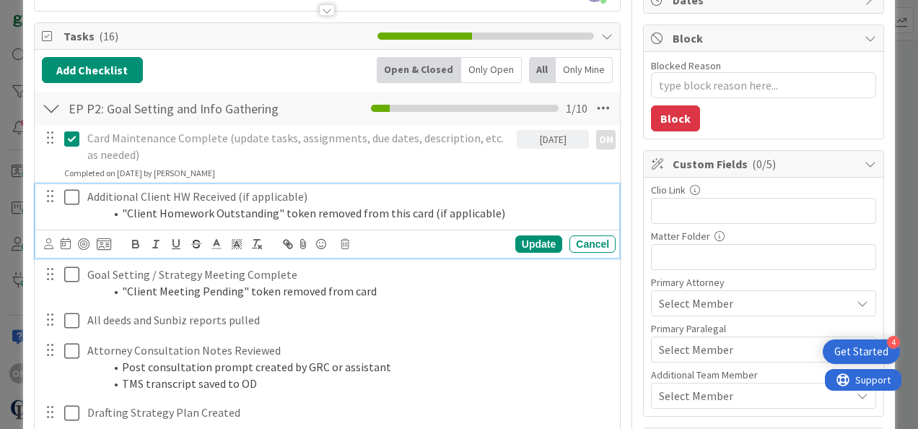
click at [69, 199] on icon at bounding box center [75, 196] width 22 height 17
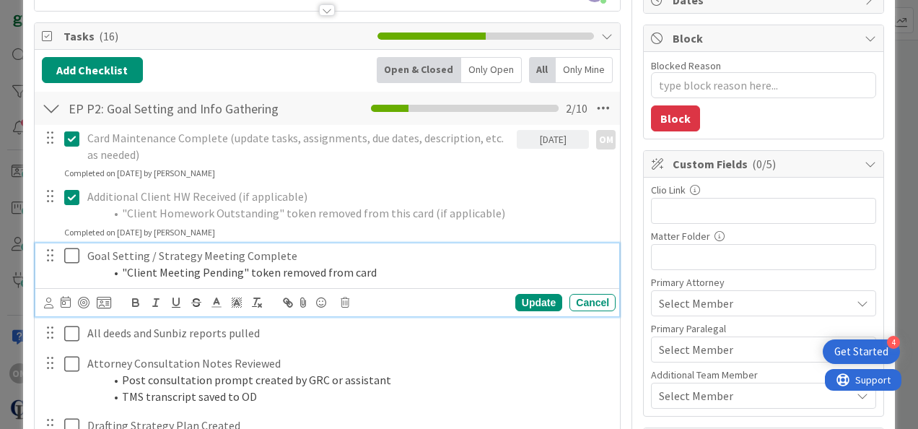
click at [75, 258] on icon at bounding box center [75, 255] width 22 height 17
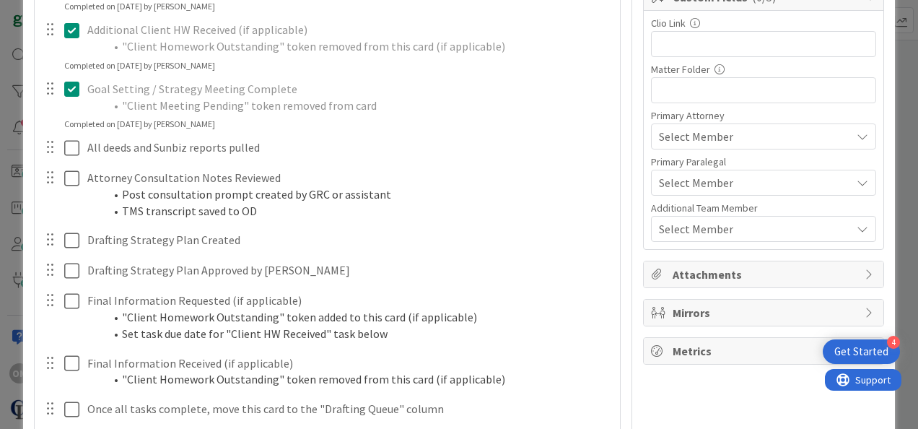
scroll to position [323, 0]
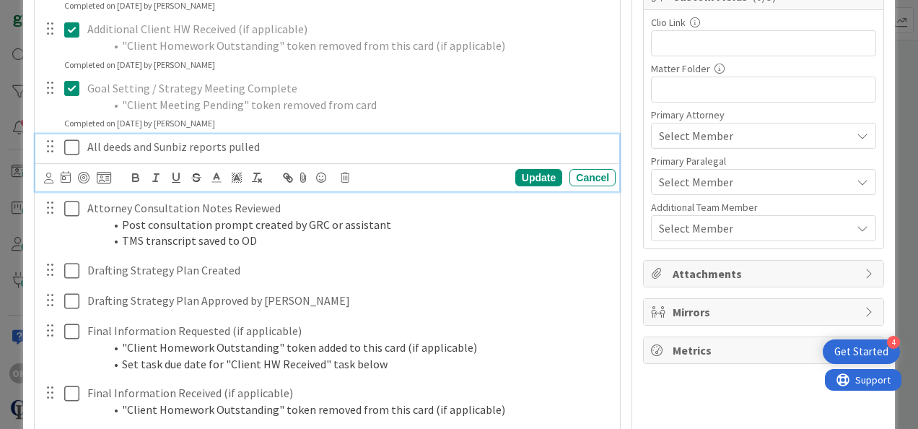
click at [74, 147] on icon at bounding box center [75, 147] width 22 height 17
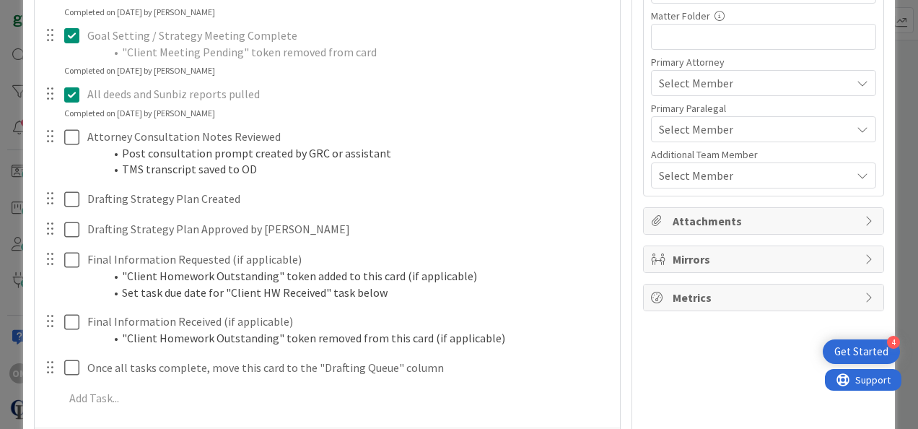
scroll to position [377, 0]
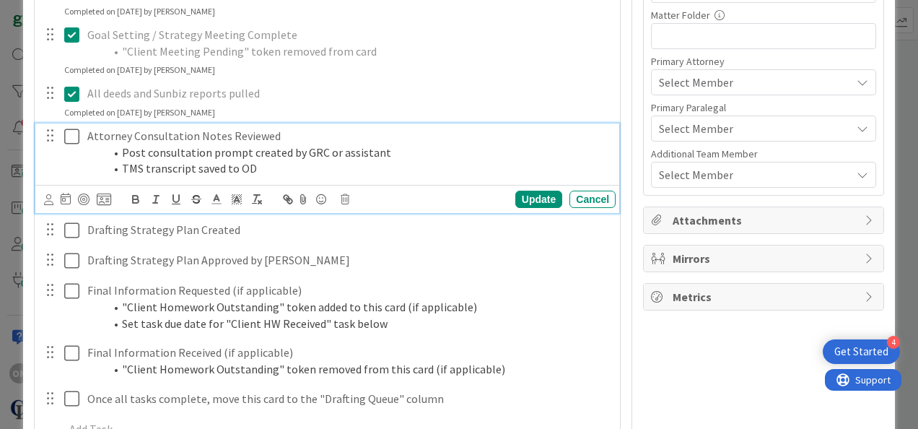
click at [67, 137] on icon at bounding box center [75, 136] width 22 height 17
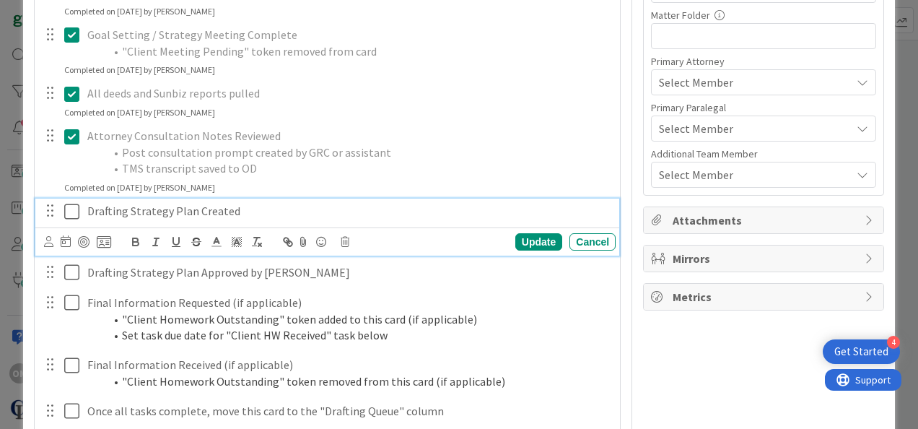
click at [72, 208] on icon at bounding box center [75, 211] width 22 height 17
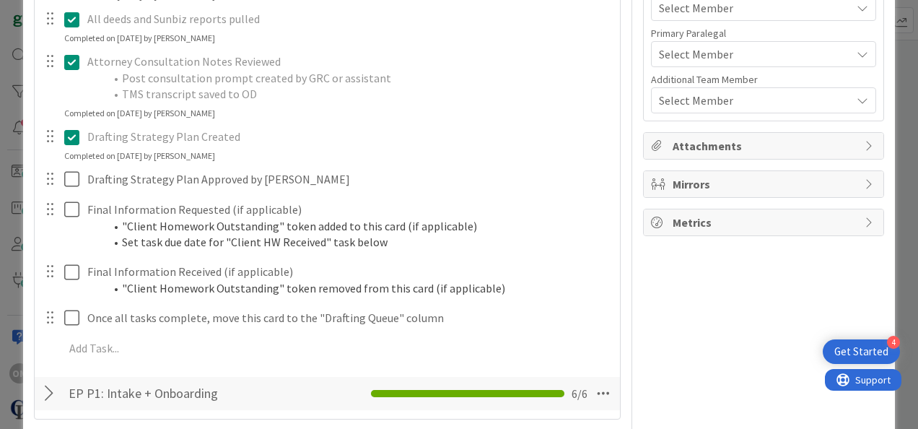
scroll to position [469, 0]
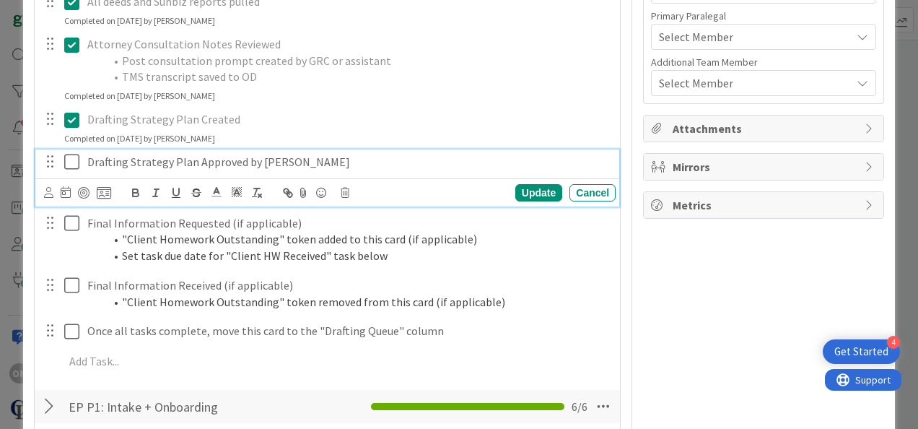
click at [72, 163] on icon at bounding box center [75, 161] width 22 height 17
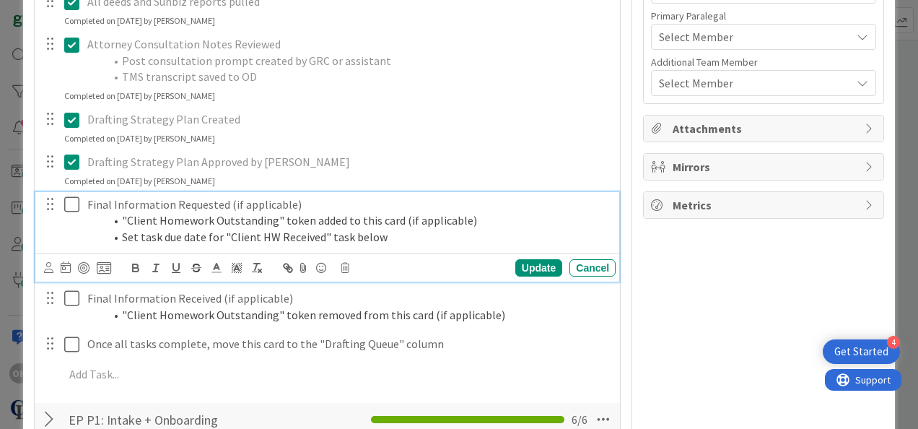
click at [76, 202] on icon at bounding box center [75, 204] width 22 height 17
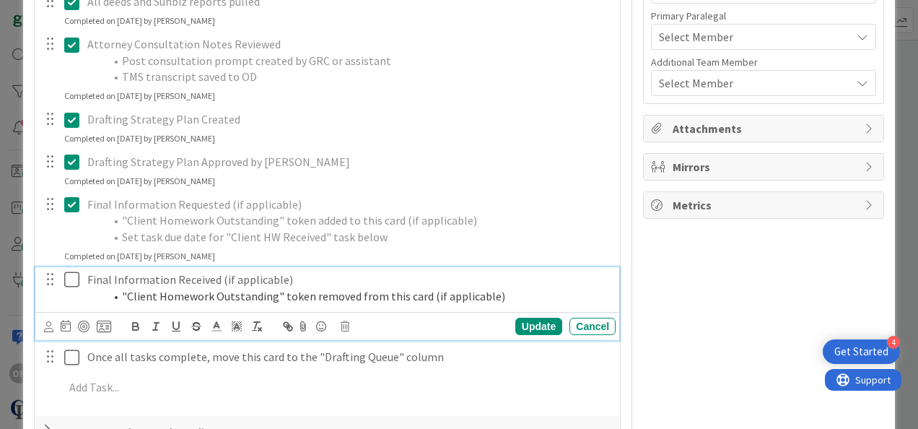
click at [71, 279] on icon at bounding box center [75, 279] width 22 height 17
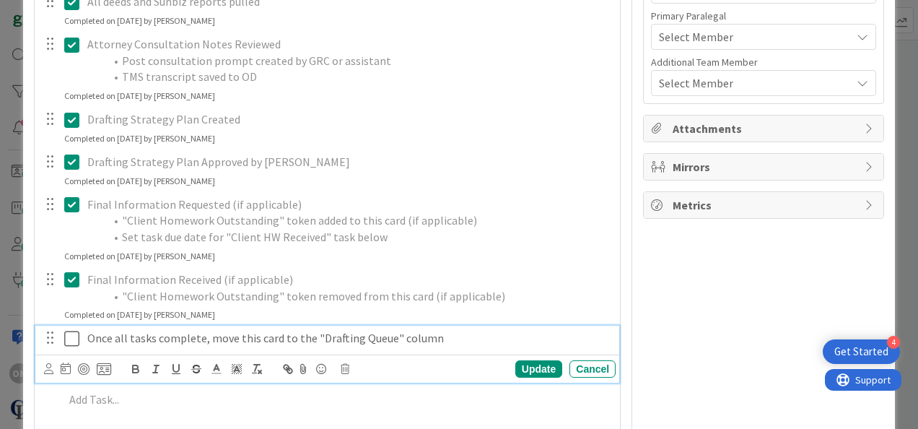
click at [69, 335] on icon at bounding box center [75, 338] width 22 height 17
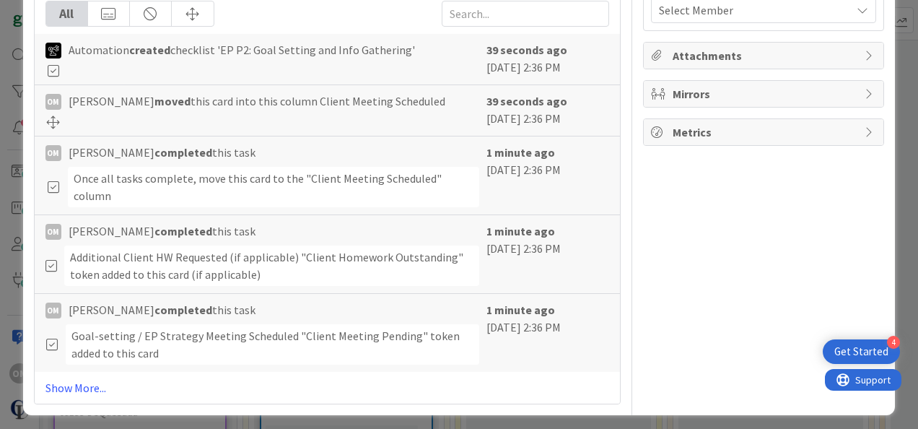
scroll to position [0, 0]
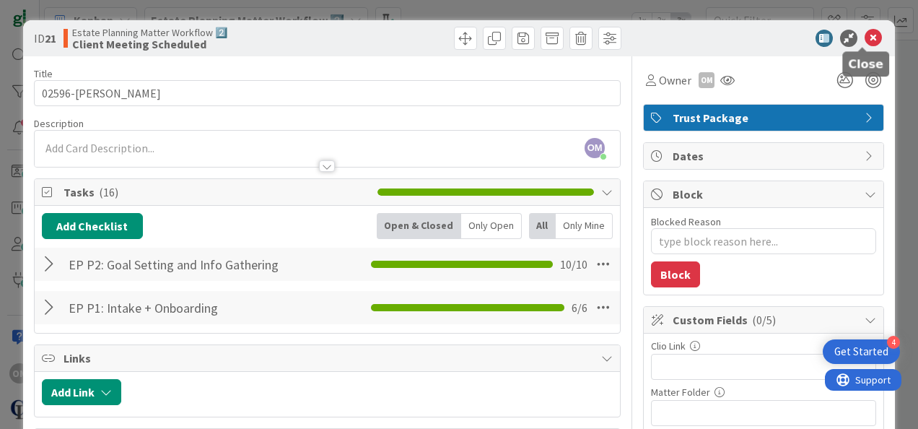
click at [497, 44] on icon at bounding box center [873, 38] width 17 height 17
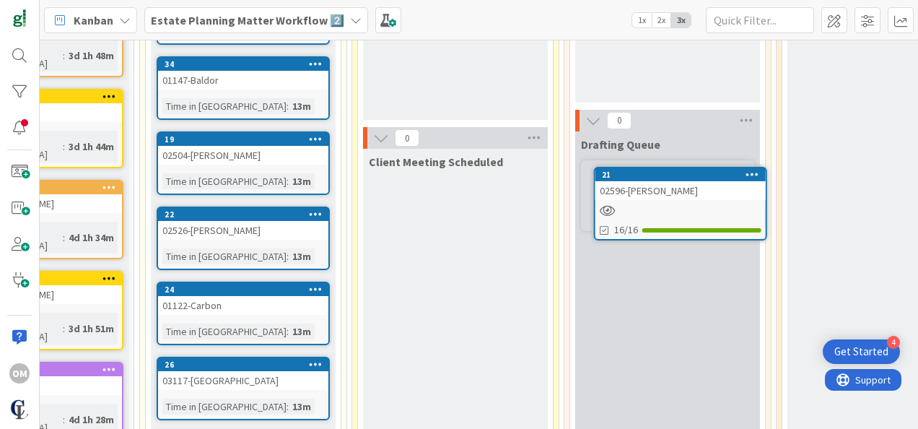
scroll to position [283, 298]
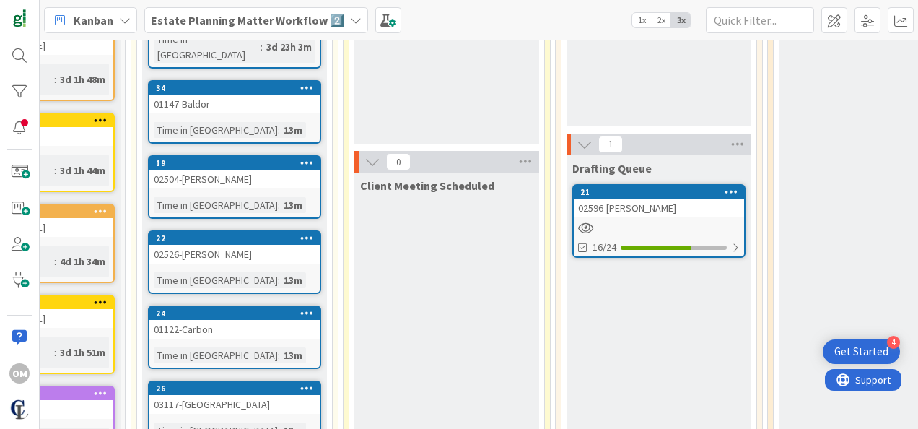
click at [497, 212] on div "02596-[PERSON_NAME]" at bounding box center [659, 208] width 170 height 19
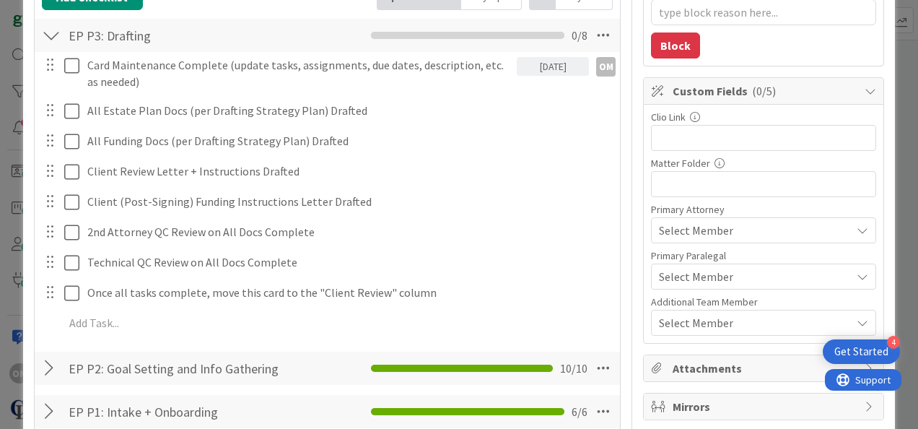
scroll to position [228, 0]
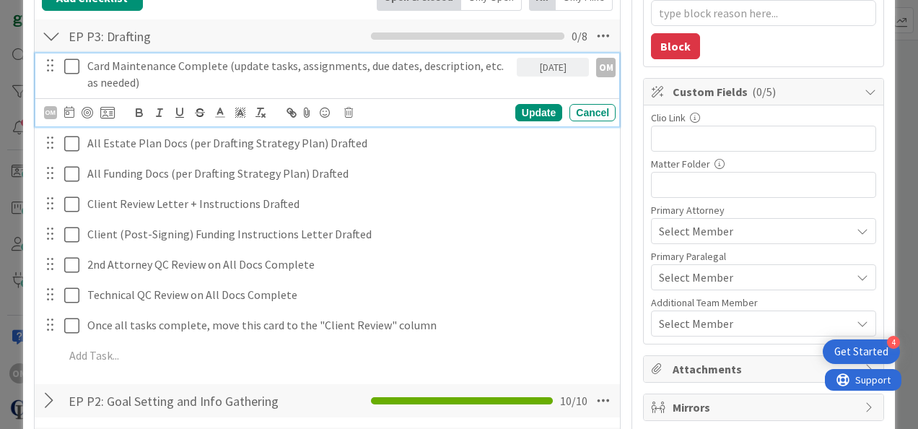
click at [72, 70] on icon at bounding box center [75, 66] width 22 height 17
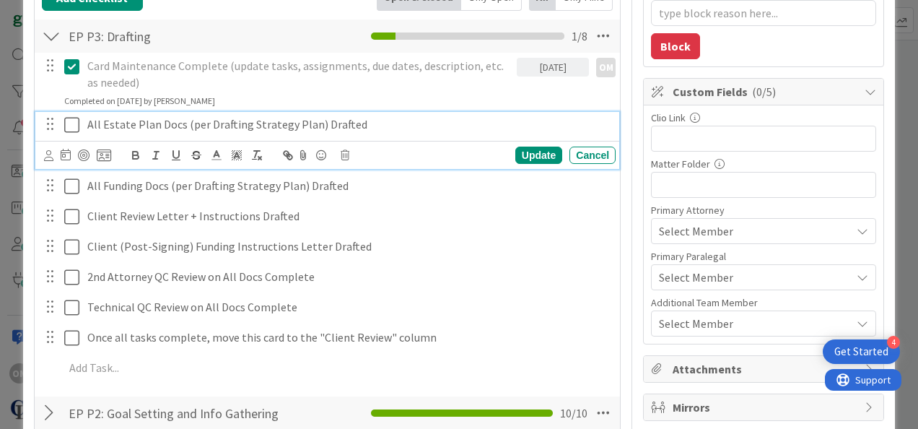
click at [80, 124] on icon at bounding box center [75, 124] width 22 height 17
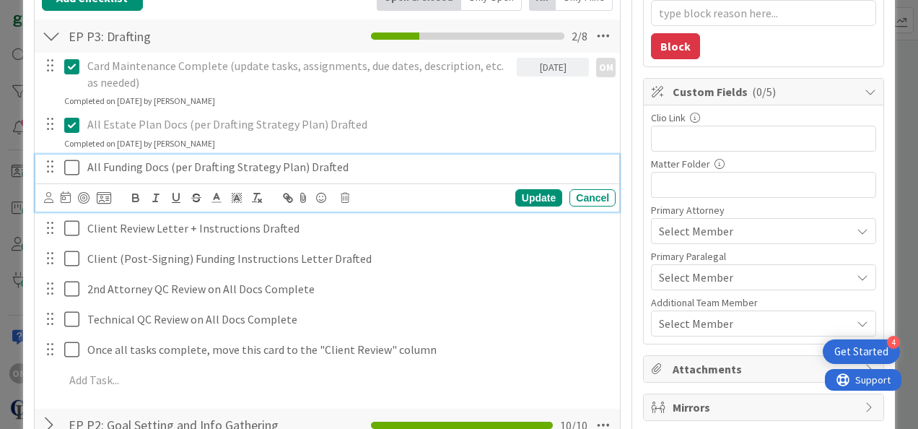
click at [72, 162] on icon at bounding box center [75, 167] width 22 height 17
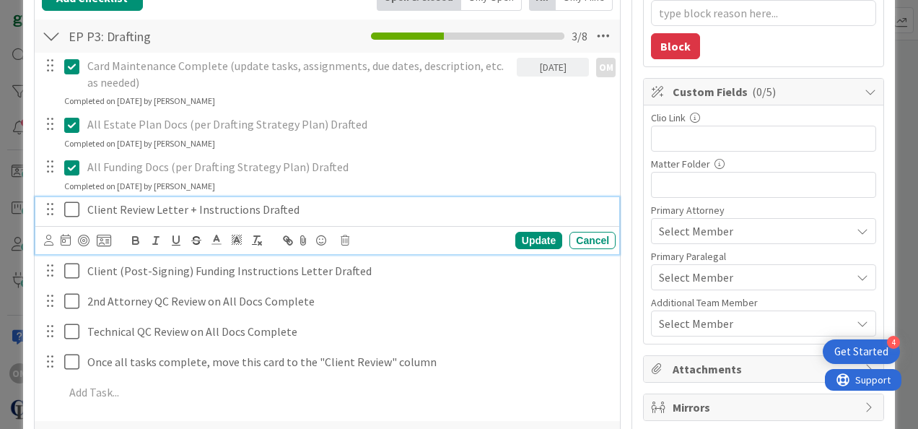
click at [74, 212] on icon at bounding box center [75, 209] width 22 height 17
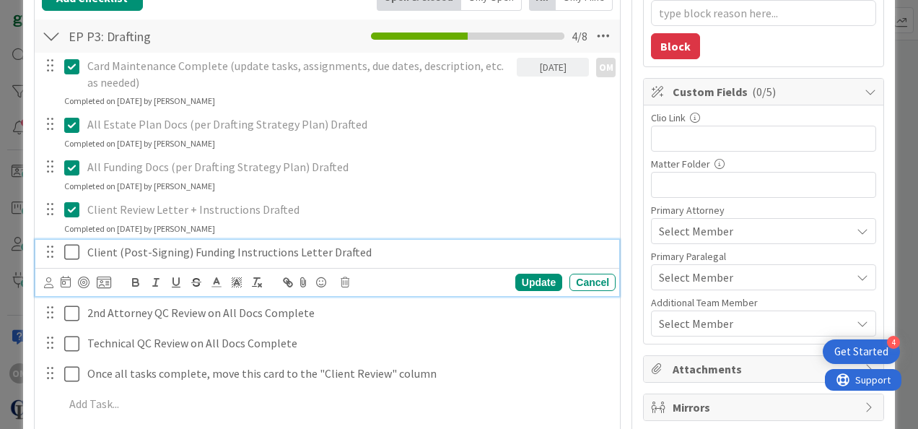
click at [76, 251] on icon at bounding box center [75, 251] width 22 height 17
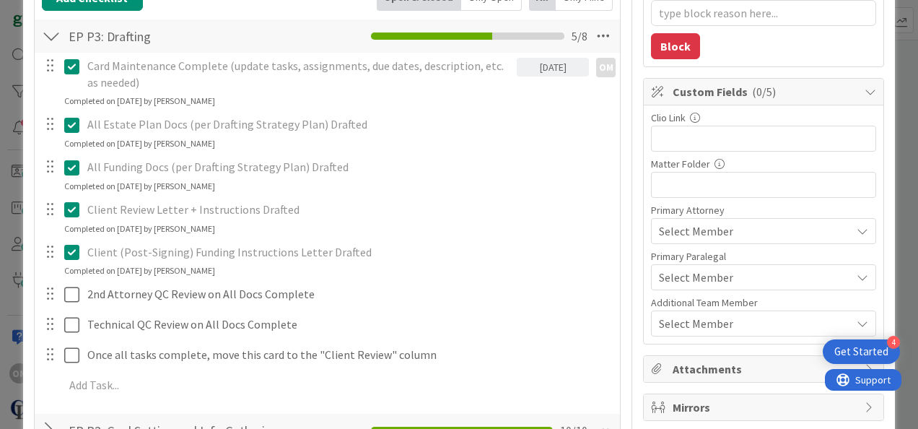
click at [69, 244] on icon at bounding box center [75, 251] width 22 height 17
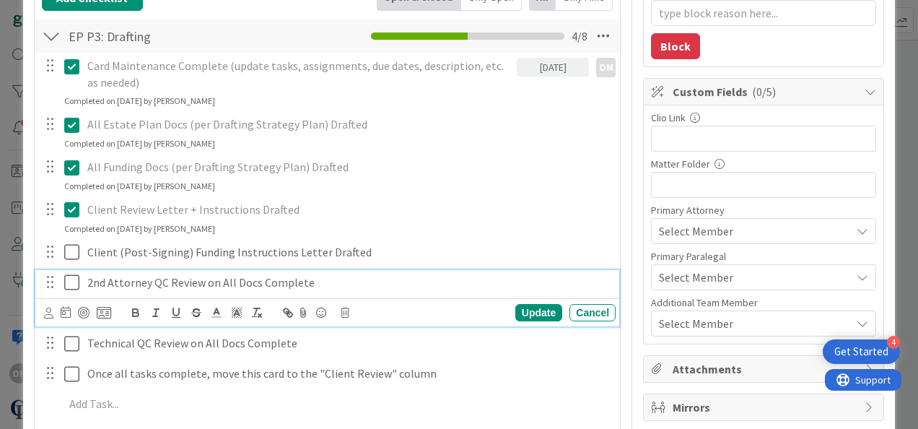
click at [74, 308] on div "2nd Attorney QC Review on All Docs Complete Update Cancel" at bounding box center [327, 298] width 584 height 57
click at [74, 286] on icon at bounding box center [75, 282] width 22 height 17
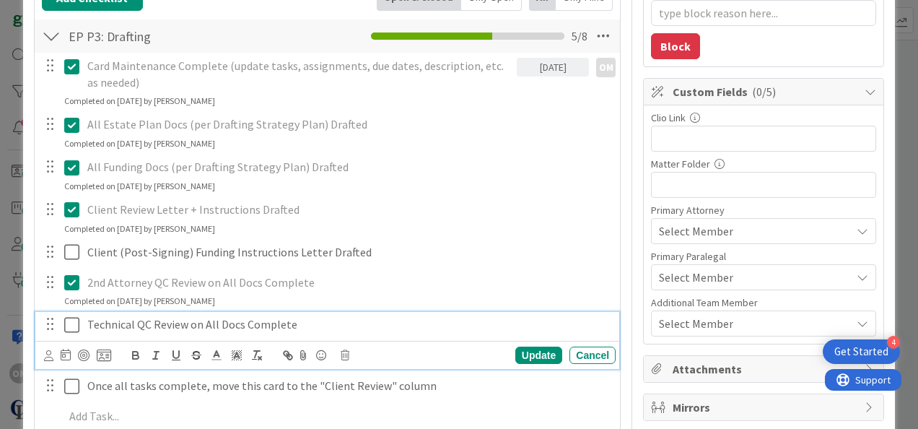
click at [71, 320] on icon at bounding box center [75, 324] width 22 height 17
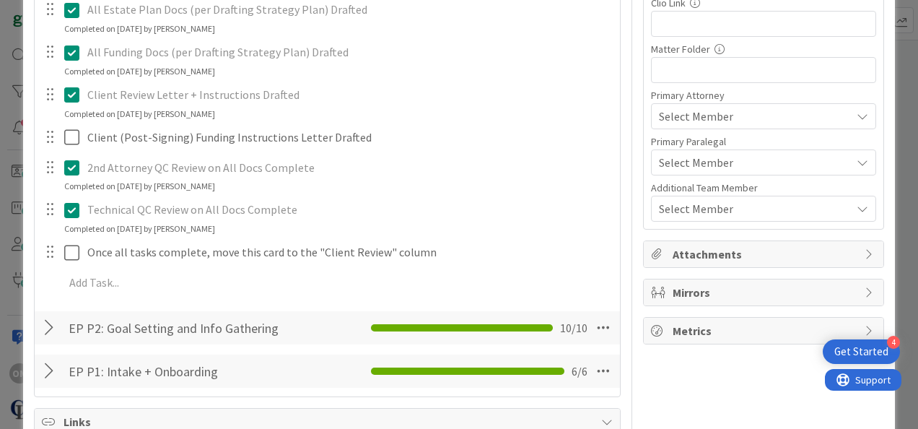
scroll to position [345, 0]
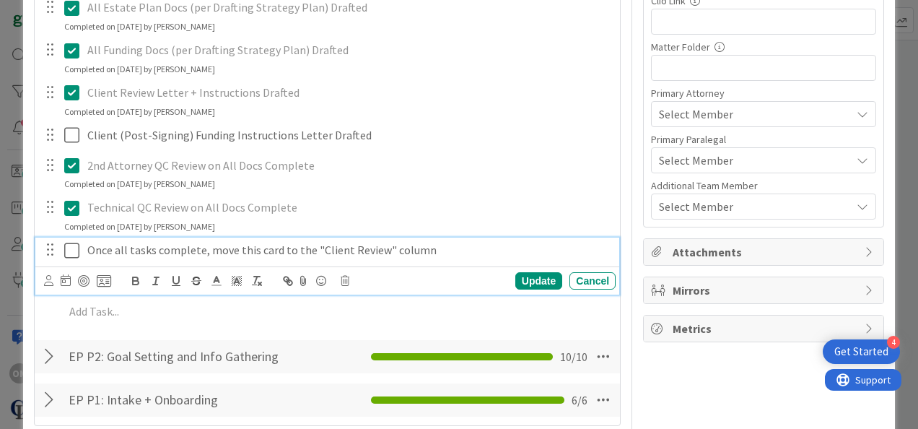
click at [71, 242] on icon at bounding box center [75, 250] width 22 height 17
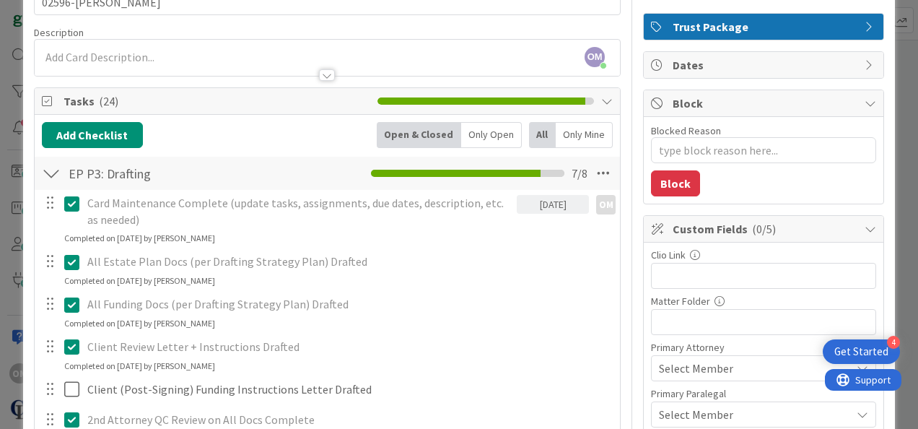
scroll to position [0, 0]
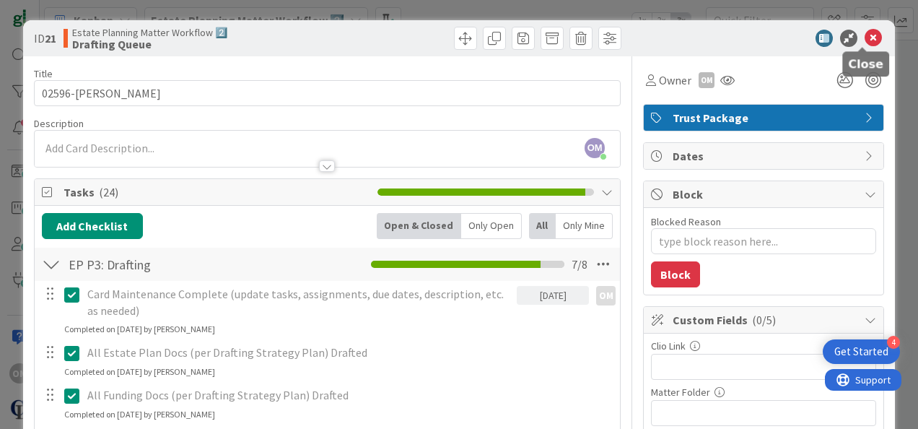
click at [497, 35] on icon at bounding box center [873, 38] width 17 height 17
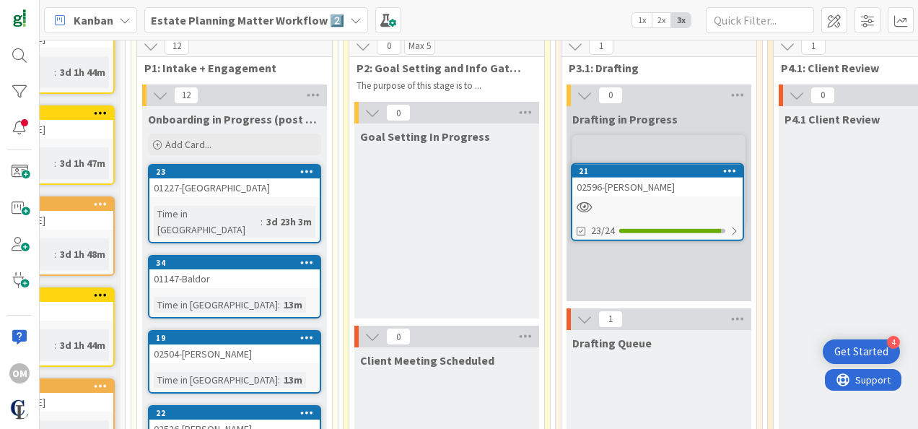
scroll to position [94, 298]
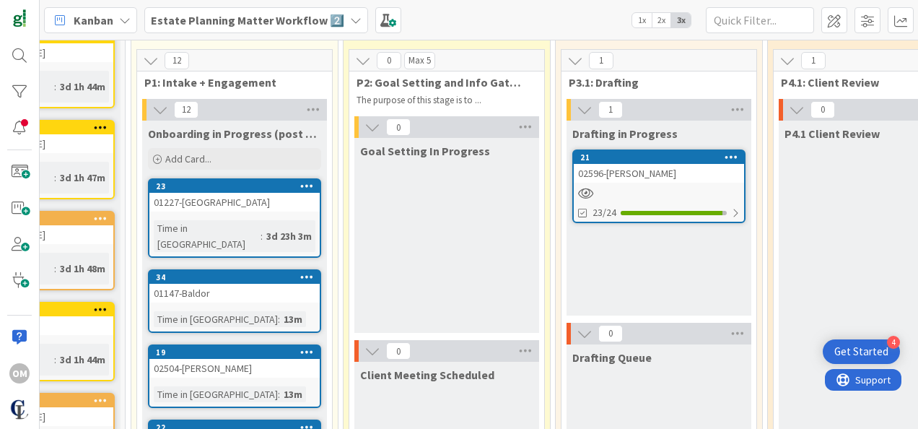
click at [497, 167] on div "02596-[PERSON_NAME]" at bounding box center [659, 173] width 170 height 19
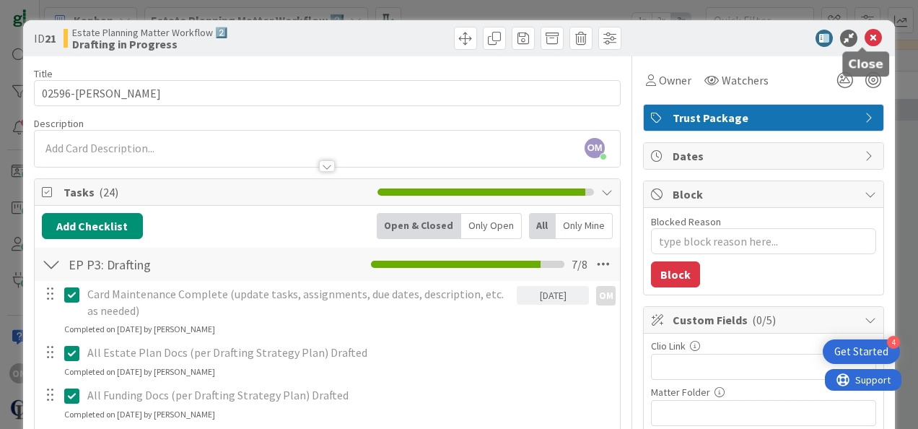
click at [497, 39] on icon at bounding box center [873, 38] width 17 height 17
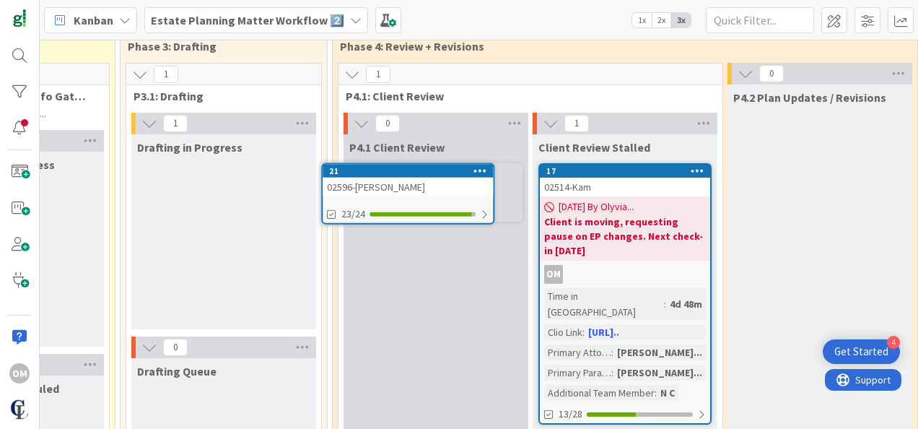
scroll to position [63, 734]
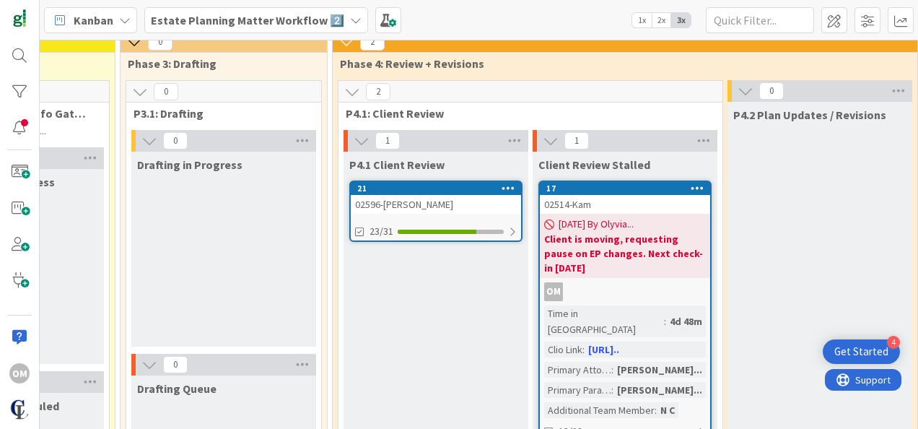
click at [456, 212] on link "21 02596-[PERSON_NAME] 23/31" at bounding box center [435, 210] width 173 height 61
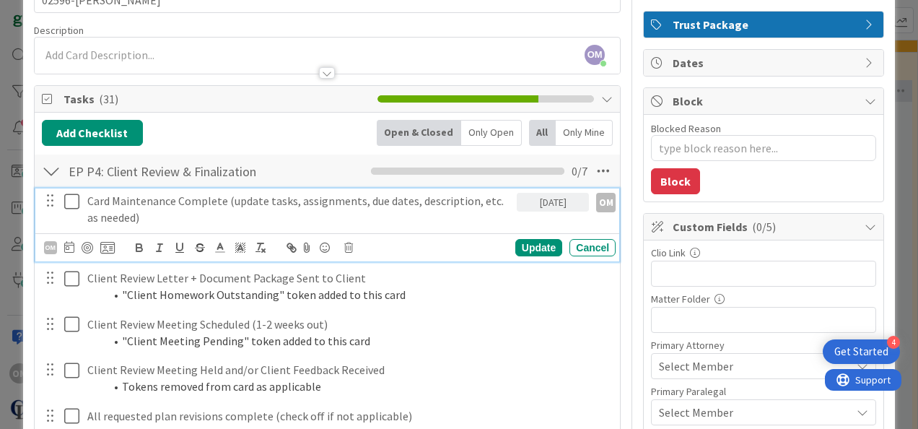
click at [72, 201] on icon at bounding box center [75, 201] width 22 height 17
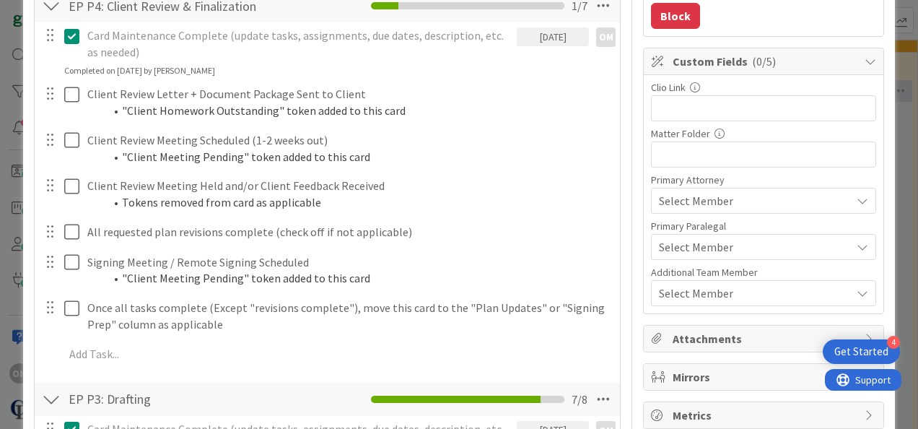
scroll to position [260, 0]
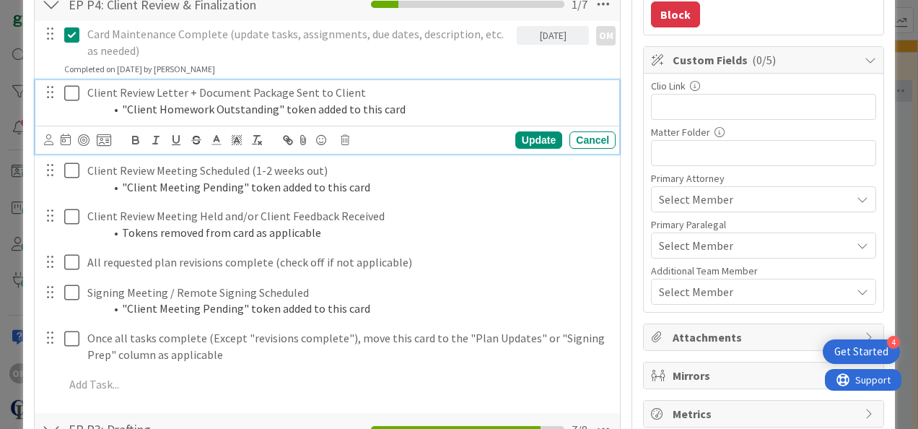
click at [78, 90] on icon at bounding box center [75, 92] width 22 height 17
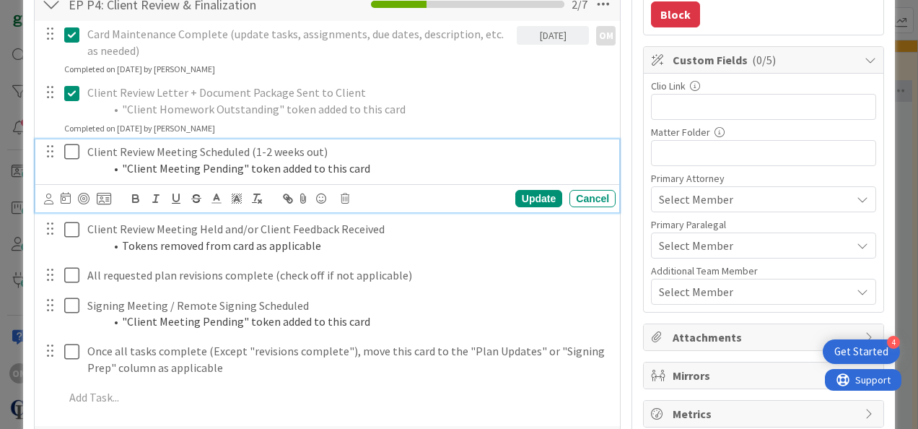
click at [74, 150] on icon at bounding box center [75, 151] width 22 height 17
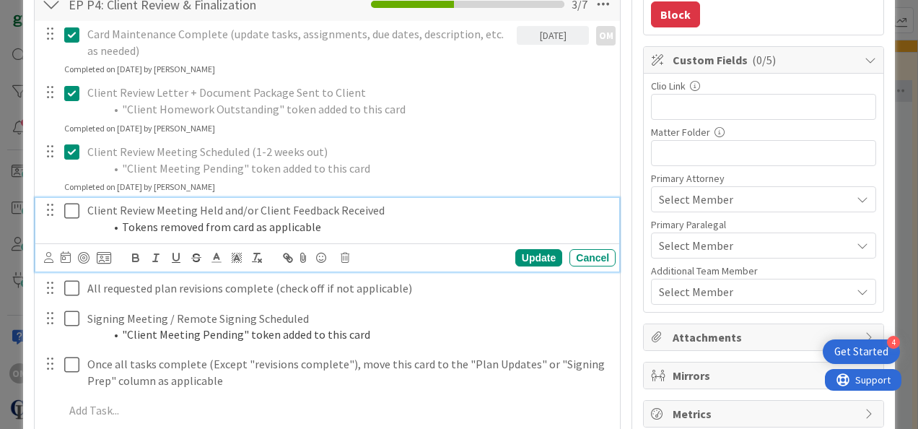
click at [73, 211] on icon at bounding box center [75, 210] width 22 height 17
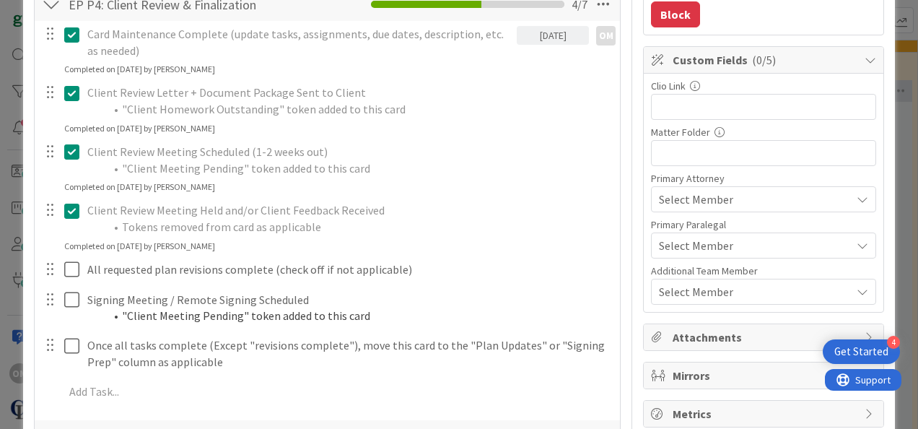
scroll to position [353, 0]
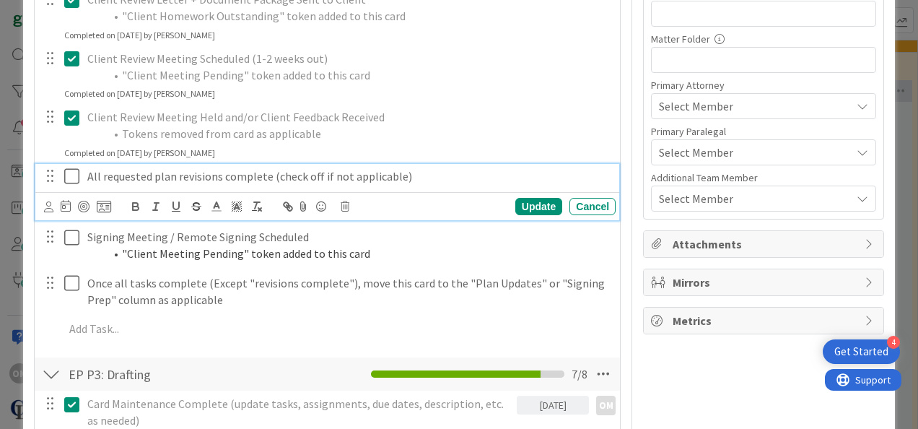
click at [69, 174] on icon at bounding box center [75, 176] width 22 height 17
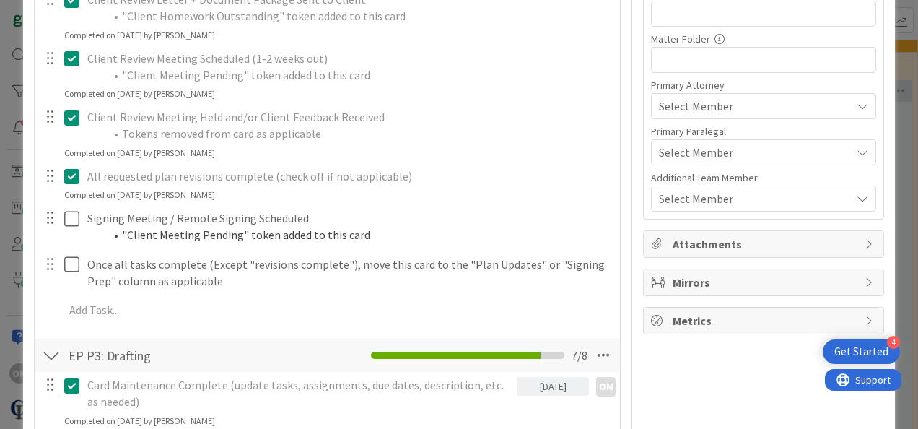
click at [61, 212] on div at bounding box center [61, 226] width 40 height 41
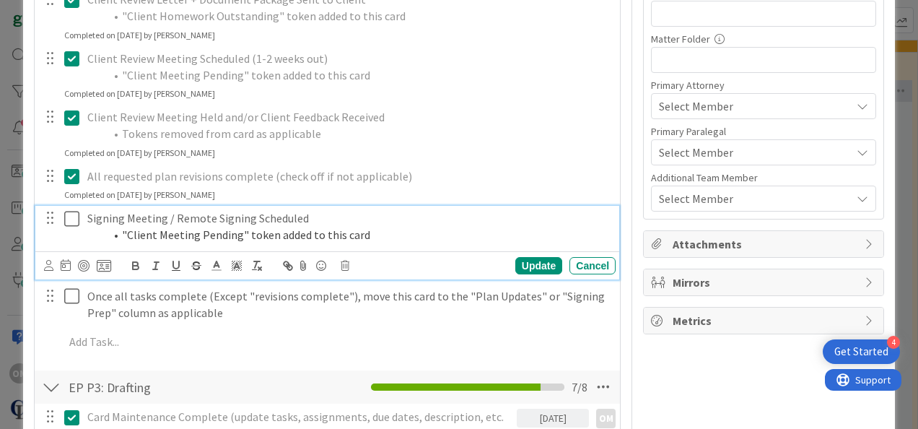
click at [75, 212] on icon at bounding box center [75, 218] width 22 height 17
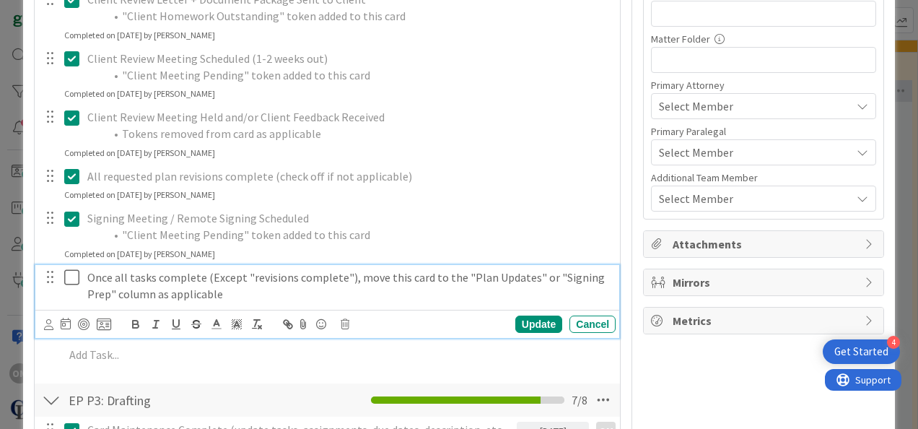
click at [82, 274] on div "Once all tasks complete (Except "revisions complete"), move this card to the "P…" at bounding box center [349, 285] width 534 height 41
click at [69, 273] on icon at bounding box center [75, 277] width 22 height 17
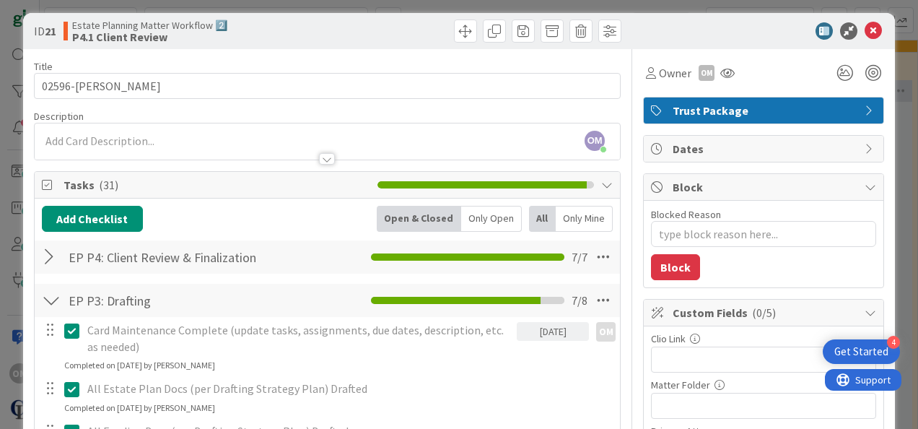
scroll to position [0, 0]
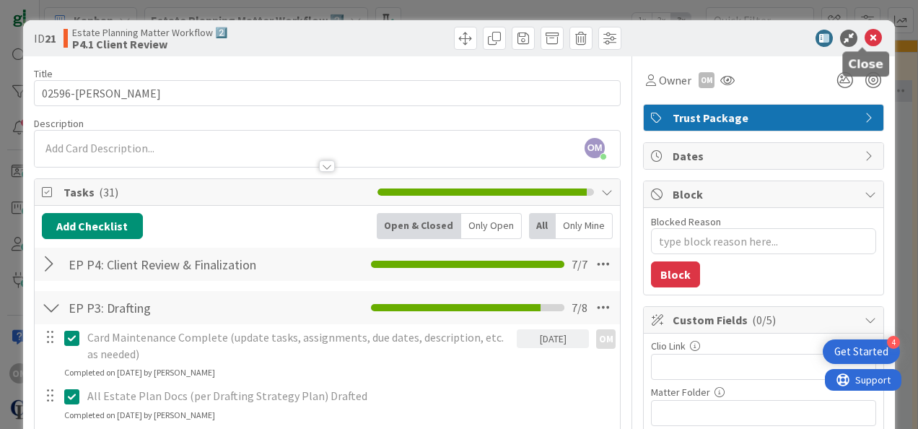
click at [497, 32] on icon at bounding box center [873, 38] width 17 height 17
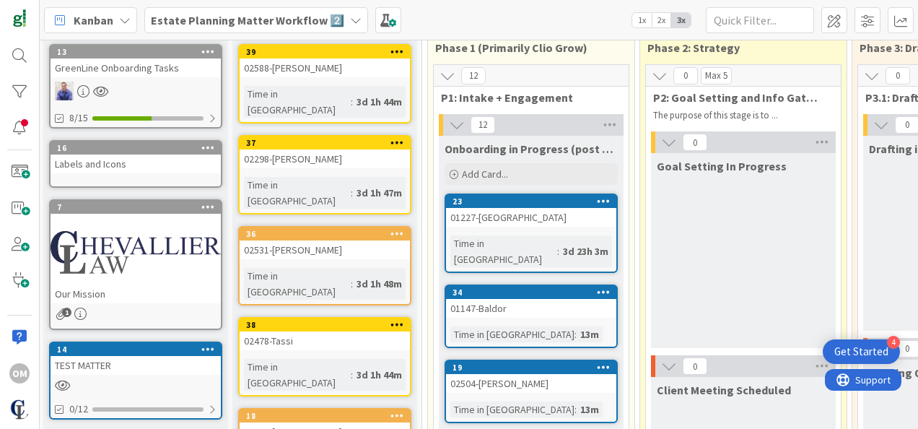
scroll to position [74, 1]
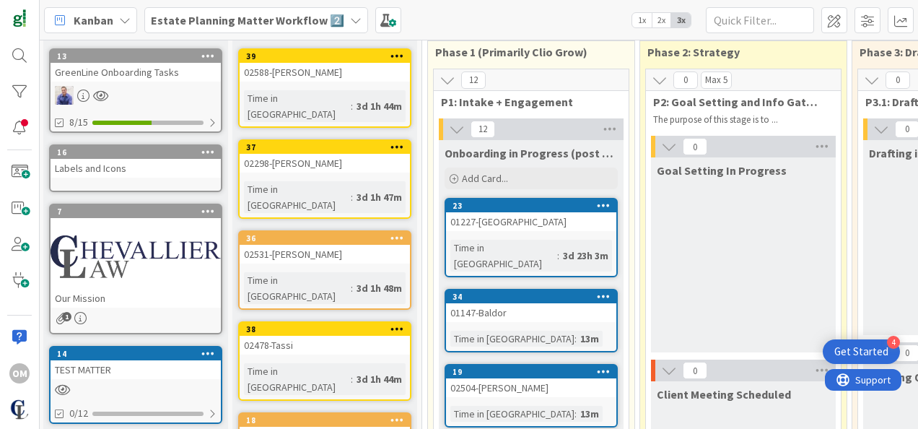
click at [497, 227] on div "01227-[GEOGRAPHIC_DATA]" at bounding box center [531, 221] width 170 height 19
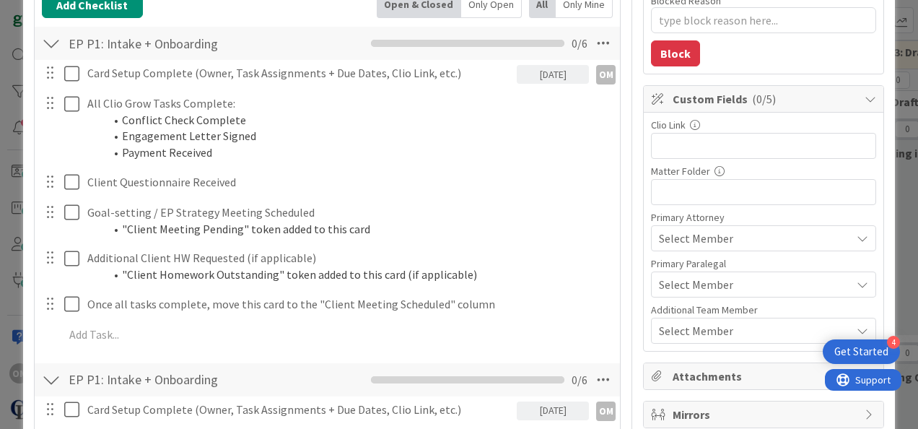
scroll to position [237, 0]
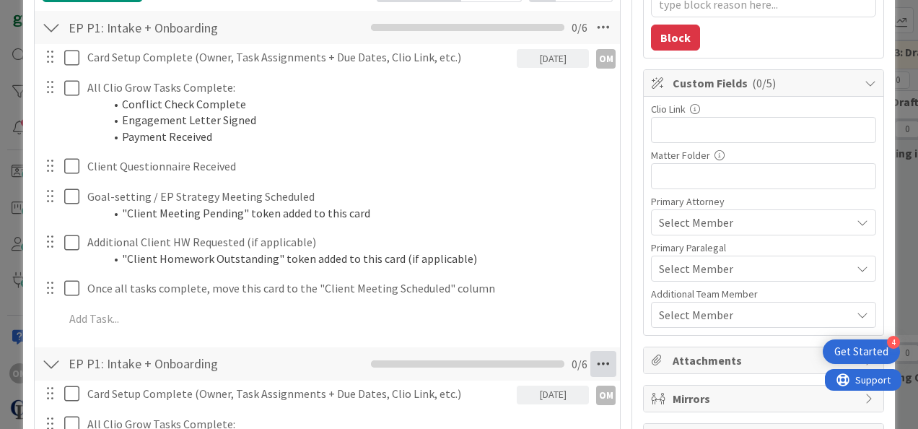
click at [497, 365] on icon at bounding box center [604, 364] width 26 height 26
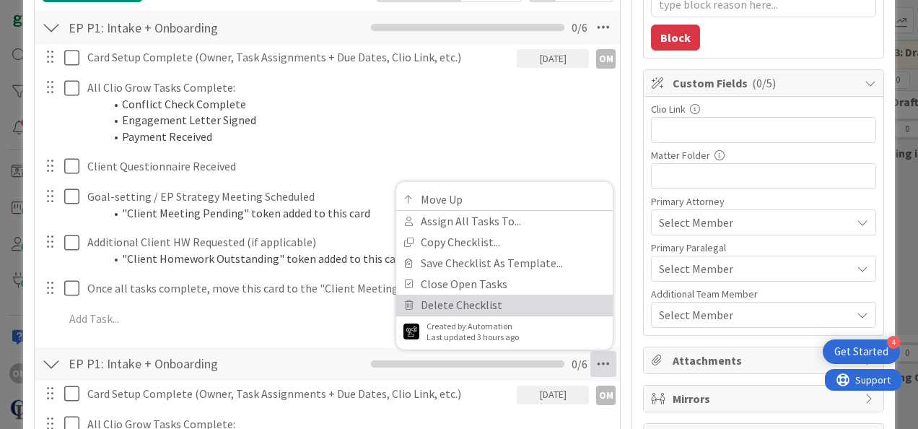
click at [404, 308] on icon at bounding box center [409, 304] width 10 height 9
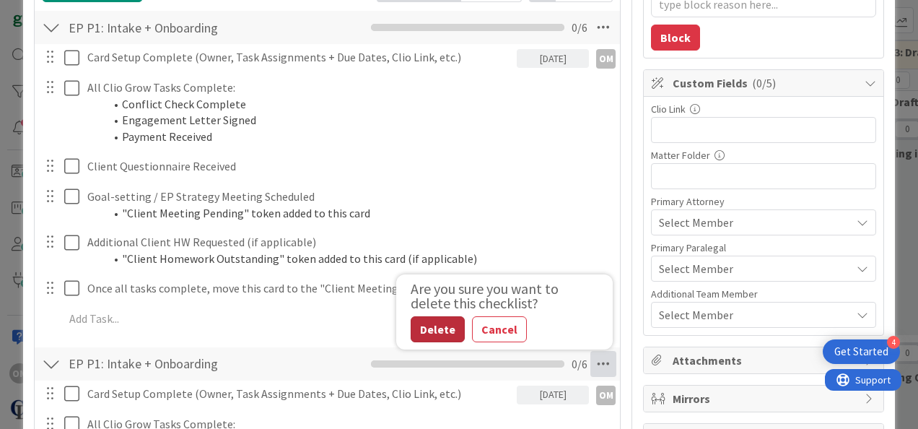
click at [429, 325] on button "Delete" at bounding box center [438, 329] width 54 height 26
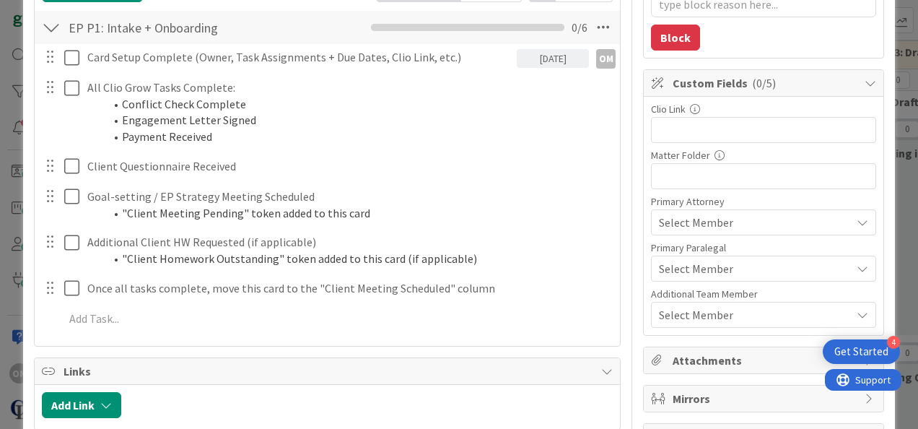
scroll to position [0, 0]
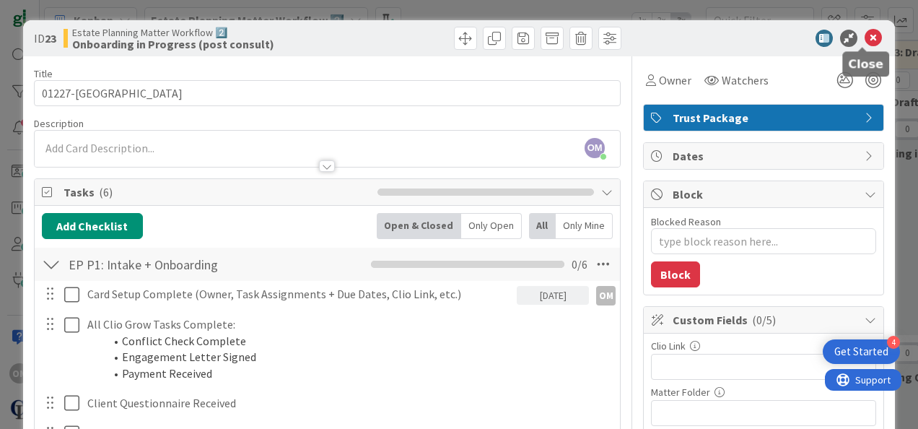
click at [497, 40] on icon at bounding box center [873, 38] width 17 height 17
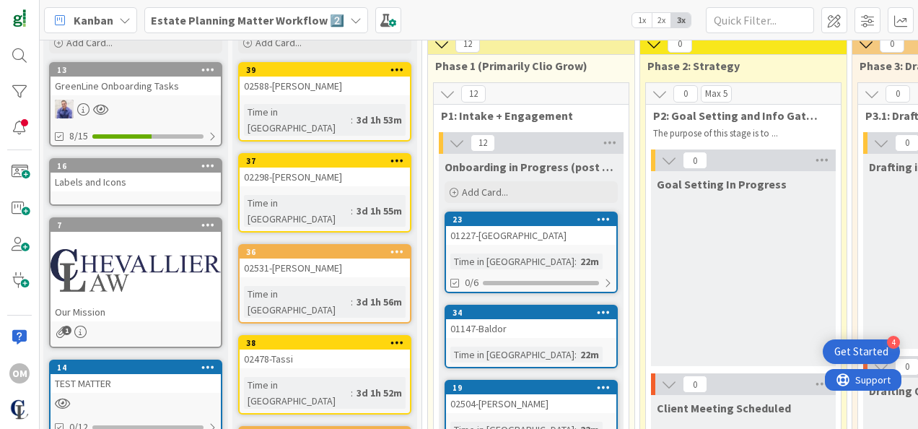
scroll to position [61, 1]
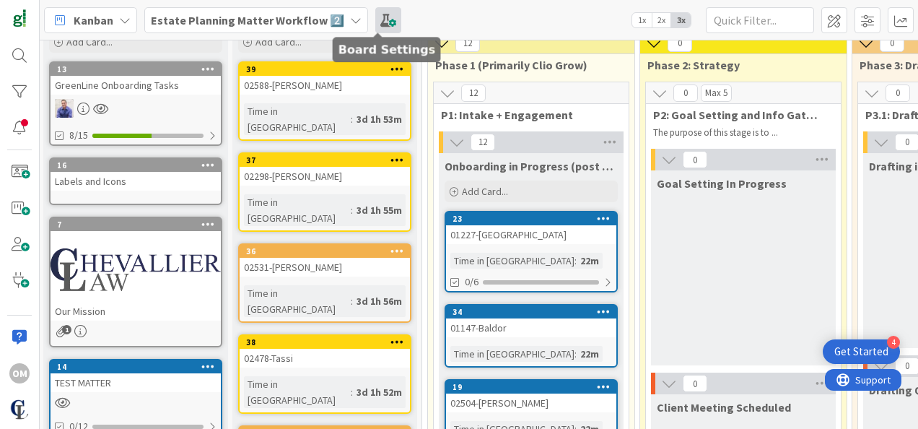
click at [378, 24] on span at bounding box center [388, 20] width 26 height 26
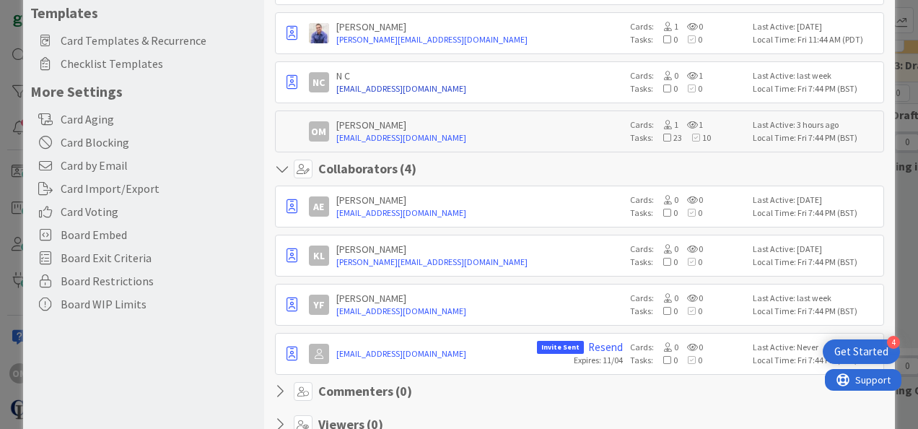
scroll to position [243, 0]
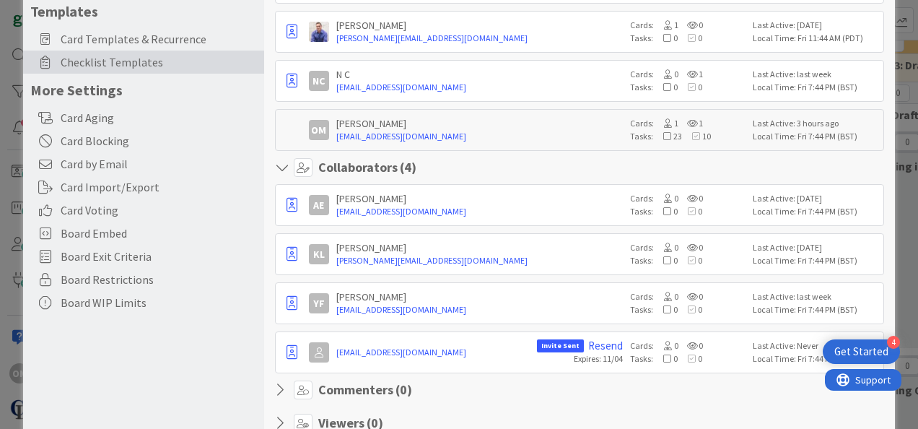
click at [157, 61] on span "Checklist Templates" at bounding box center [159, 61] width 196 height 17
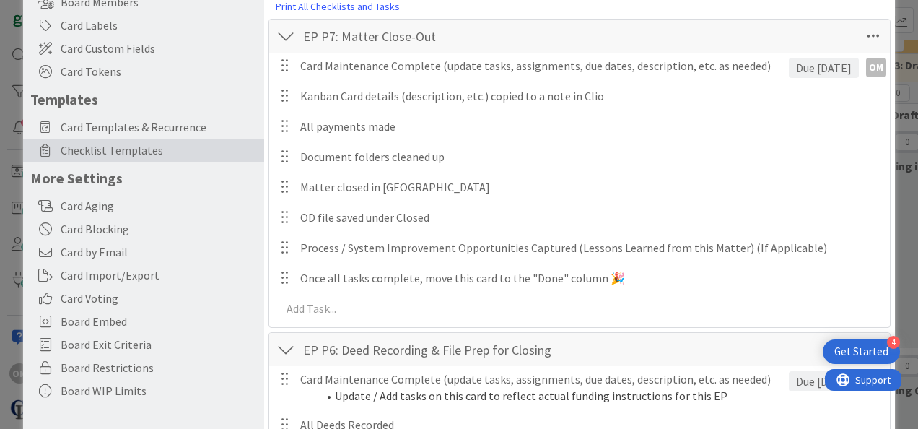
scroll to position [0, 0]
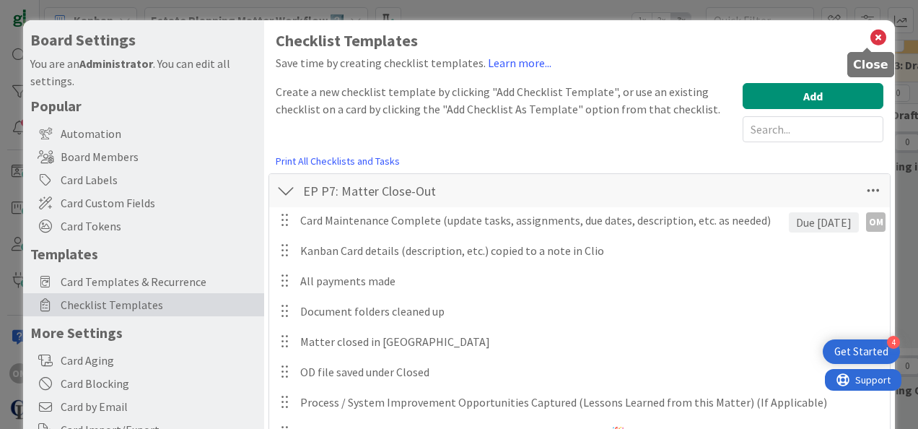
click at [497, 35] on icon at bounding box center [878, 37] width 19 height 20
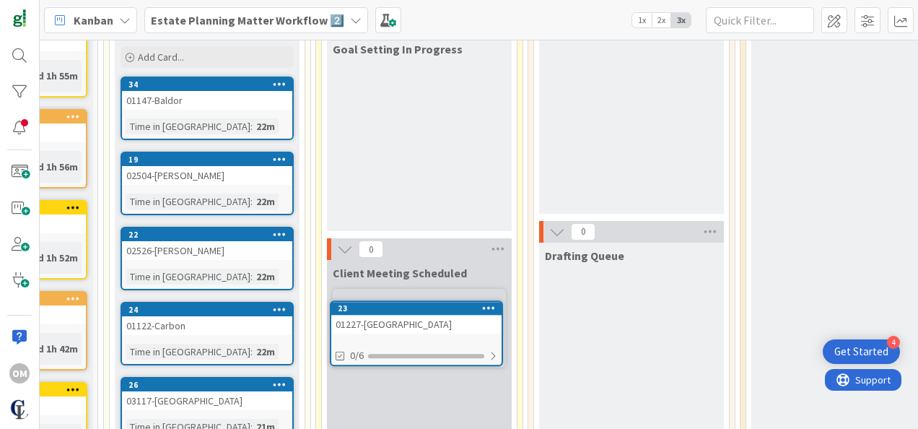
scroll to position [222, 326]
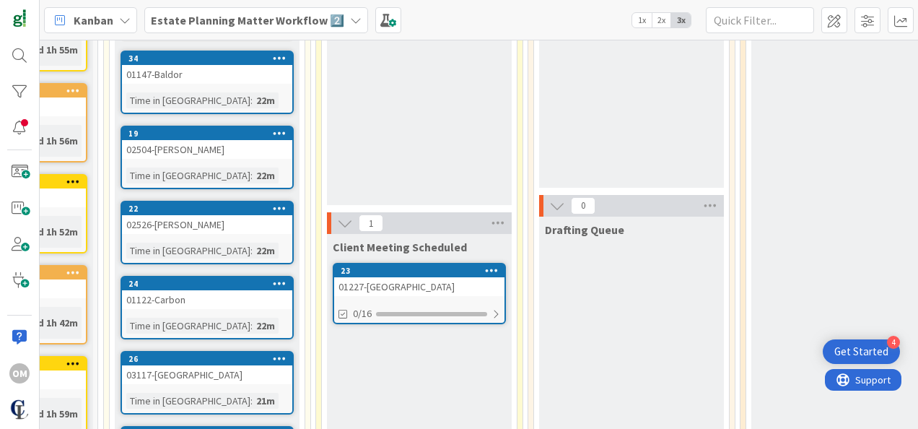
click at [400, 290] on div "01227-[GEOGRAPHIC_DATA]" at bounding box center [419, 286] width 170 height 19
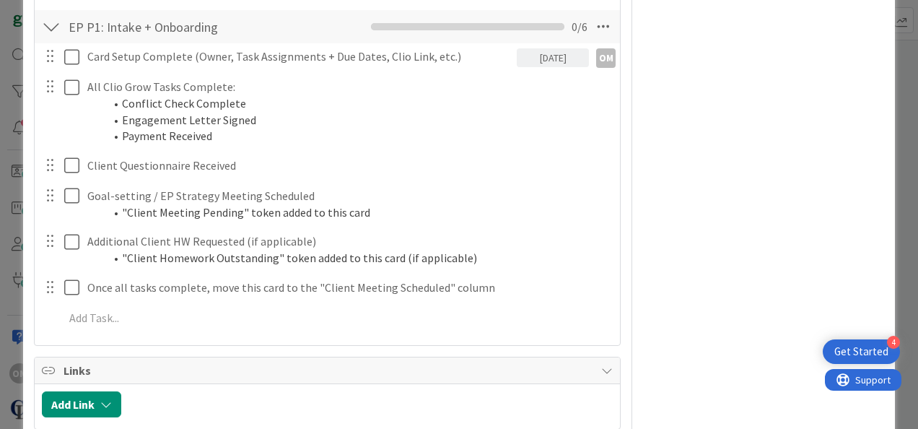
scroll to position [736, 0]
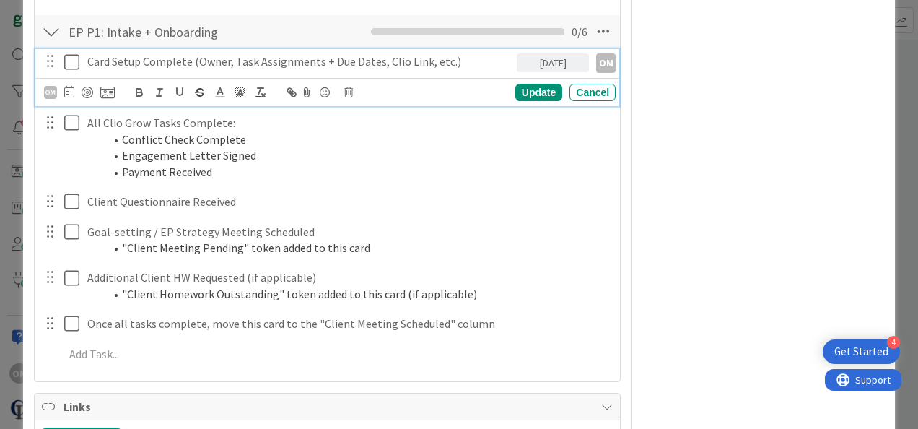
click at [72, 63] on icon at bounding box center [75, 61] width 22 height 17
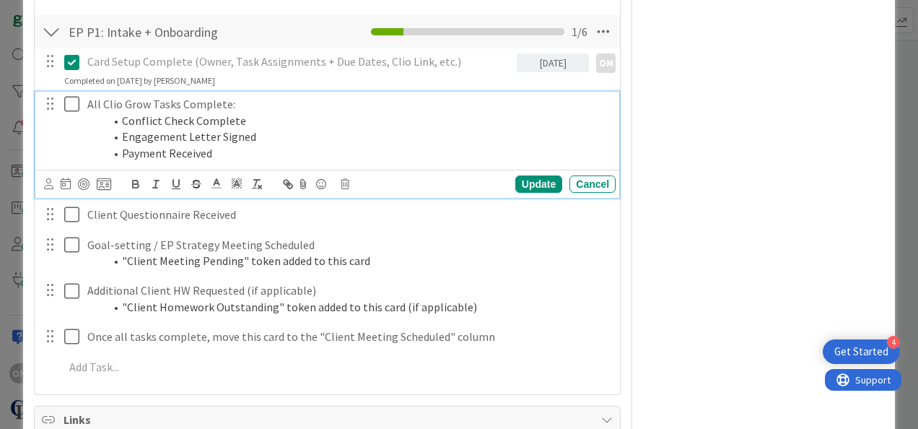
click at [74, 101] on icon at bounding box center [75, 103] width 22 height 17
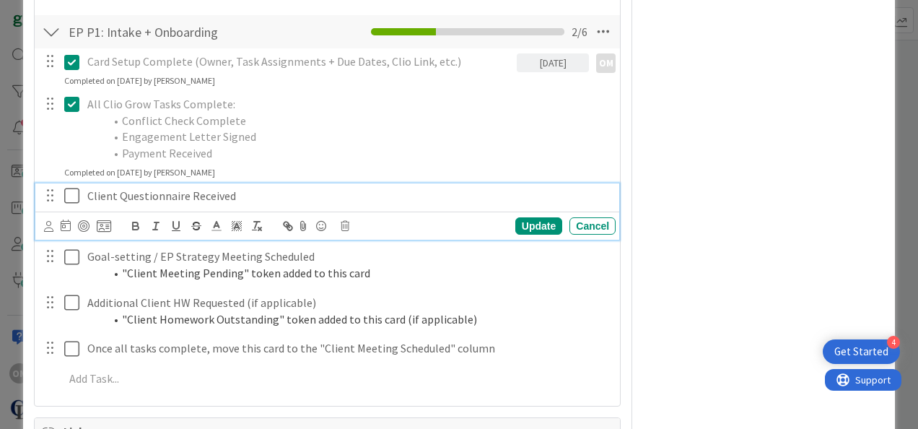
click at [74, 189] on icon at bounding box center [75, 195] width 22 height 17
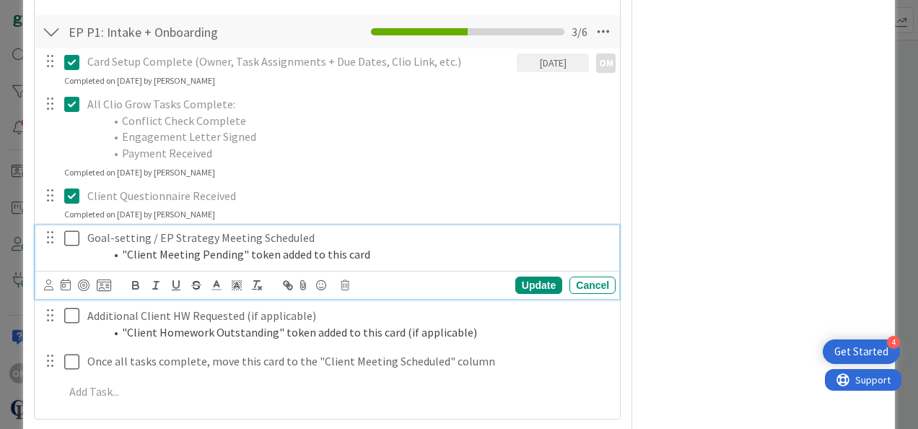
click at [67, 230] on icon at bounding box center [75, 238] width 22 height 17
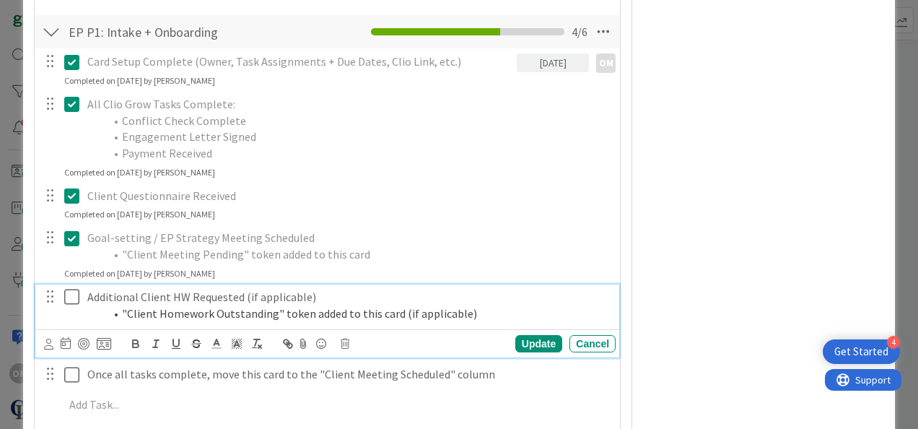
click at [77, 295] on icon at bounding box center [75, 296] width 22 height 17
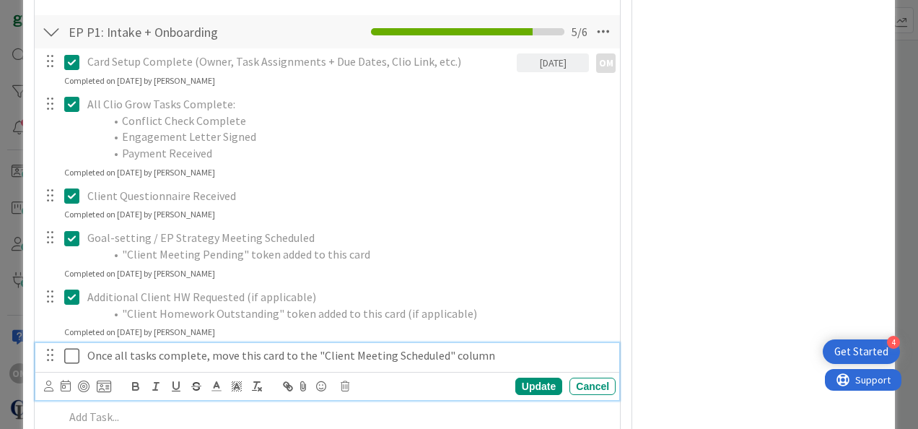
click at [74, 352] on icon at bounding box center [75, 355] width 22 height 17
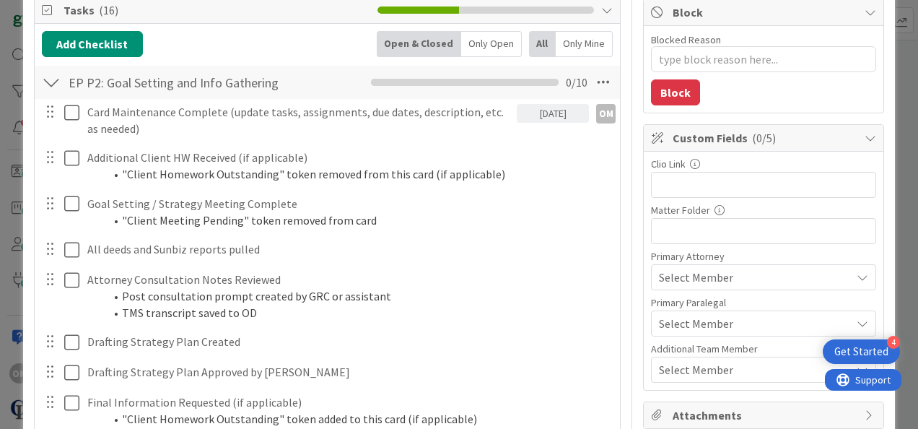
scroll to position [187, 0]
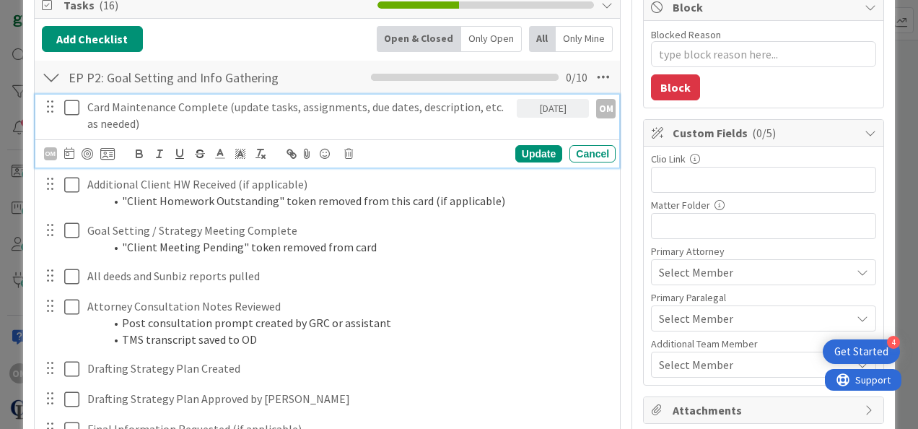
click at [75, 101] on icon at bounding box center [75, 107] width 22 height 17
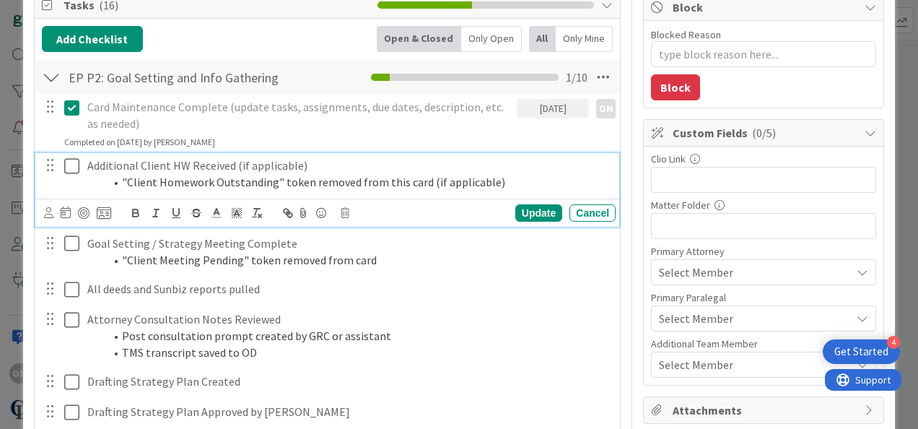
click at [72, 164] on icon at bounding box center [75, 165] width 22 height 17
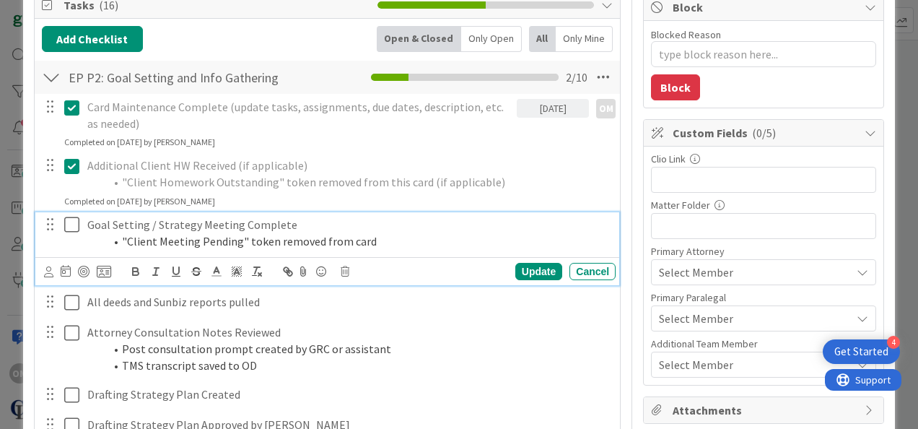
click at [72, 219] on icon at bounding box center [75, 224] width 22 height 17
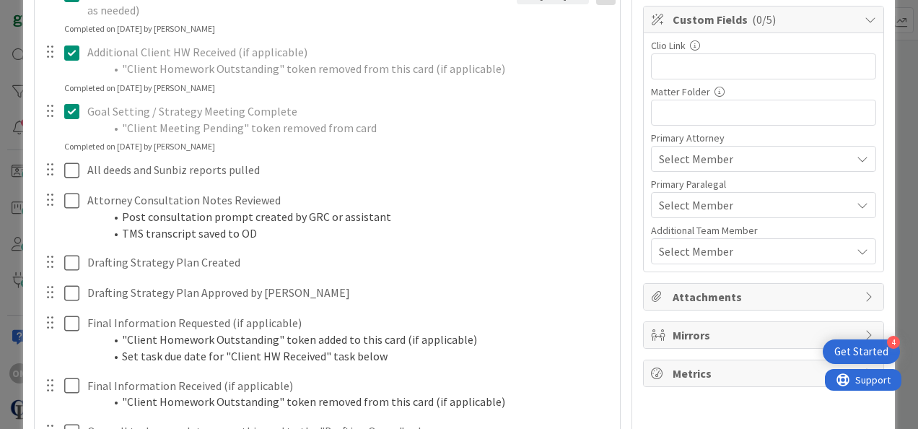
scroll to position [301, 0]
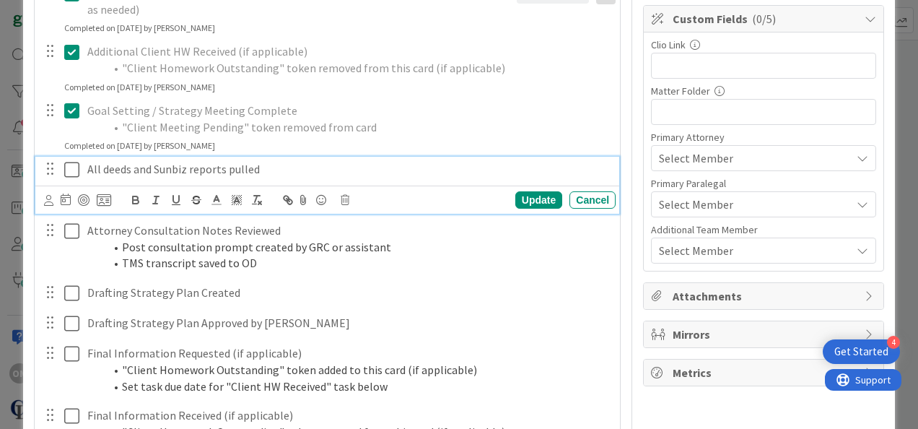
click at [79, 162] on icon at bounding box center [75, 169] width 22 height 17
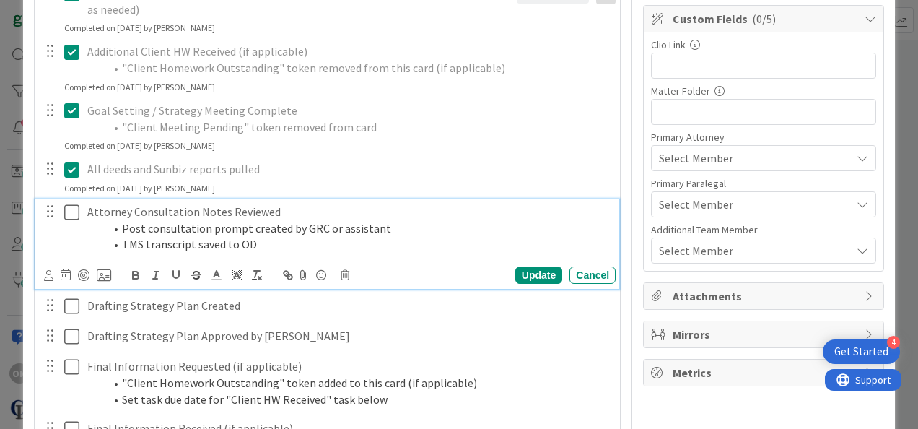
click at [77, 204] on icon at bounding box center [75, 212] width 22 height 17
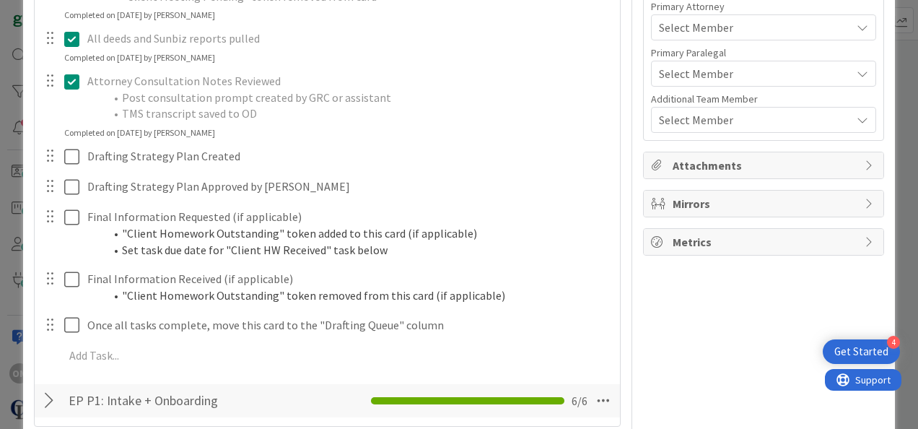
scroll to position [432, 0]
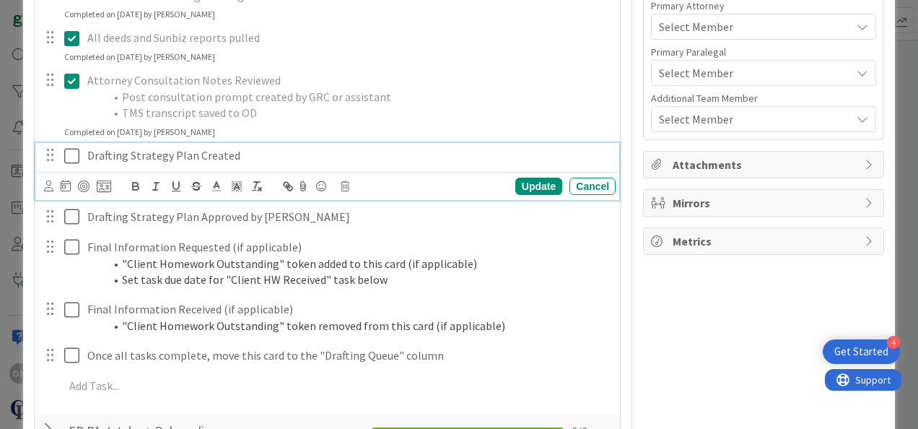
click at [66, 157] on icon at bounding box center [75, 155] width 22 height 17
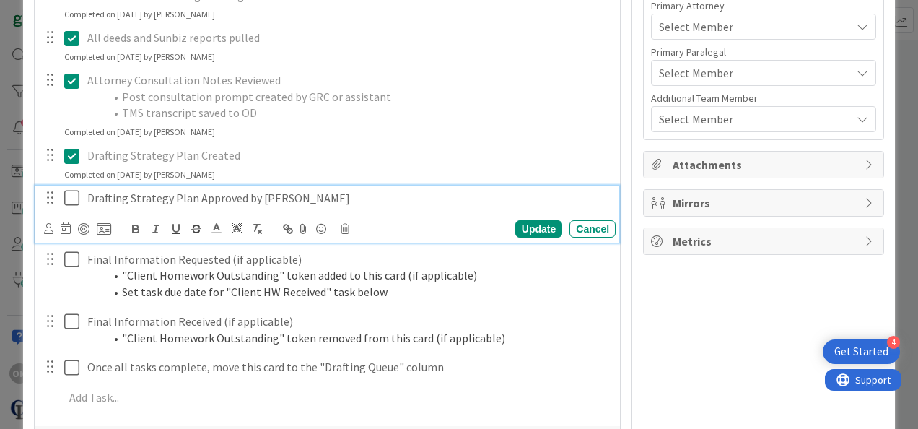
click at [72, 199] on icon at bounding box center [75, 197] width 22 height 17
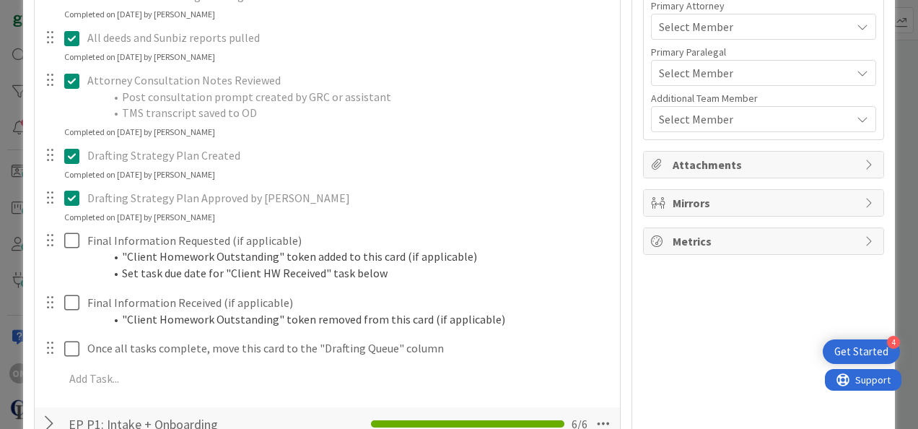
scroll to position [526, 0]
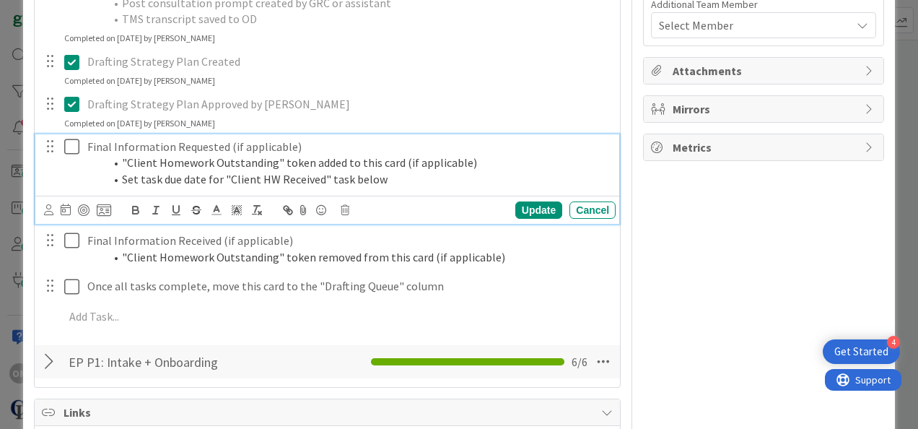
click at [73, 143] on icon at bounding box center [75, 146] width 22 height 17
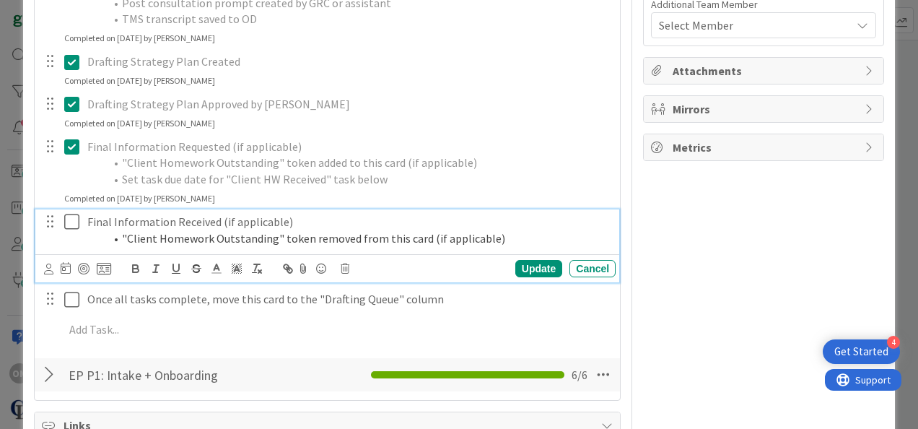
click at [78, 218] on icon at bounding box center [75, 221] width 22 height 17
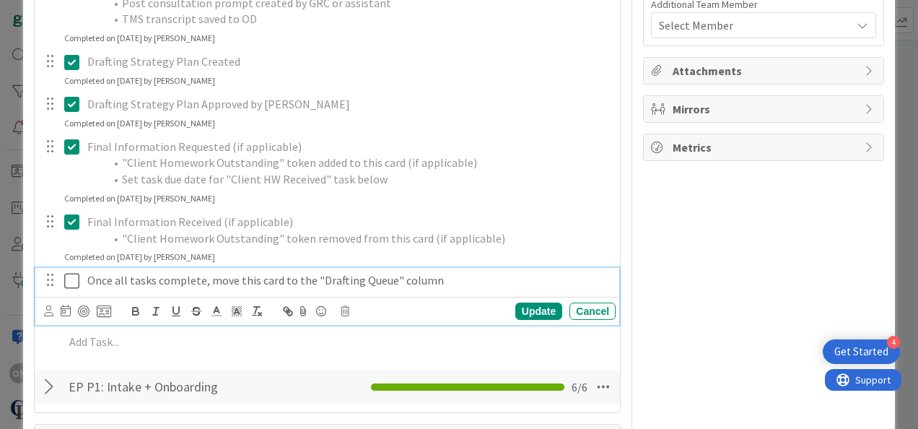
click at [72, 278] on icon at bounding box center [75, 280] width 22 height 17
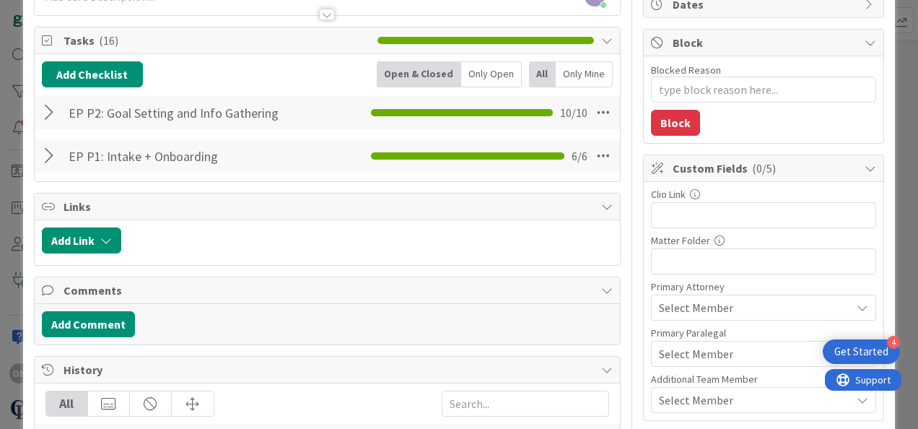
scroll to position [0, 0]
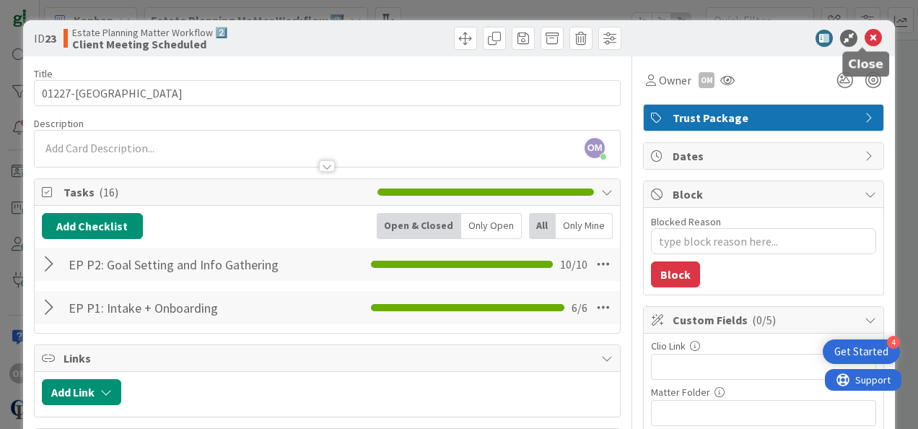
click at [497, 35] on icon at bounding box center [873, 38] width 17 height 17
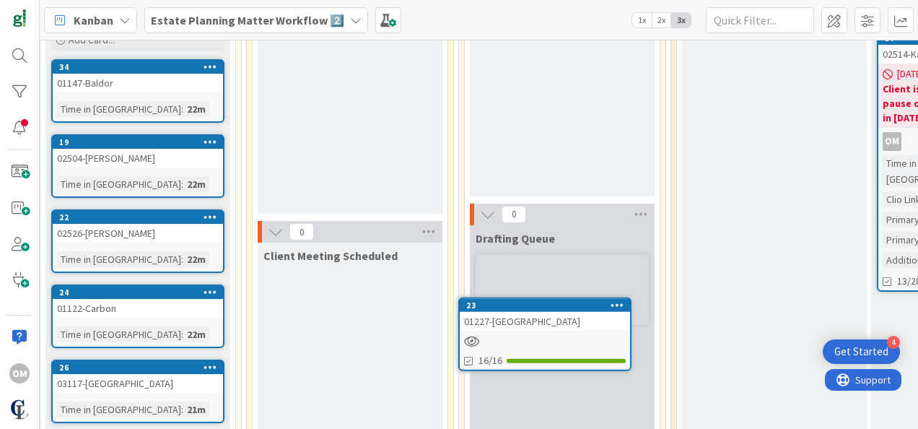
scroll to position [228, 395]
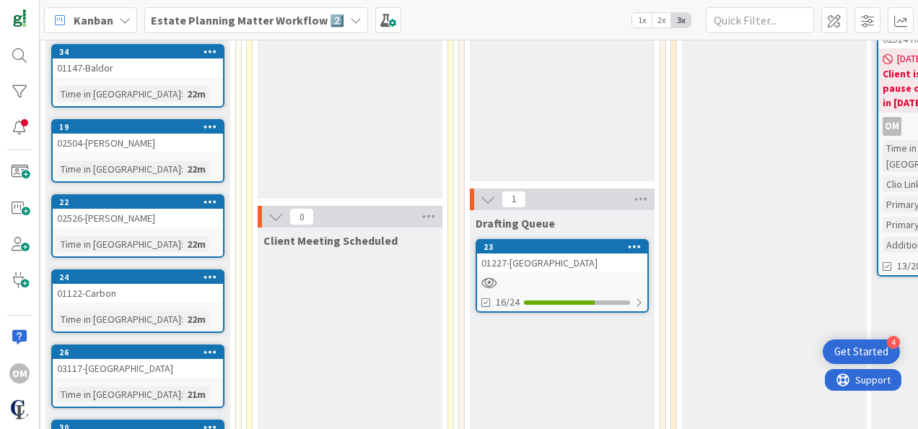
click at [497, 279] on div at bounding box center [562, 283] width 170 height 12
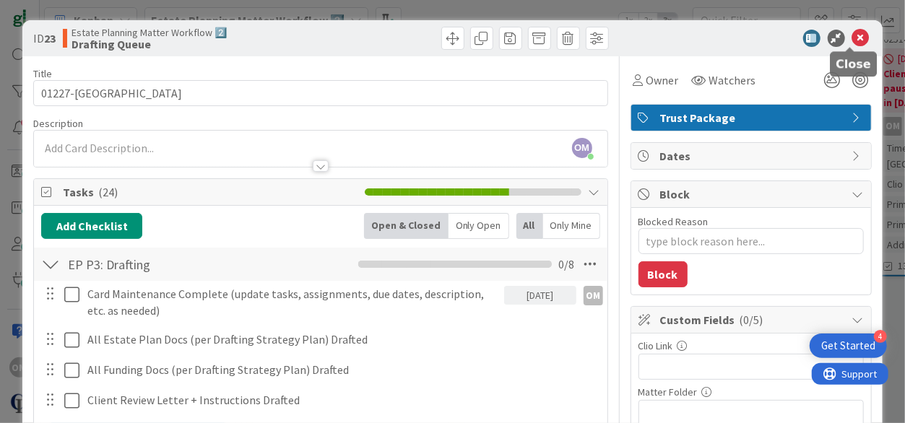
click at [497, 41] on icon at bounding box center [860, 38] width 17 height 17
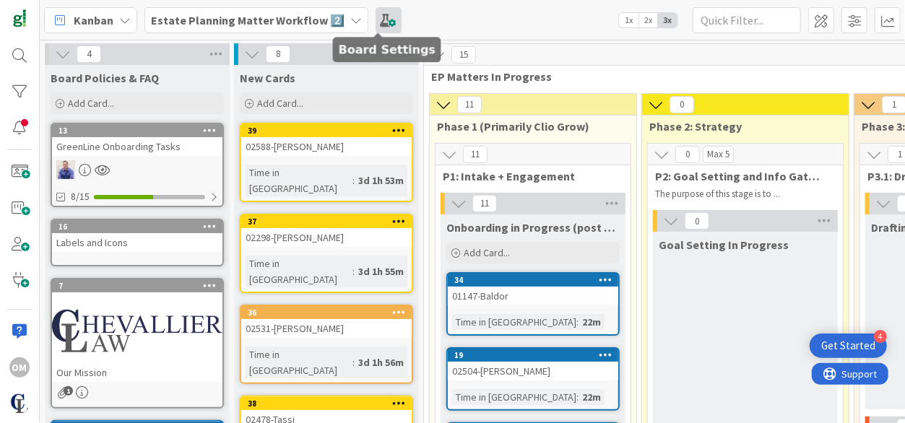
click at [378, 21] on span at bounding box center [388, 20] width 26 height 26
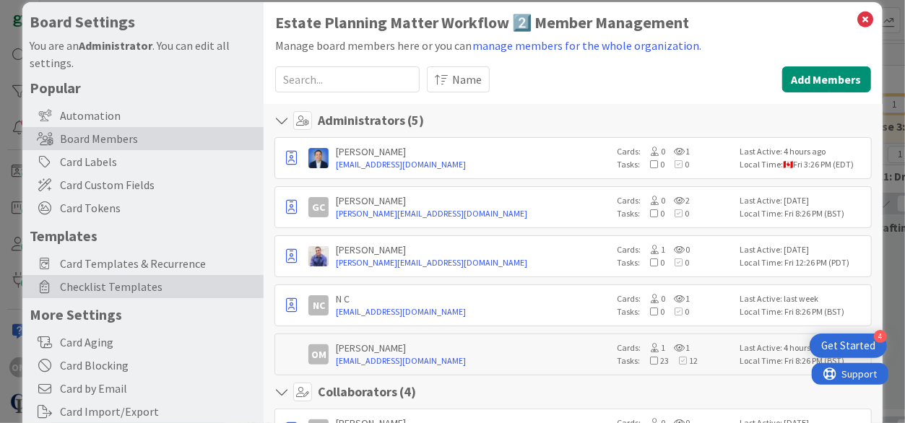
scroll to position [40, 0]
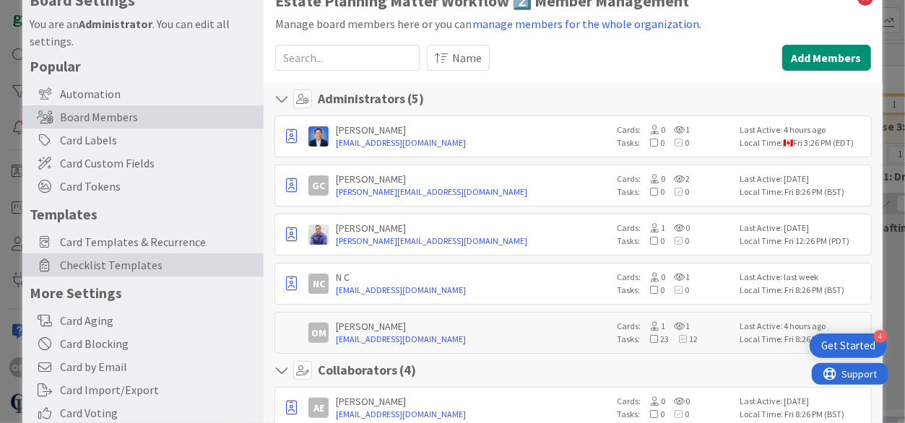
click at [131, 266] on span "Checklist Templates" at bounding box center [158, 264] width 196 height 17
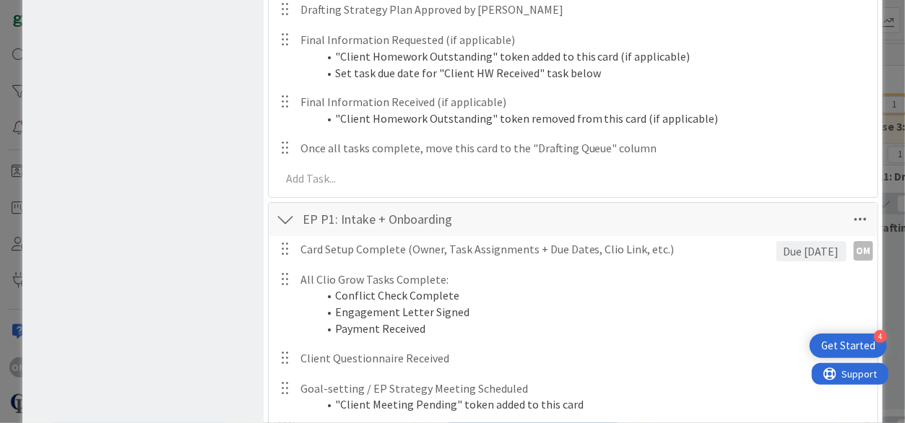
scroll to position [2360, 0]
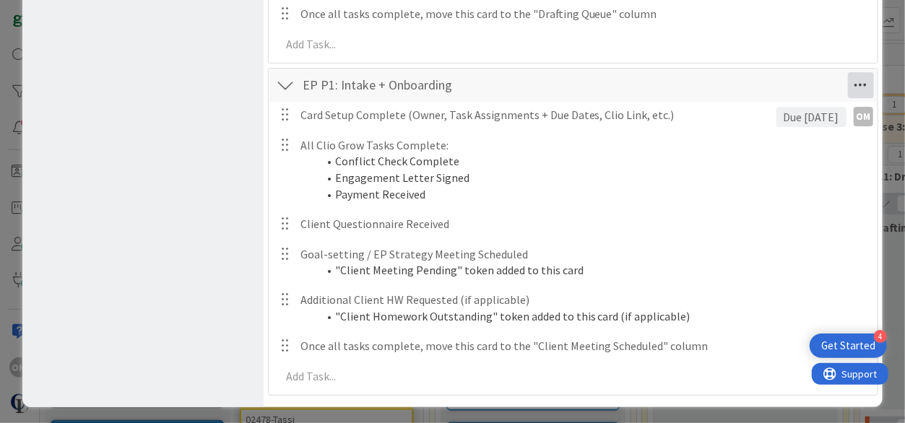
click at [497, 86] on icon at bounding box center [861, 85] width 26 height 26
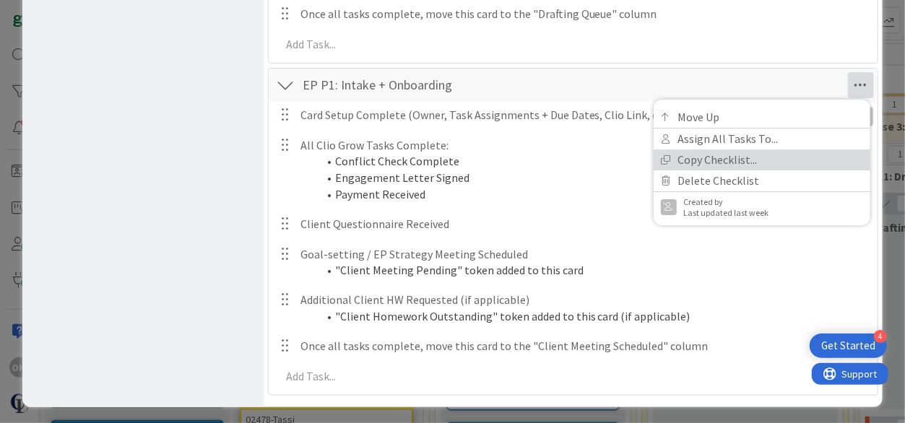
click at [497, 151] on link "Copy Checklist..." at bounding box center [761, 159] width 217 height 21
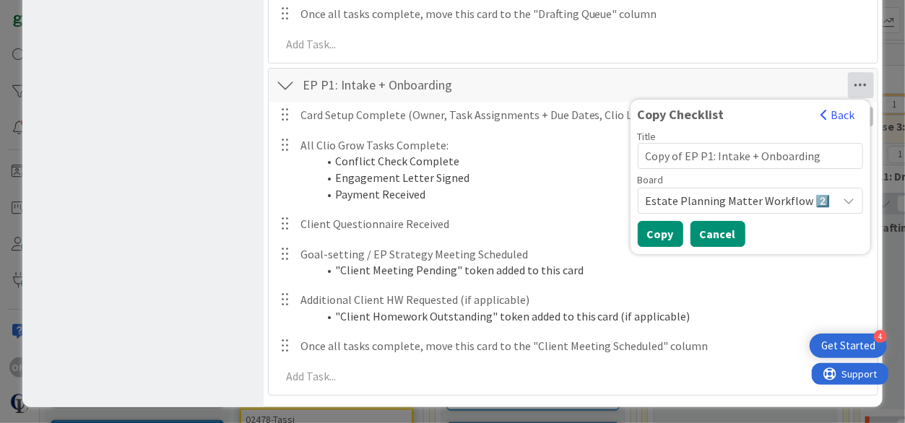
click at [497, 240] on button "Cancel" at bounding box center [717, 234] width 55 height 26
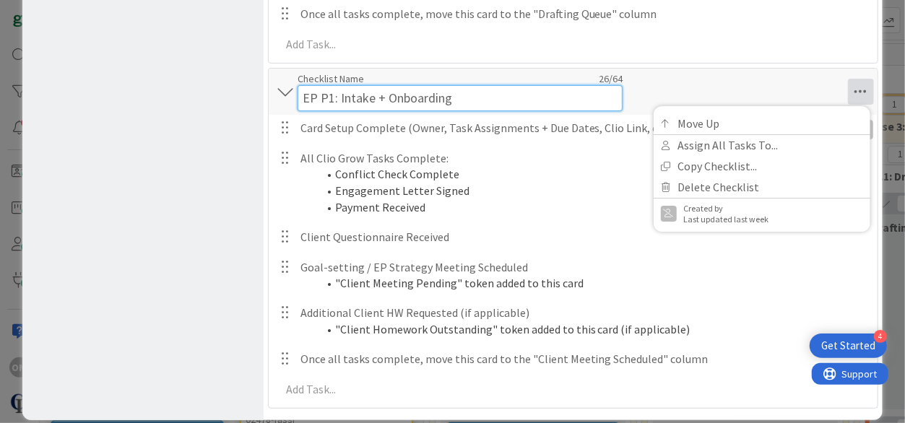
drag, startPoint x: 305, startPoint y: 81, endPoint x: 520, endPoint y: 292, distance: 301.7
click at [497, 292] on div "EP P1: Intake + Onboarding Checklist Name 26 / 64 EP P1: Intake + Onboarding Mo…" at bounding box center [572, 238] width 609 height 341
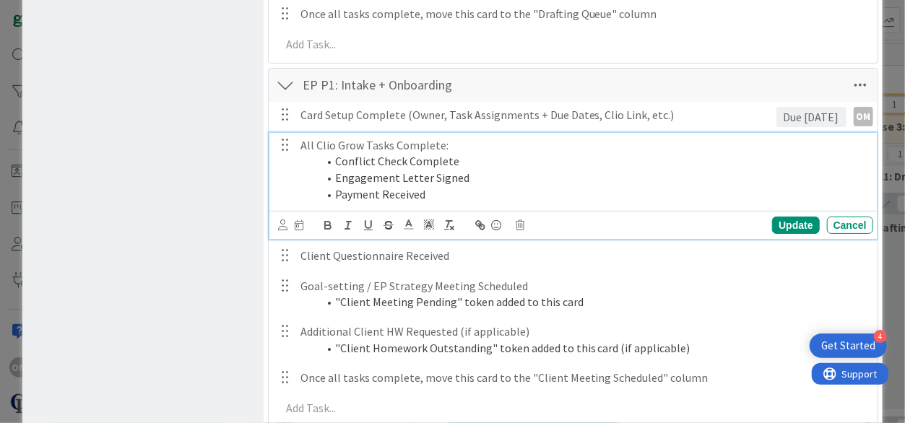
click at [497, 181] on li "Engagement Letter Signed" at bounding box center [592, 178] width 549 height 17
click at [497, 86] on div "EP P1: Intake + Onboarding Checklist Name 26 / 64 EP P1: Intake + Onboarding Mo…" at bounding box center [573, 85] width 608 height 33
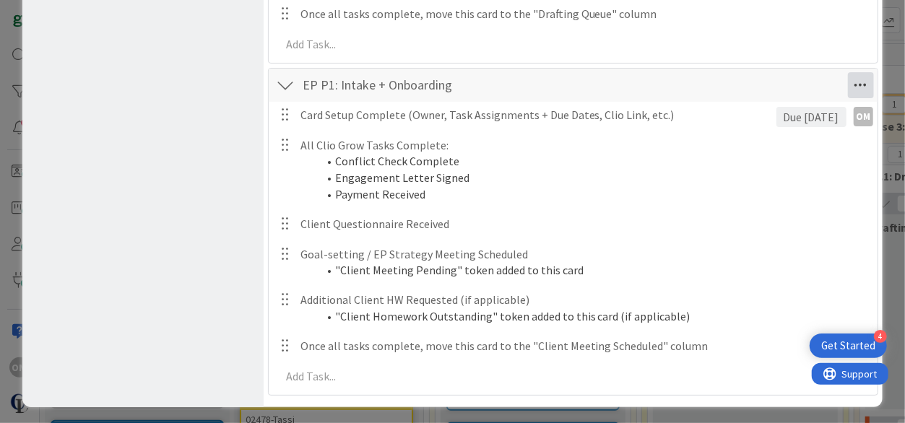
click at [497, 77] on icon at bounding box center [861, 85] width 26 height 26
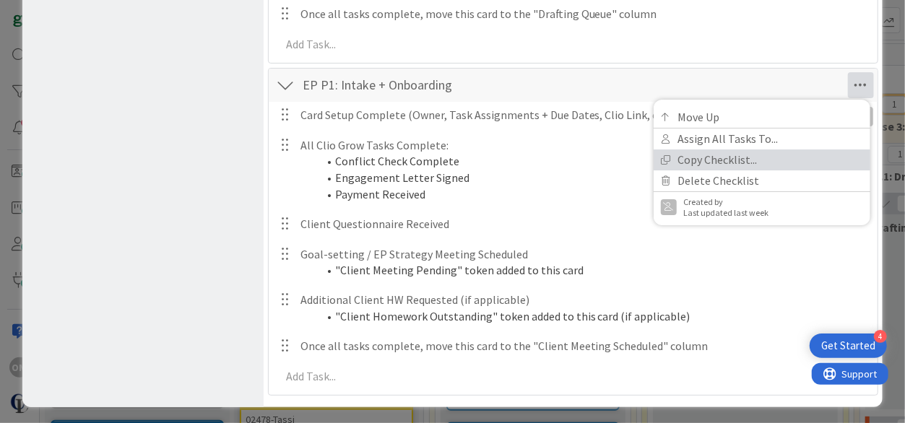
click at [497, 154] on link "Copy Checklist..." at bounding box center [761, 159] width 217 height 21
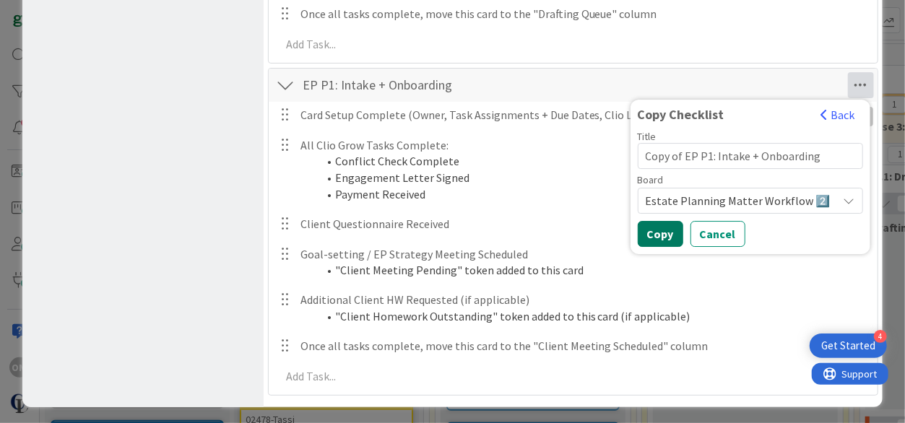
click at [497, 224] on button "Copy" at bounding box center [660, 234] width 45 height 26
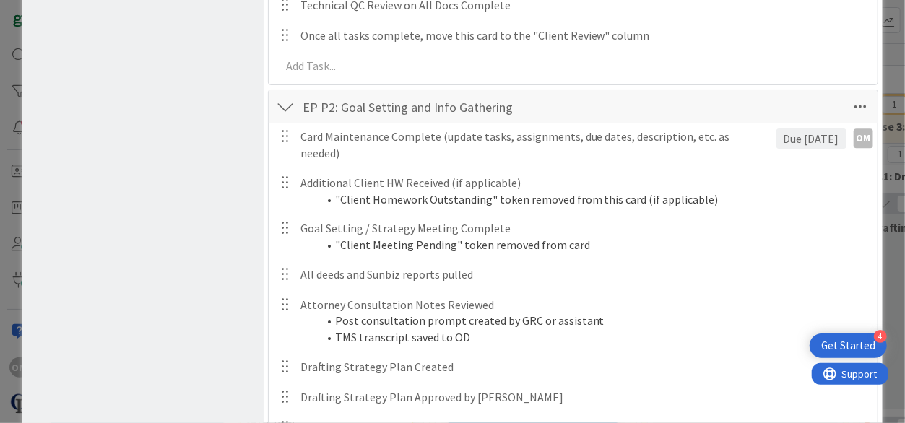
scroll to position [2692, 0]
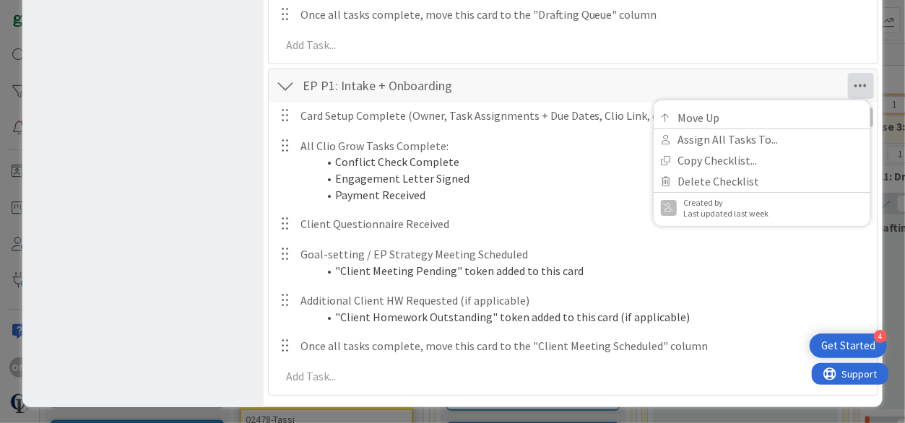
click at [497, 73] on div "EP P1: Intake + Onboarding Checklist Name 26 / 64 EP P1: Intake + Onboarding Mo…" at bounding box center [573, 85] width 608 height 33
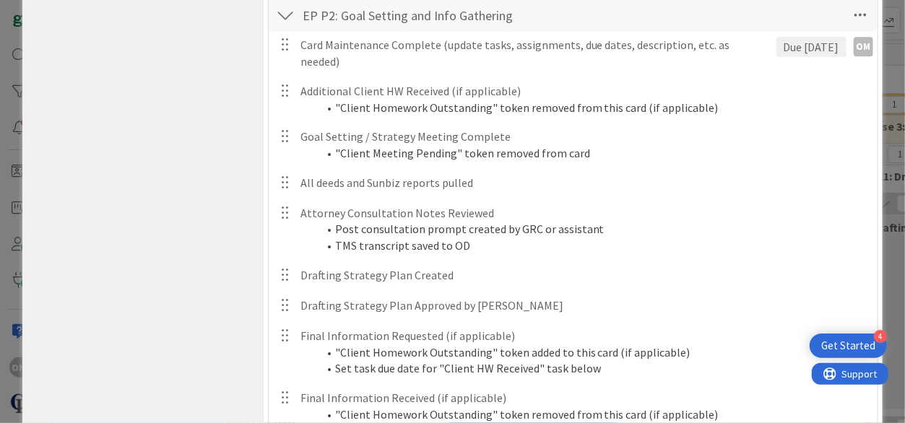
scroll to position [0, 0]
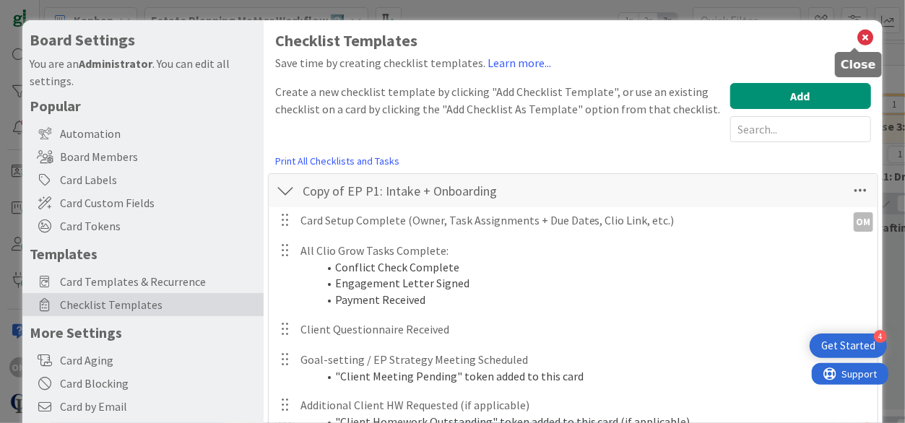
click at [497, 36] on icon at bounding box center [865, 37] width 19 height 20
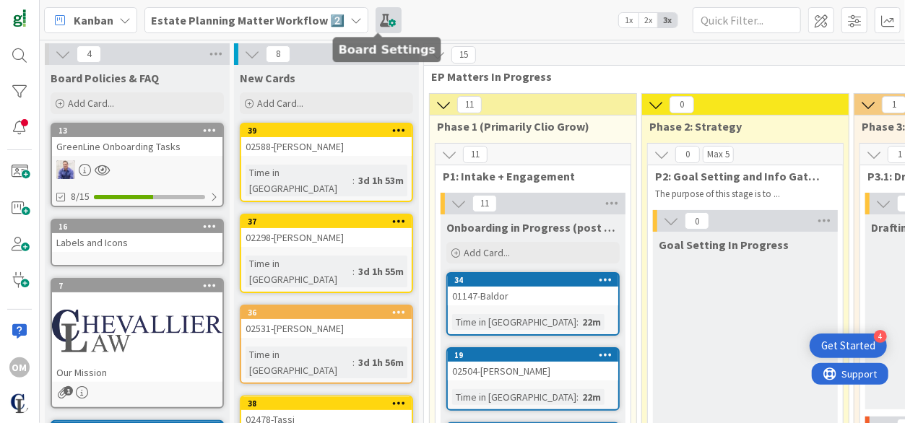
click at [375, 22] on span at bounding box center [388, 20] width 26 height 26
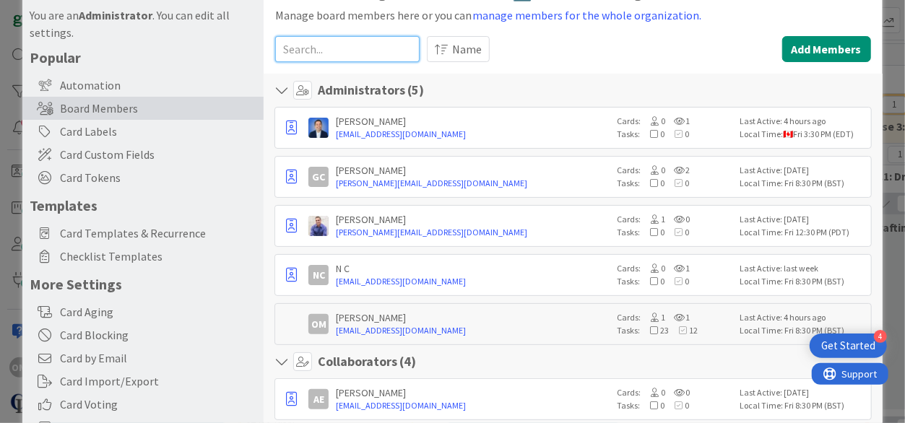
scroll to position [53, 0]
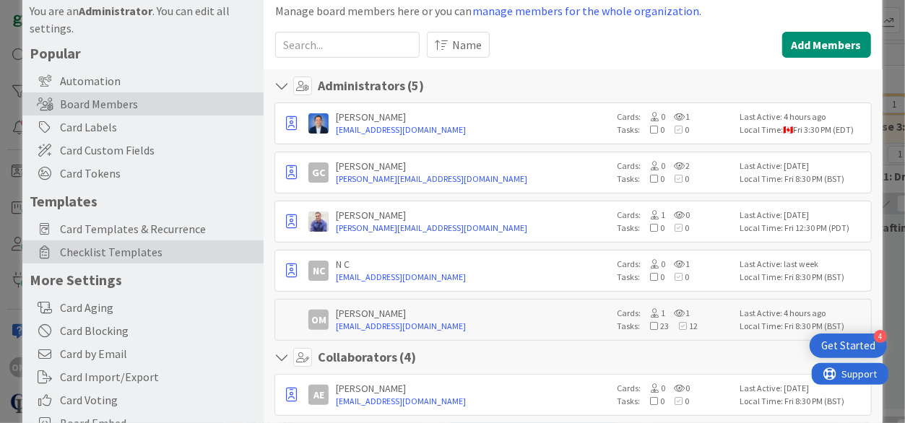
click at [116, 253] on span "Checklist Templates" at bounding box center [158, 251] width 196 height 17
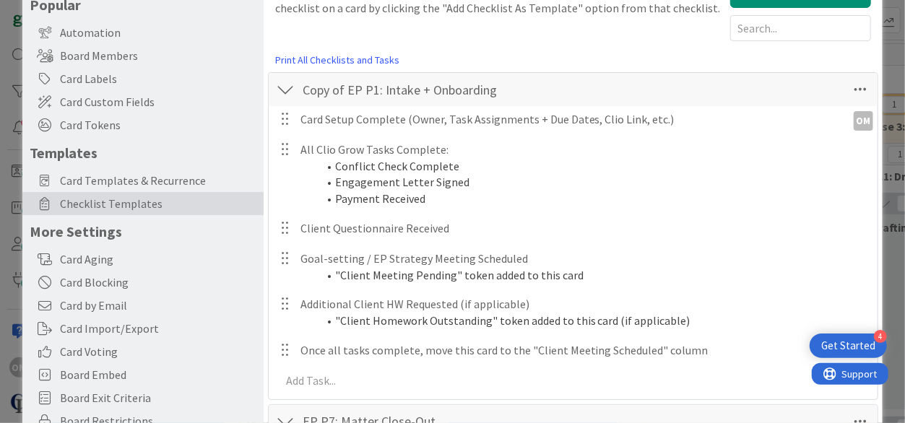
scroll to position [105, 0]
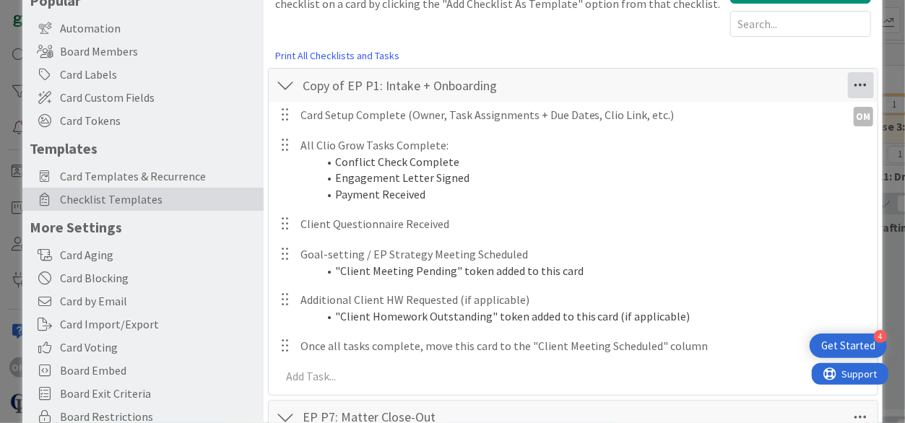
click at [497, 84] on icon at bounding box center [861, 85] width 26 height 26
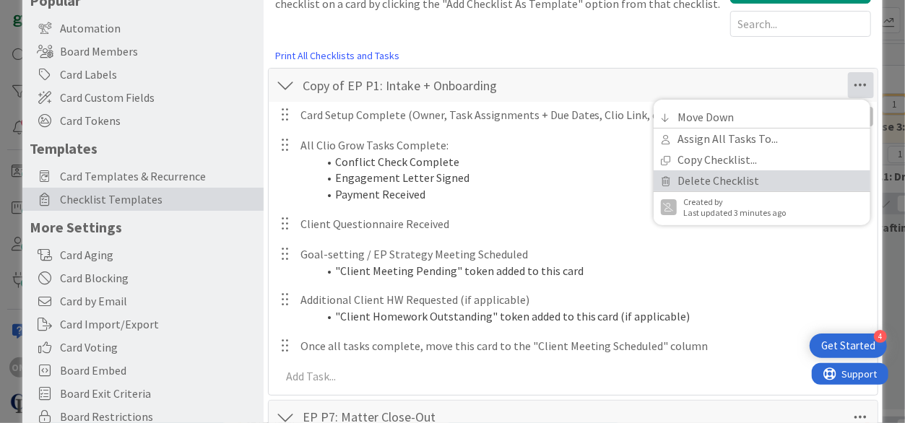
click at [497, 183] on link "Delete Checklist" at bounding box center [761, 180] width 217 height 21
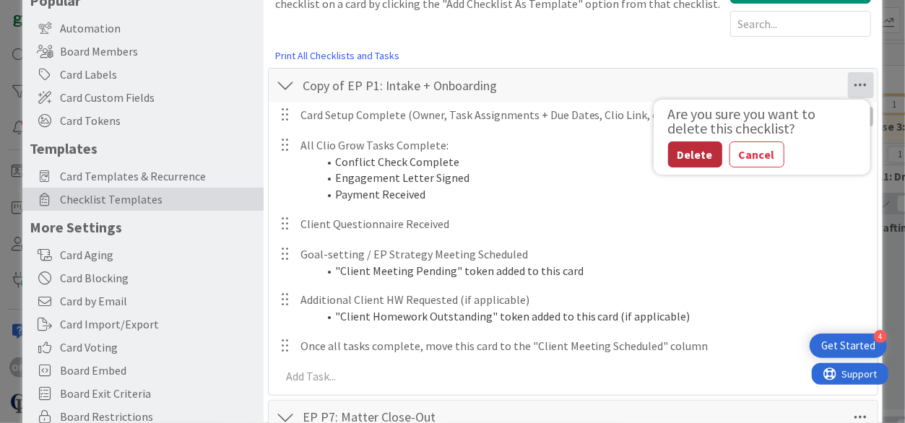
click at [497, 162] on button "Delete" at bounding box center [695, 155] width 54 height 26
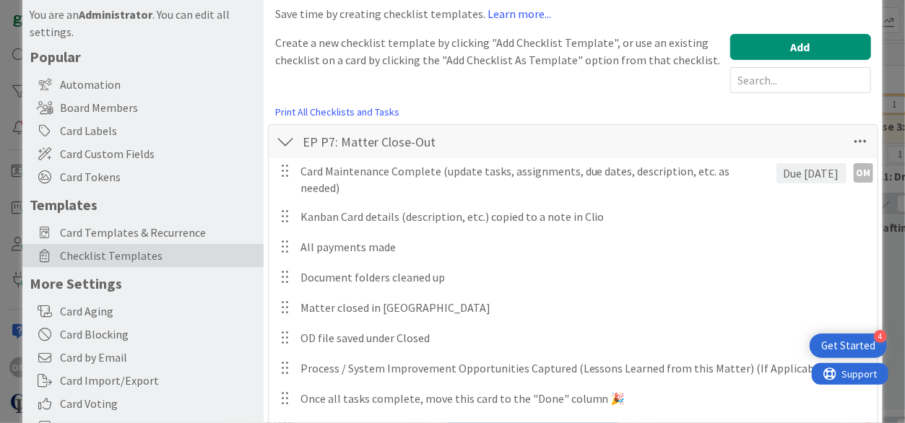
scroll to position [0, 0]
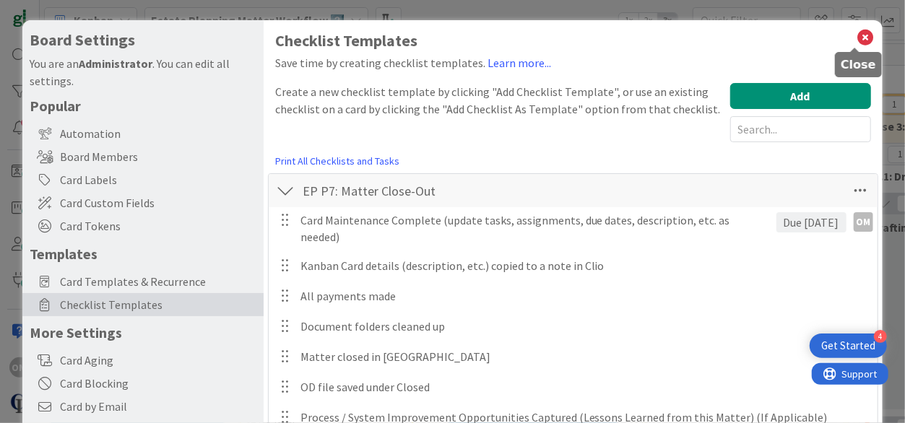
click at [497, 36] on icon at bounding box center [865, 37] width 19 height 20
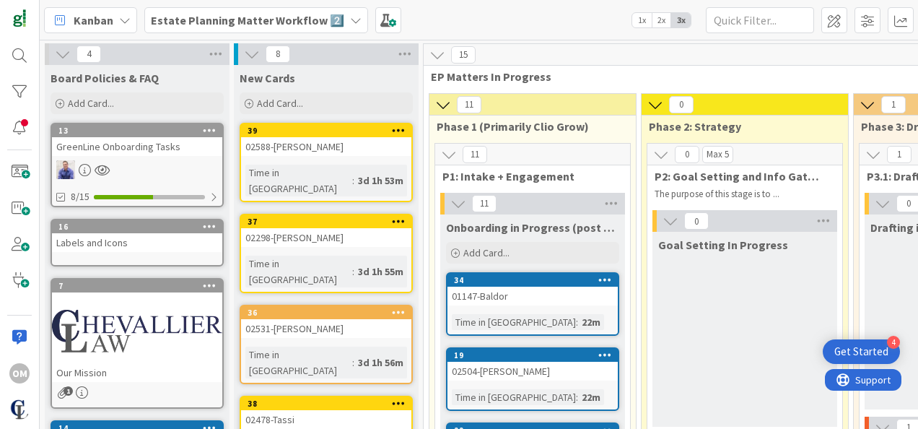
click at [337, 17] on div "Estate Planning Matter Workflow 2️⃣" at bounding box center [256, 20] width 224 height 26
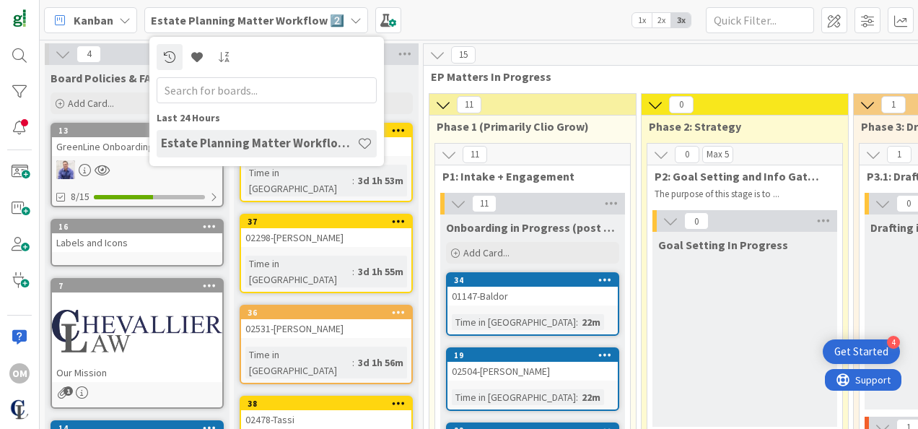
click at [497, 17] on div "Kanban Estate Planning Matter Workflow 2️⃣ Last 24 Hours Estate Planning Matter…" at bounding box center [479, 20] width 879 height 40
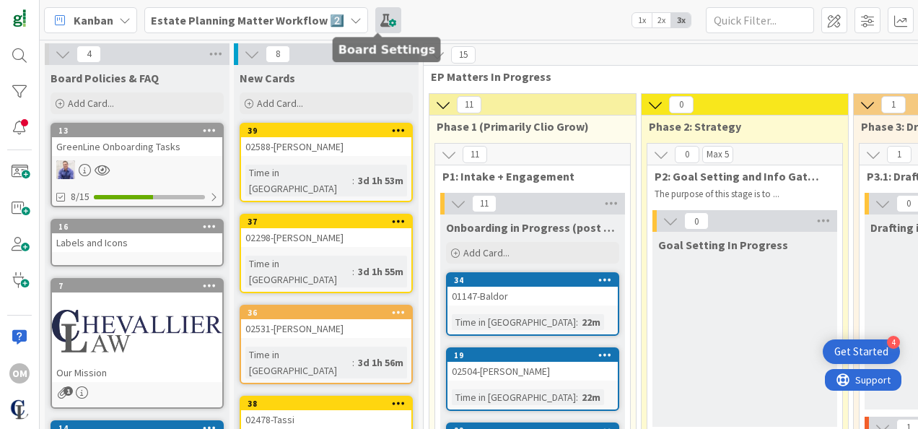
click at [388, 13] on span at bounding box center [388, 20] width 26 height 26
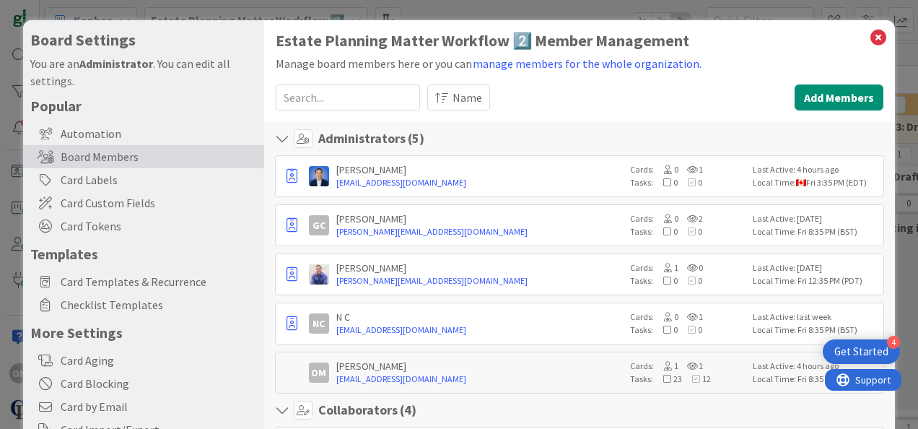
drag, startPoint x: 118, startPoint y: 303, endPoint x: 644, endPoint y: 225, distance: 532.2
click at [118, 303] on span "Checklist Templates" at bounding box center [159, 304] width 196 height 17
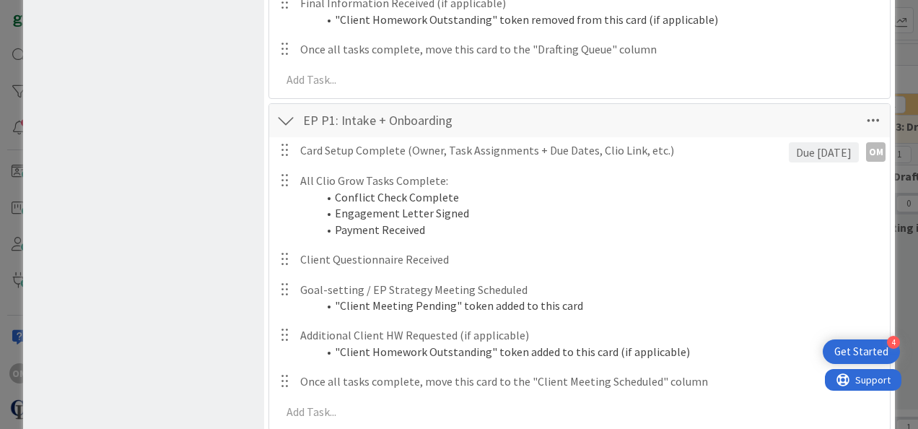
scroll to position [2261, 0]
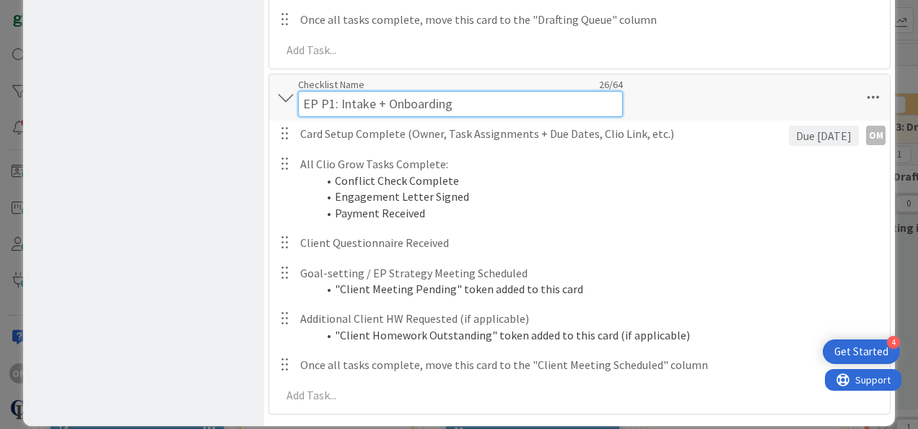
click at [497, 74] on div "EP P1: Intake + Onboarding Checklist Name 26 / 64 EP P1: Intake + Onboarding" at bounding box center [579, 97] width 621 height 46
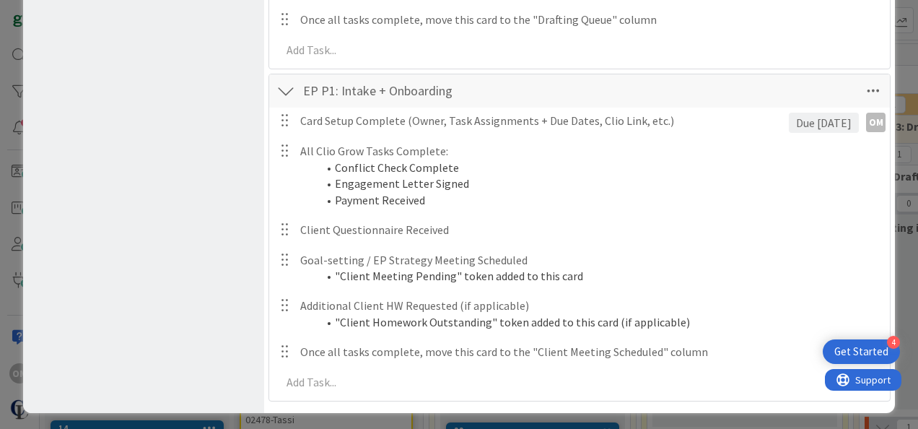
click at [497, 82] on div "EP P1: Intake + Onboarding Checklist Name 26 / 64 EP P1: Intake + Onboarding" at bounding box center [579, 90] width 621 height 33
click at [497, 82] on icon at bounding box center [874, 91] width 26 height 26
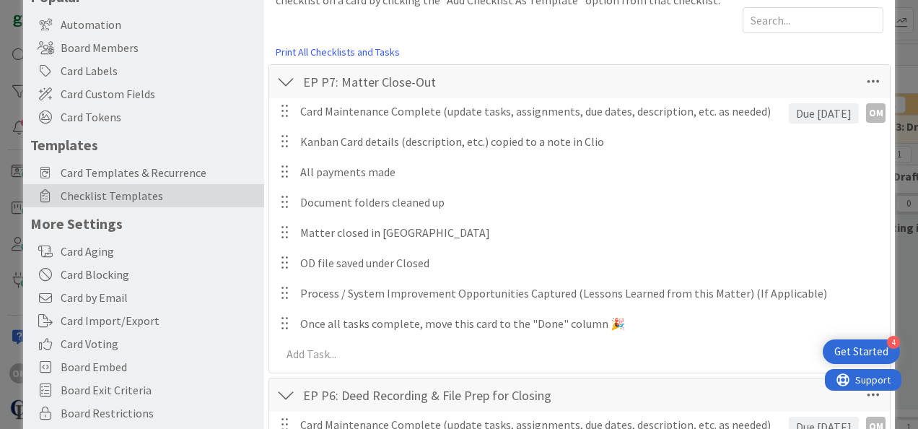
scroll to position [0, 0]
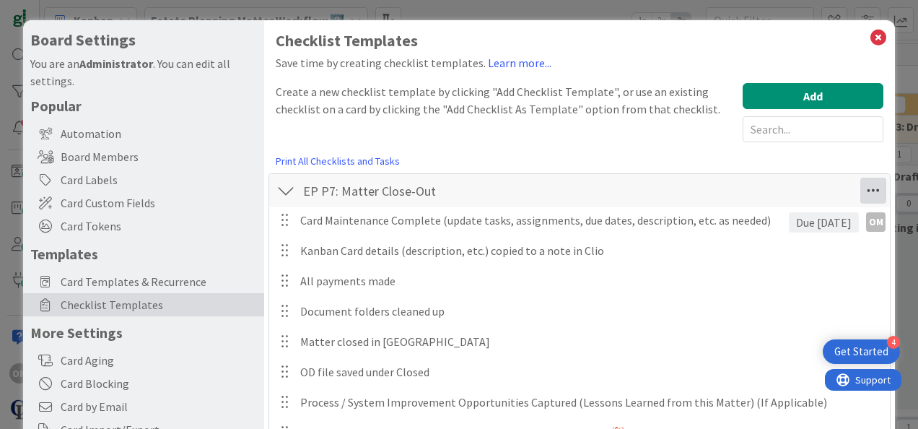
click at [497, 191] on icon at bounding box center [874, 191] width 26 height 26
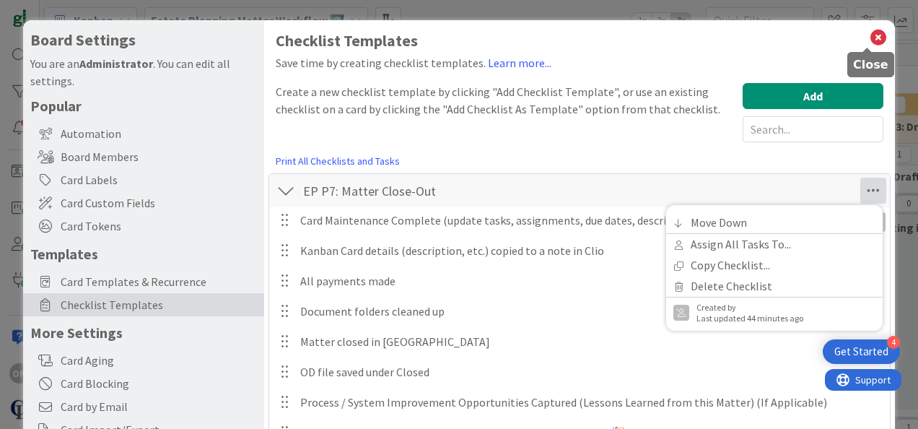
click at [497, 34] on icon at bounding box center [878, 37] width 19 height 20
